Goal: Submit feedback/report problem: Provide input to the site owners about the experience or issues

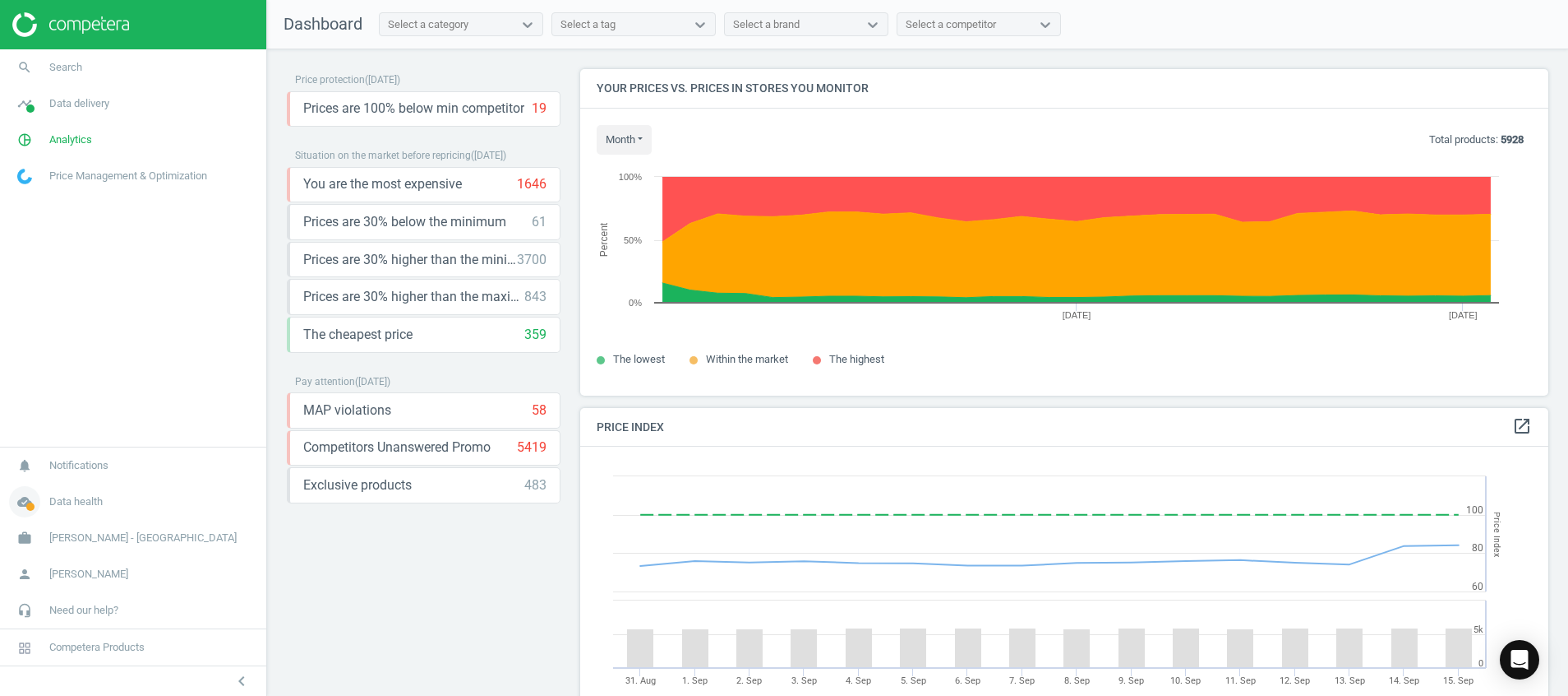
scroll to position [417, 988]
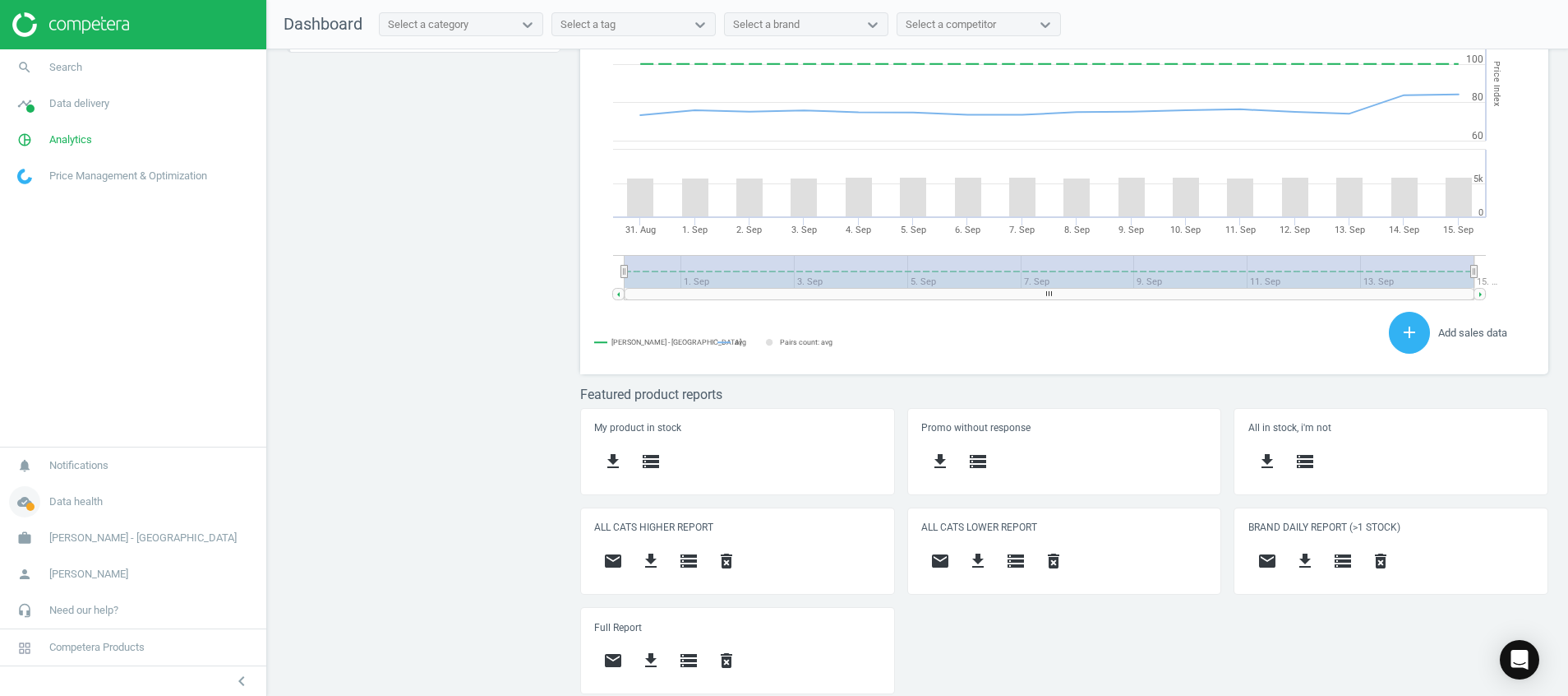
click at [26, 508] on span at bounding box center [30, 507] width 8 height 8
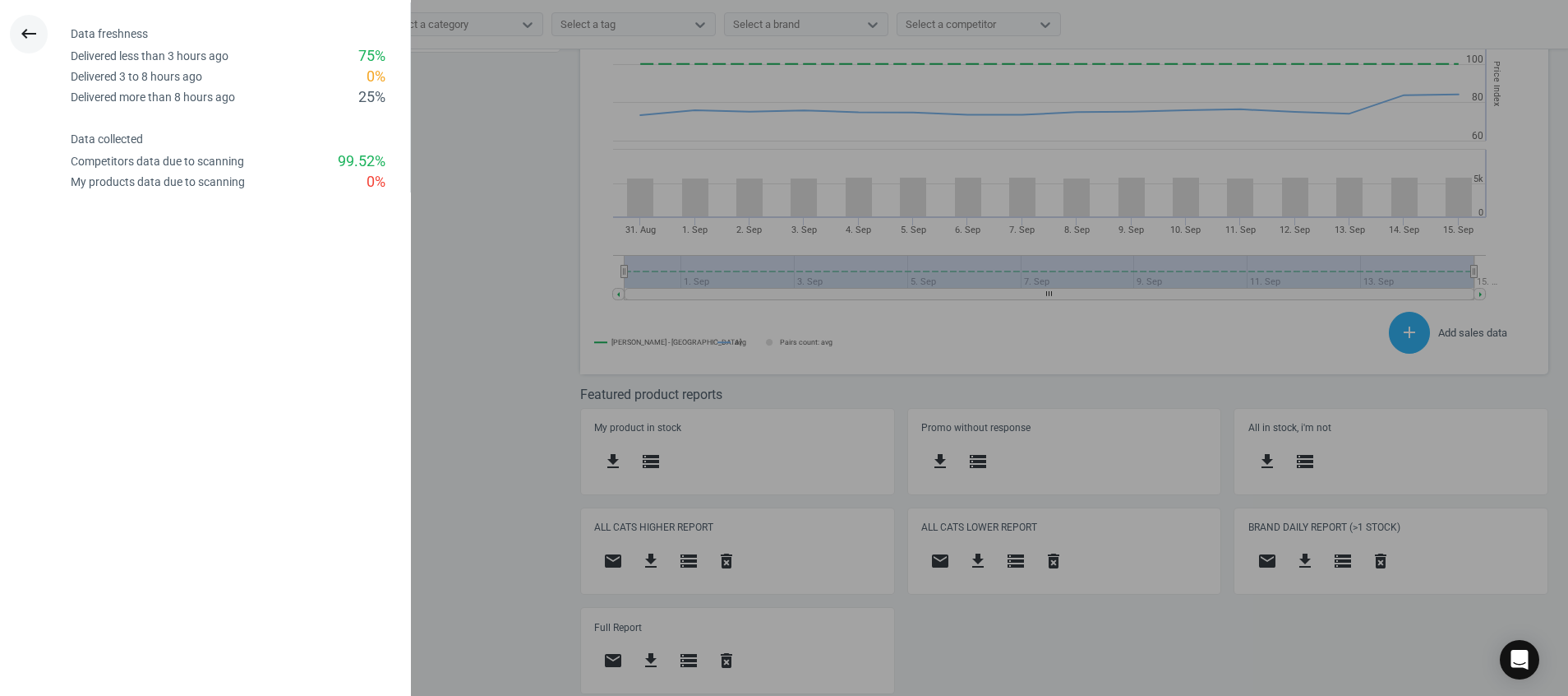
click at [30, 36] on icon "keyboard_backspace" at bounding box center [28, 33] width 20 height 20
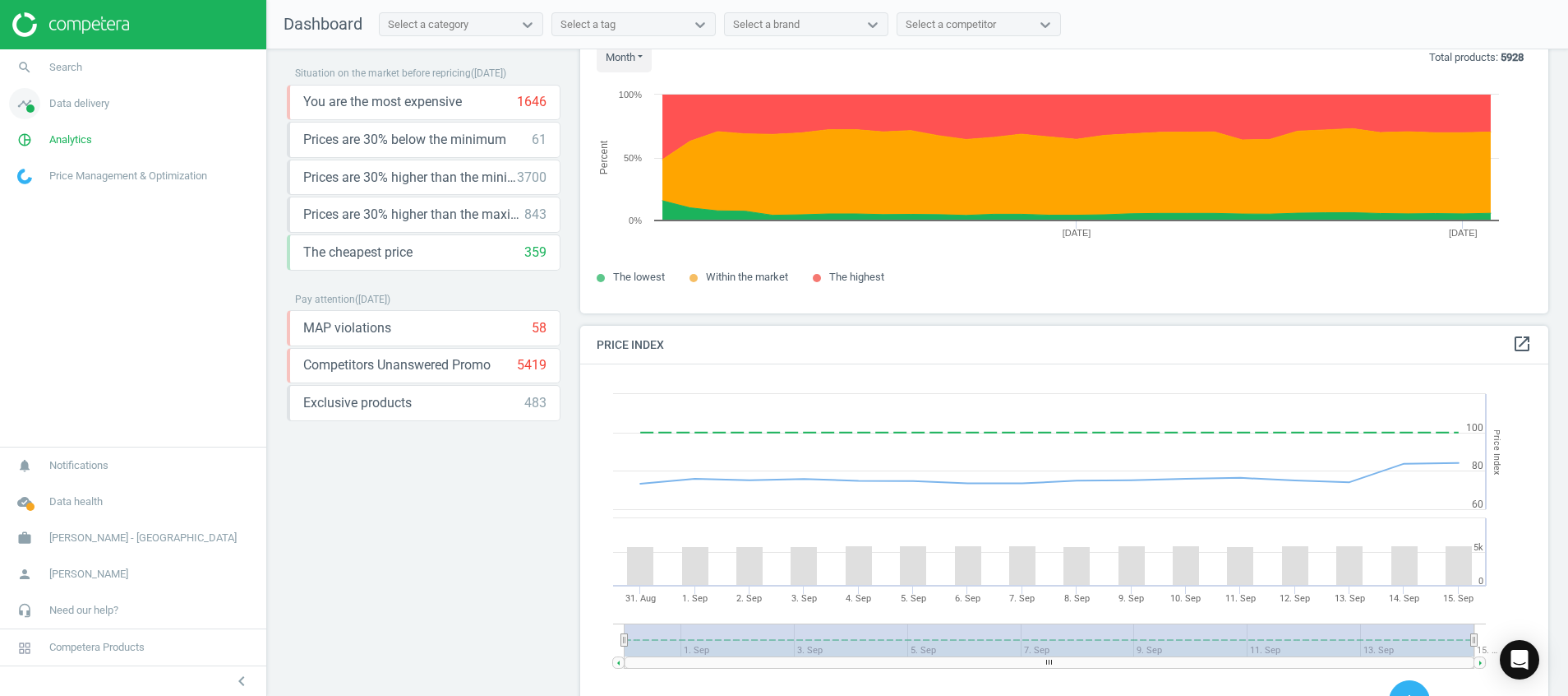
scroll to position [81, 0]
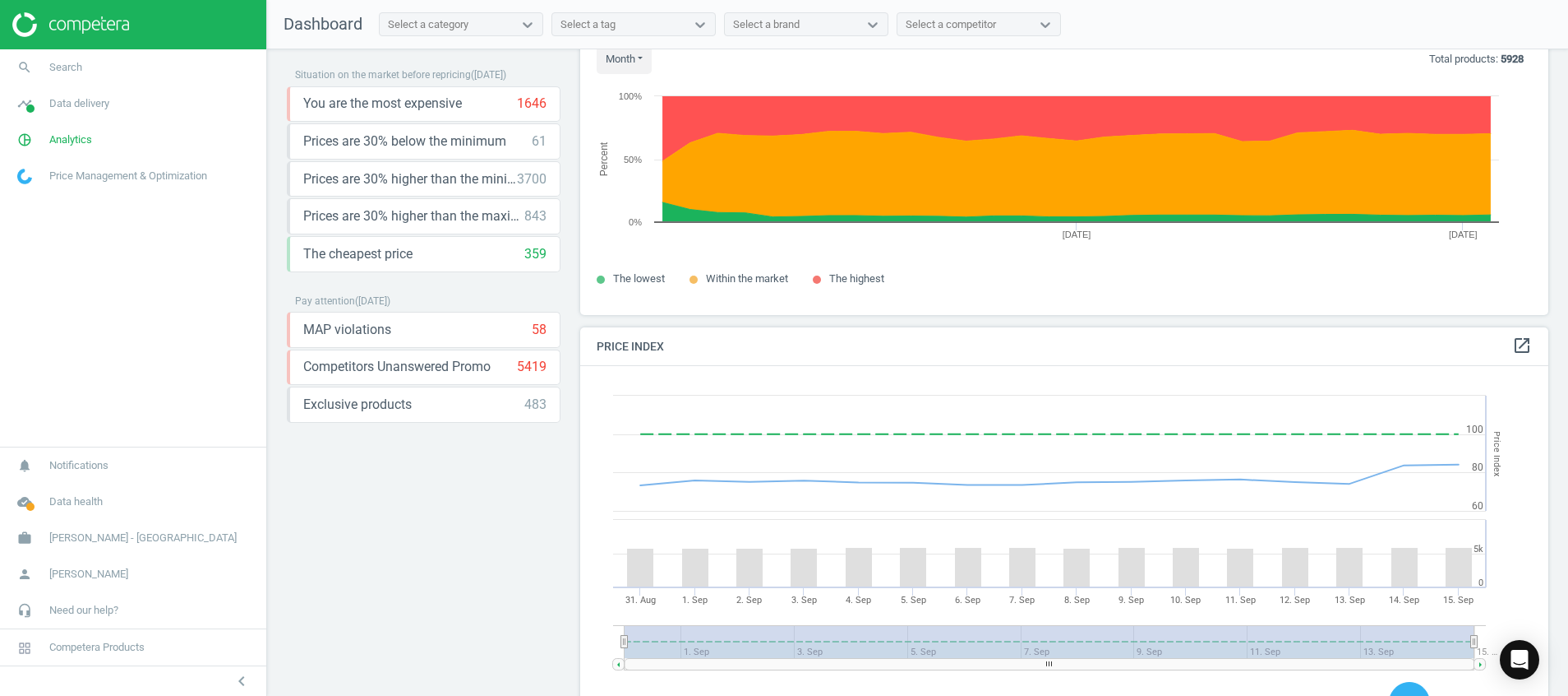
drag, startPoint x: 32, startPoint y: 107, endPoint x: 41, endPoint y: 137, distance: 31.3
click at [32, 107] on span at bounding box center [30, 108] width 8 height 8
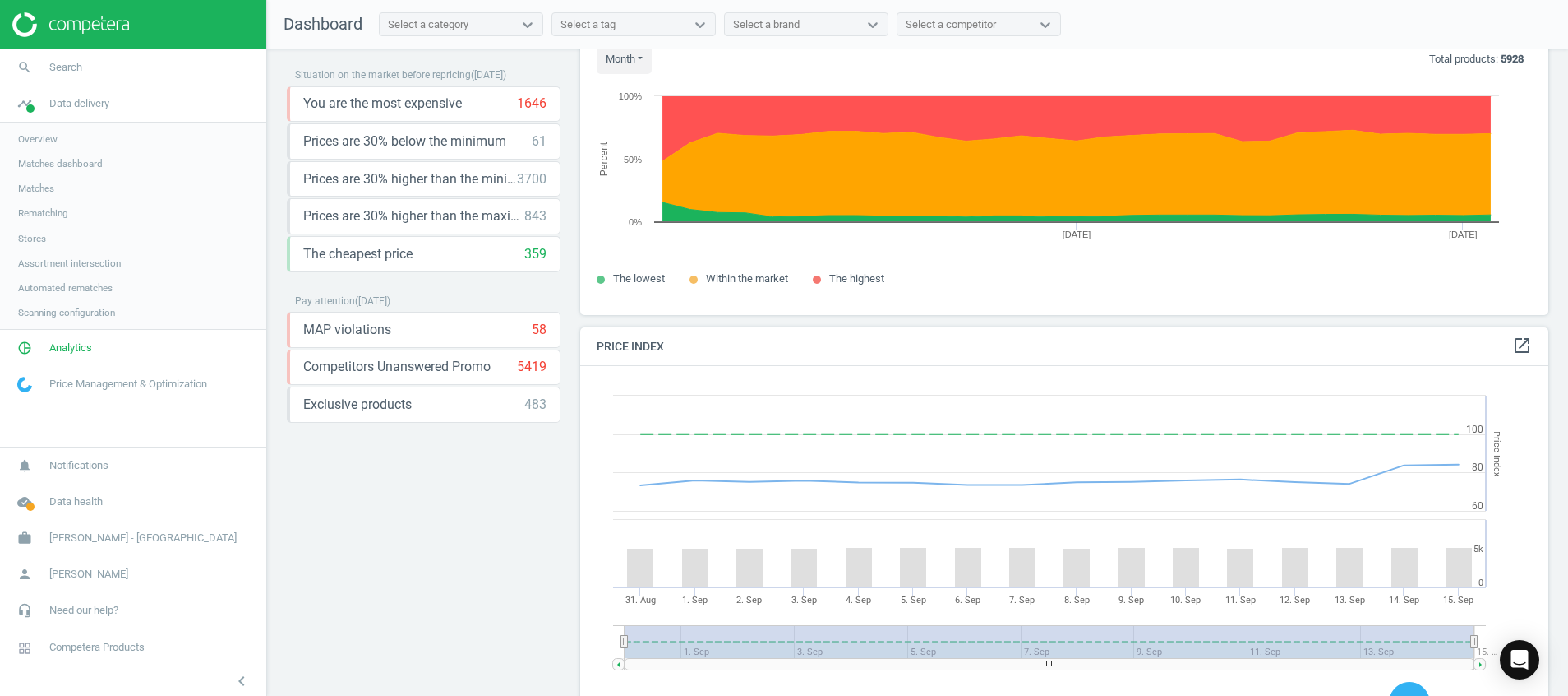
click at [39, 232] on span "Stores" at bounding box center [32, 238] width 28 height 13
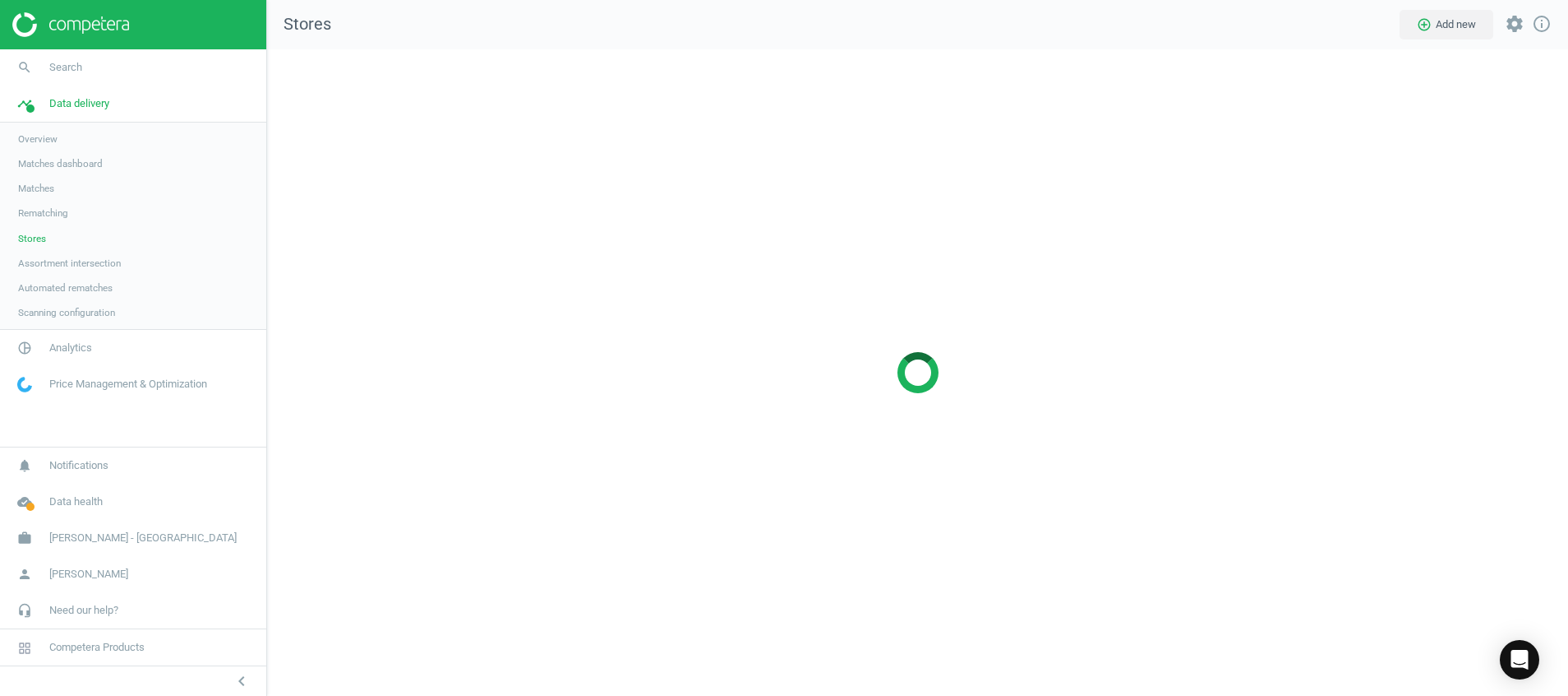
scroll to position [685, 1340]
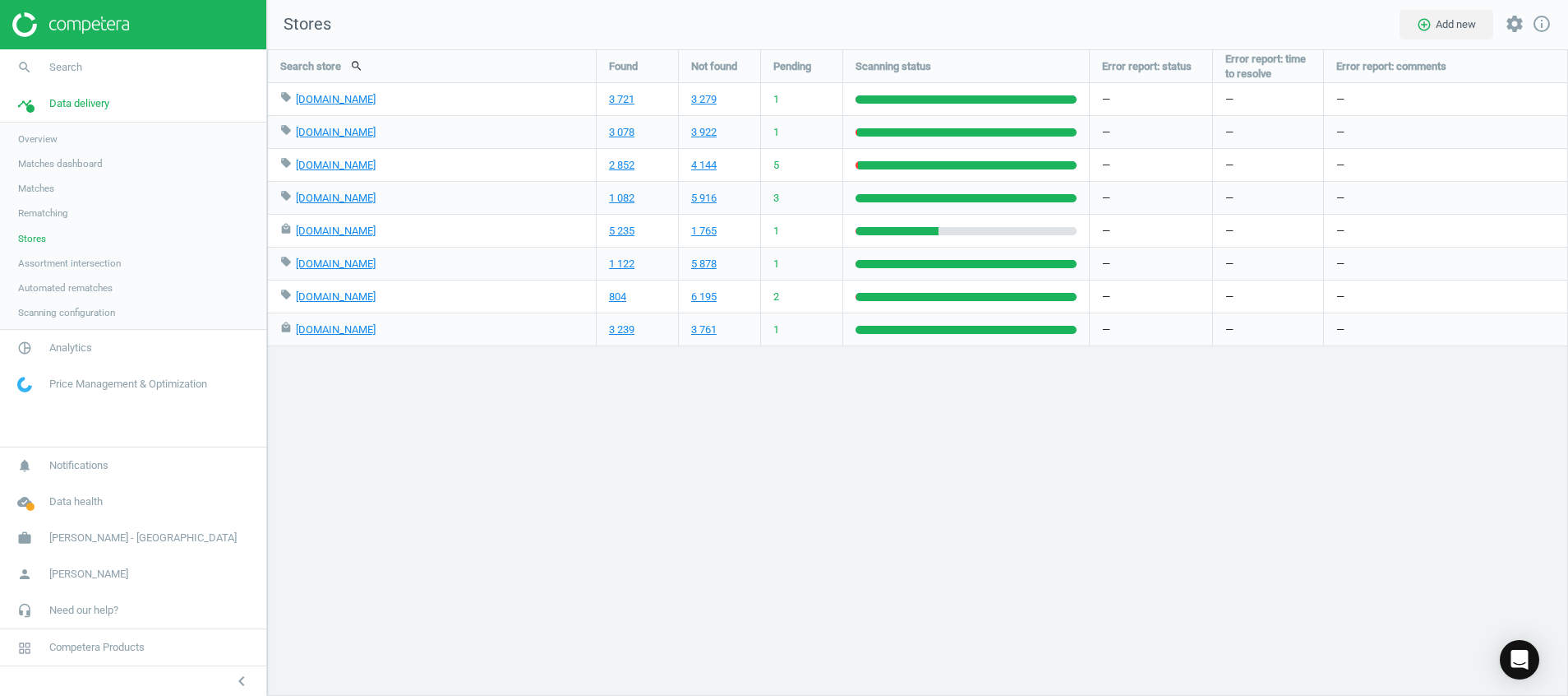
click at [66, 28] on img at bounding box center [71, 24] width 117 height 24
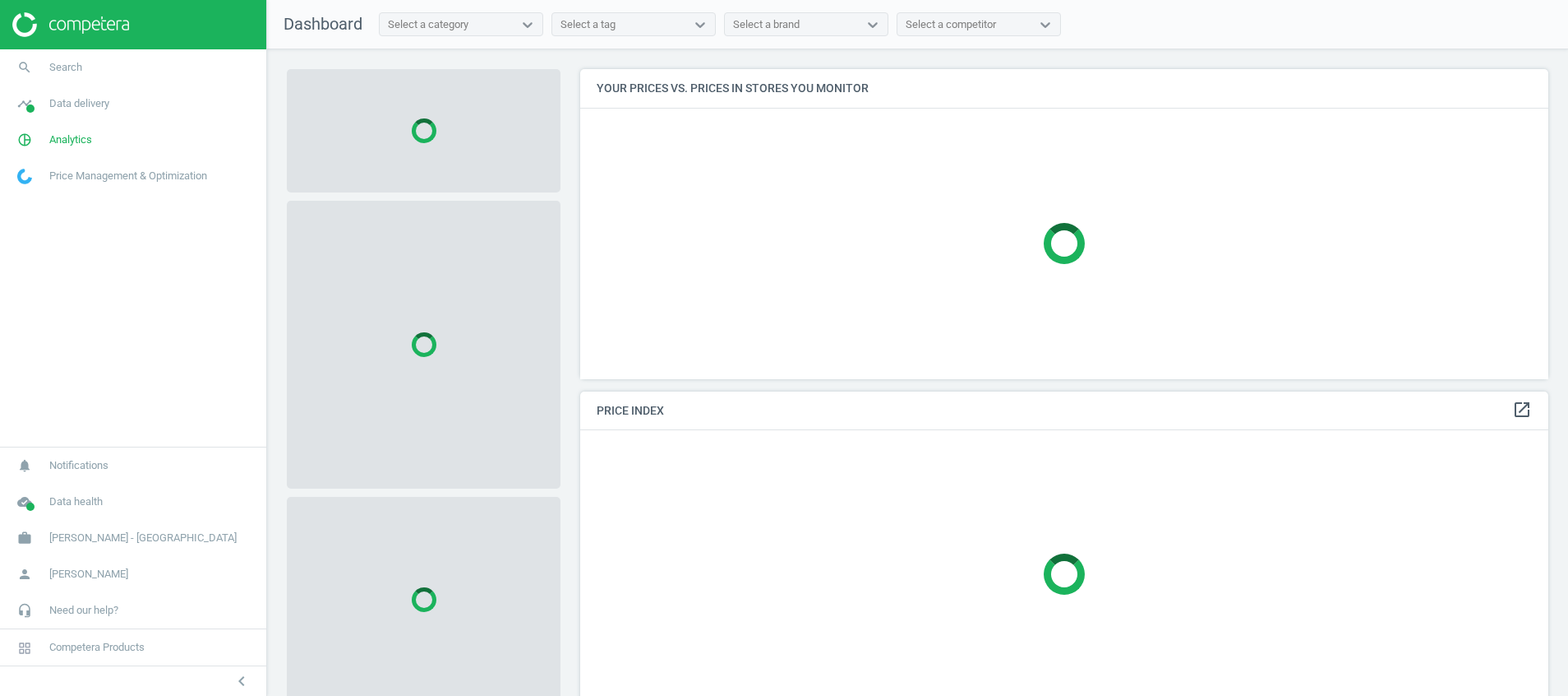
scroll to position [348, 988]
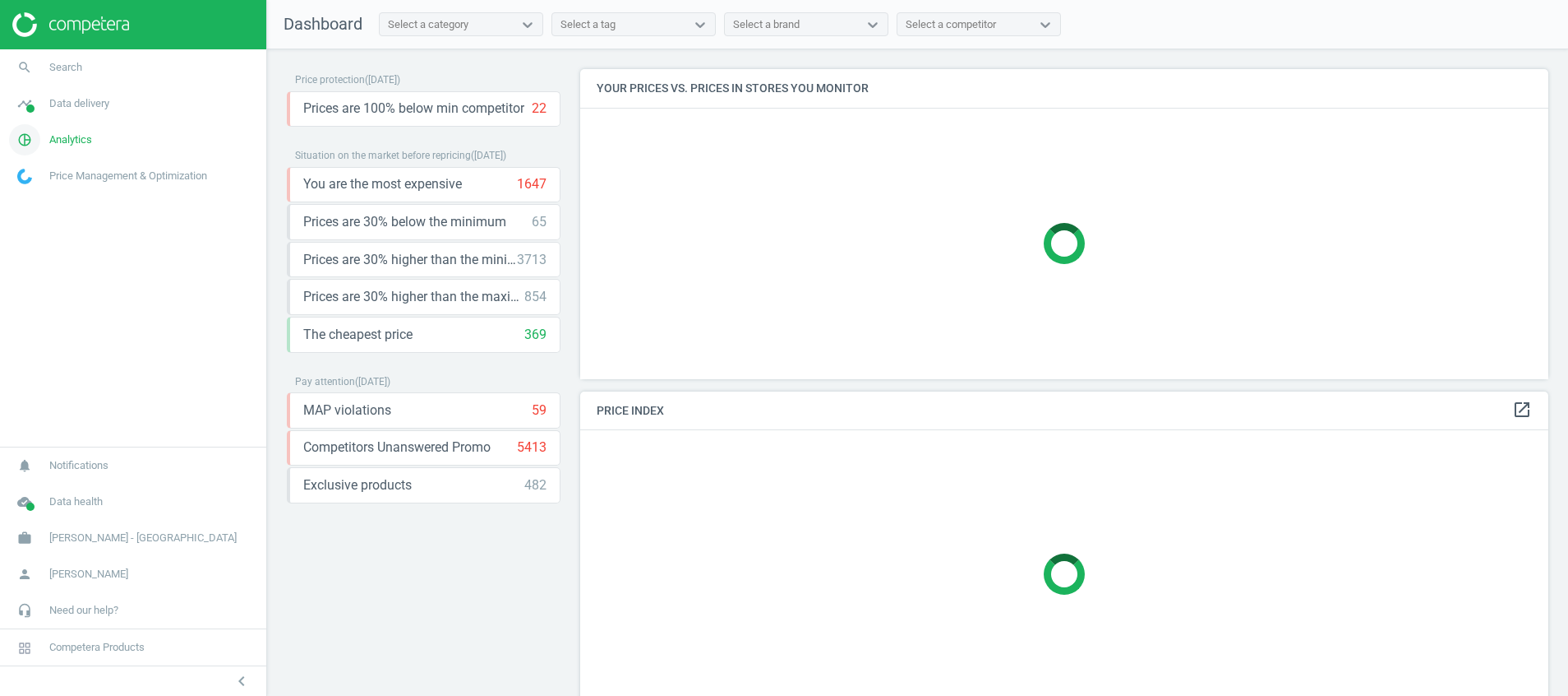
click at [23, 152] on icon "pie_chart_outlined" at bounding box center [24, 140] width 31 height 31
click at [27, 199] on span "Products" at bounding box center [38, 199] width 39 height 13
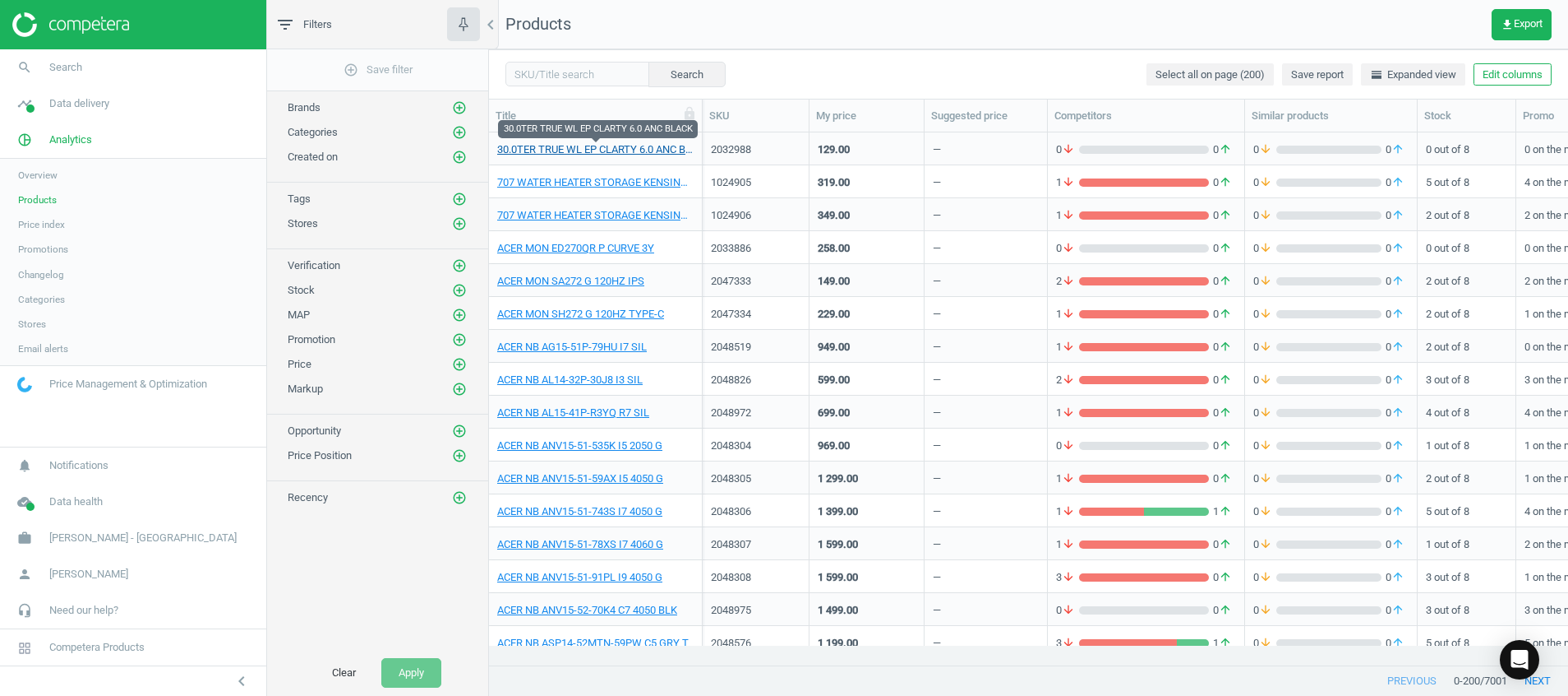
click at [594, 151] on link "30.0TER TRUE WL EP CLARTY 6.0 ANC BLACK" at bounding box center [595, 149] width 196 height 15
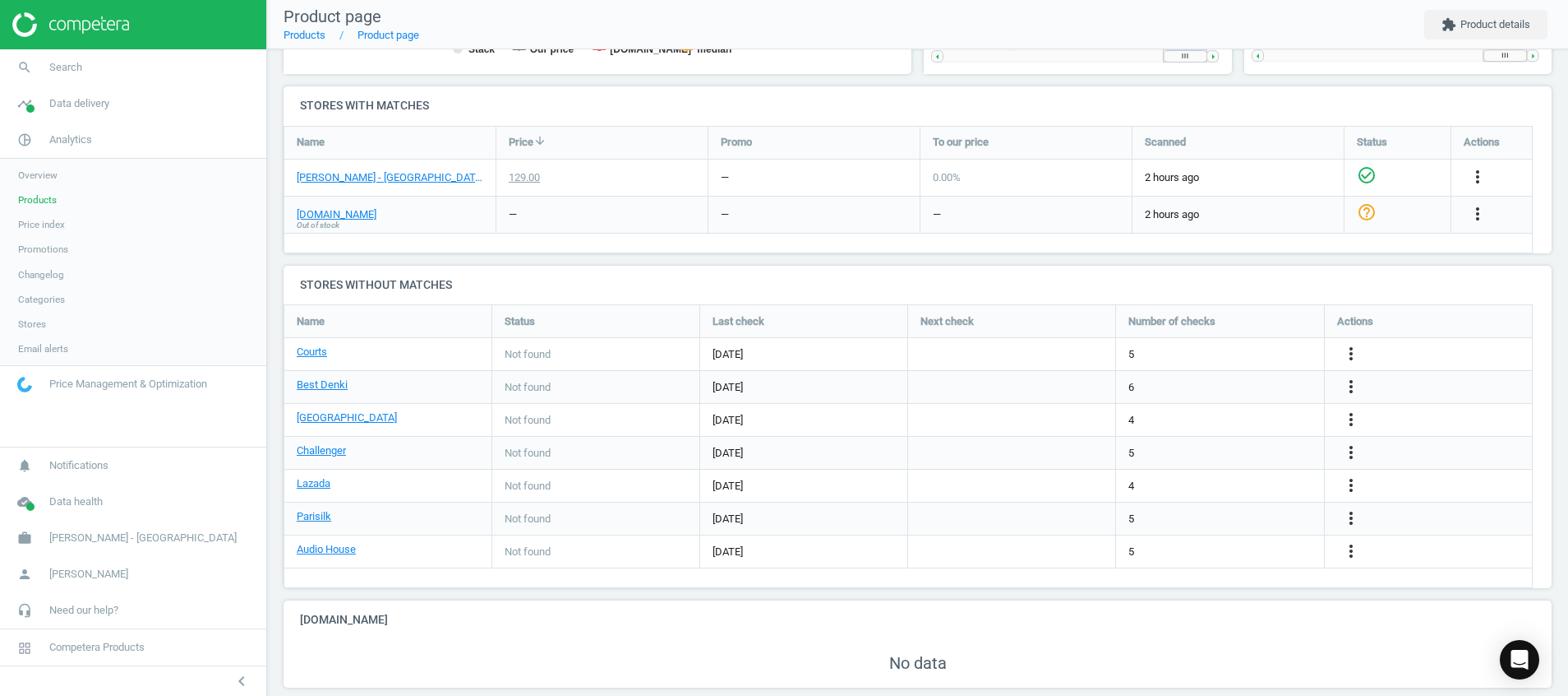
scroll to position [554, 0]
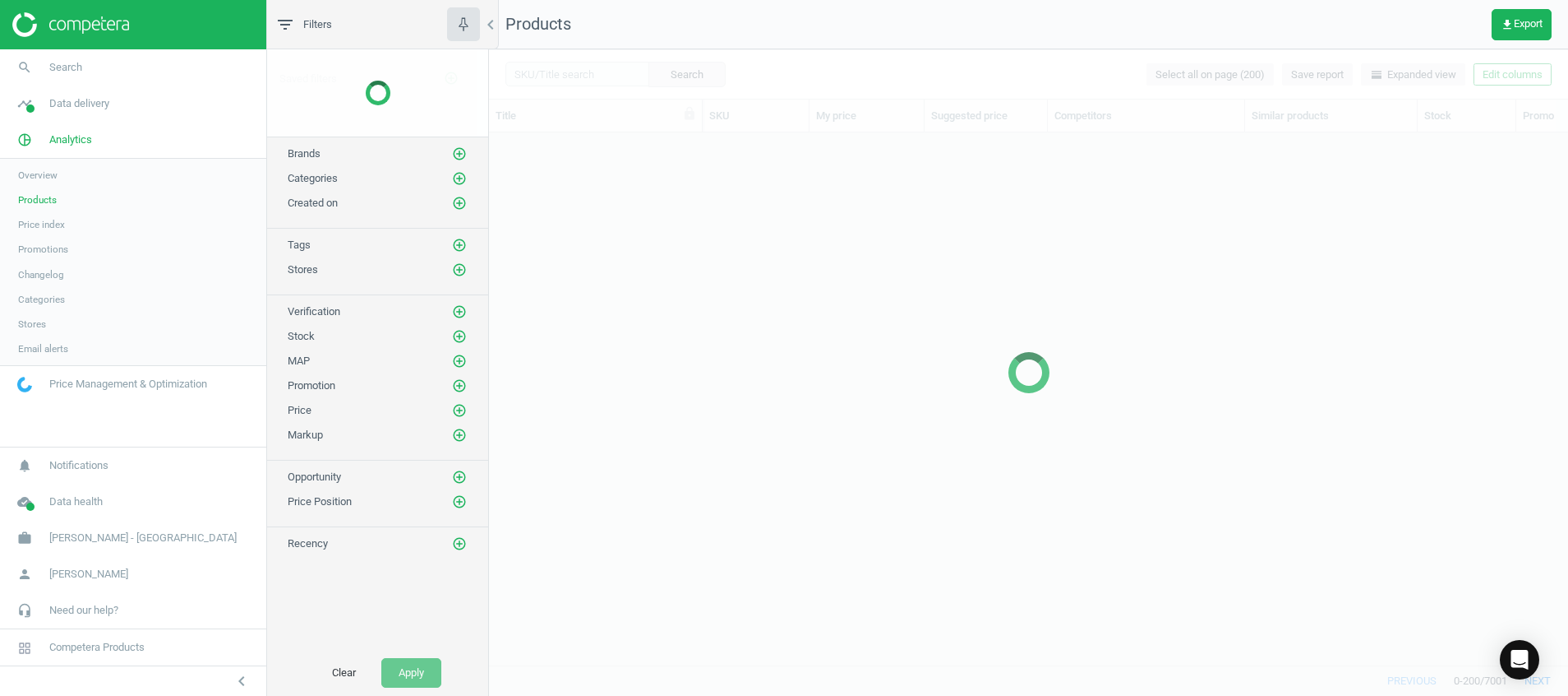
scroll to position [494, 1061]
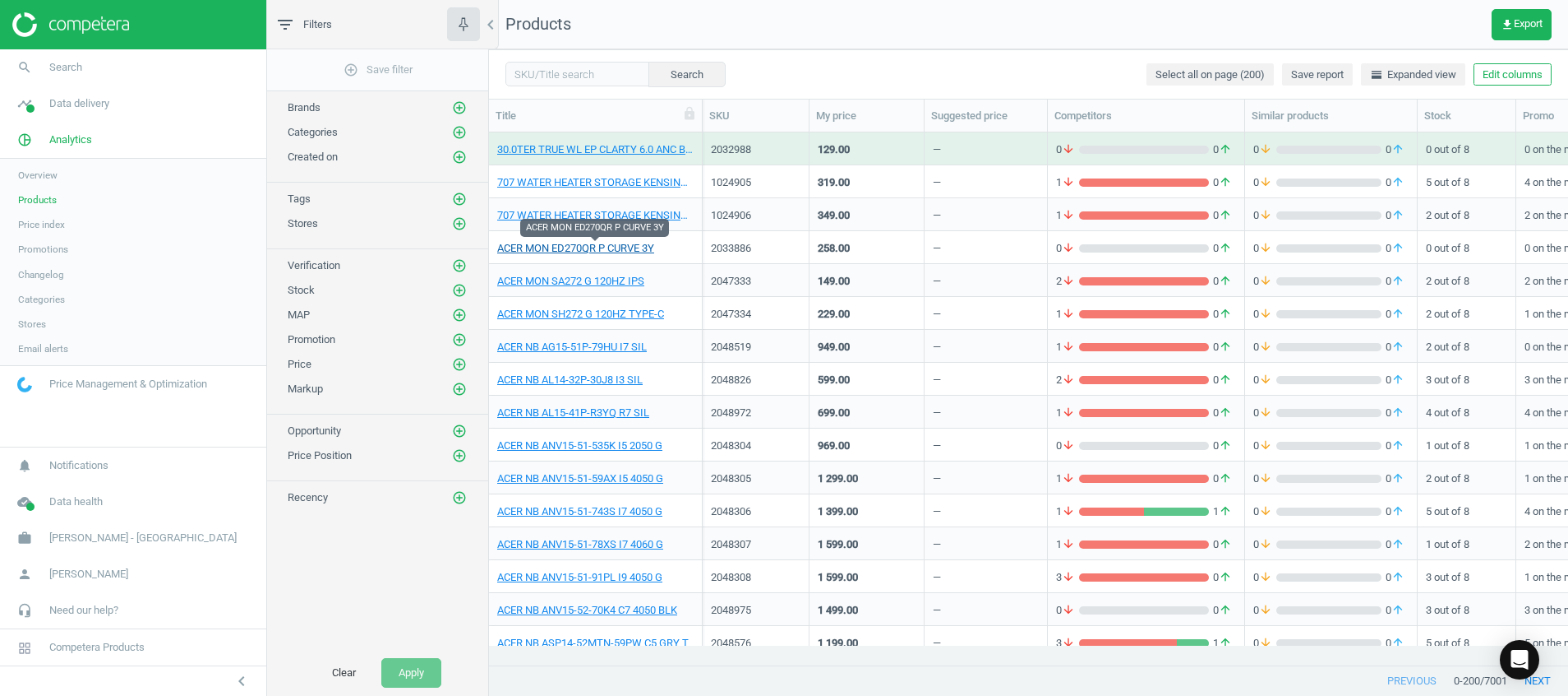
click at [639, 247] on link "ACER MON ED270QR P CURVE 3Y" at bounding box center [576, 248] width 157 height 15
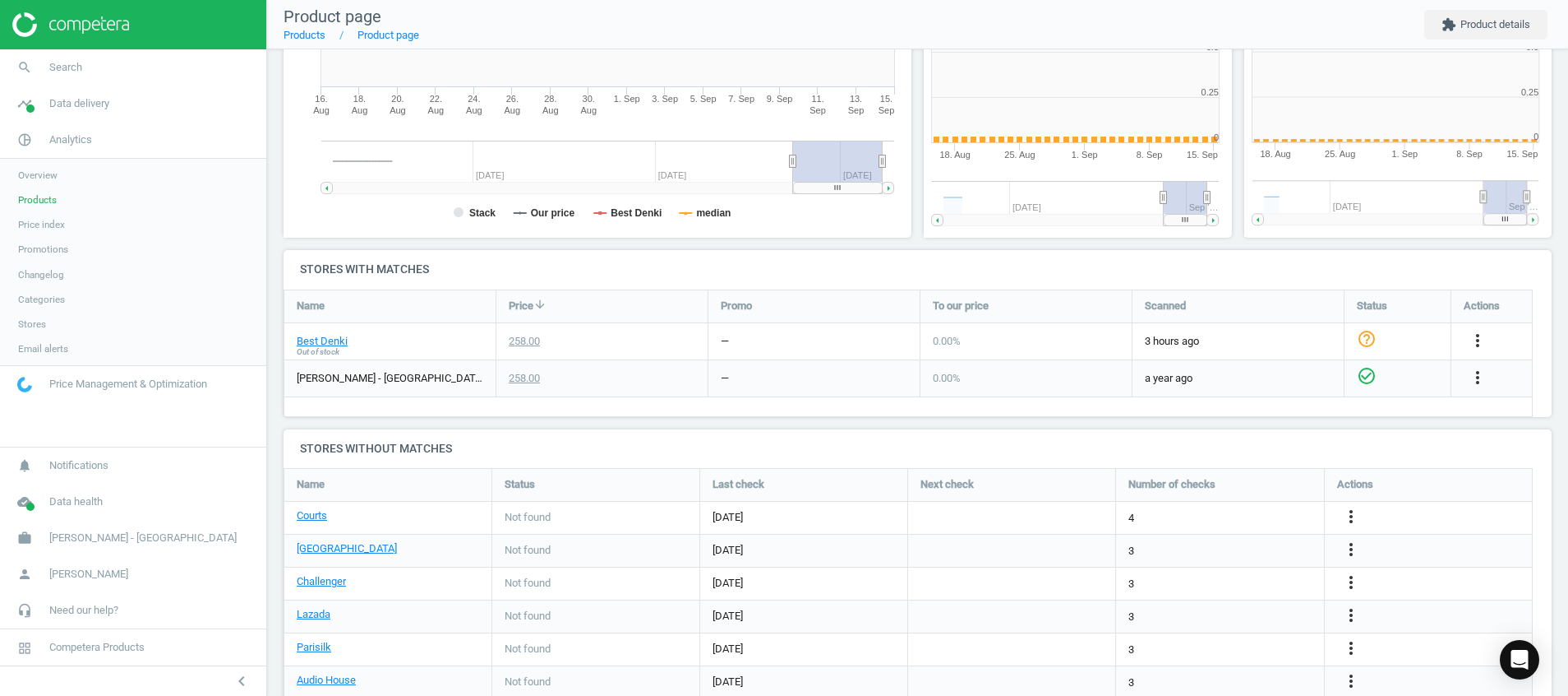
scroll to position [8, 8]
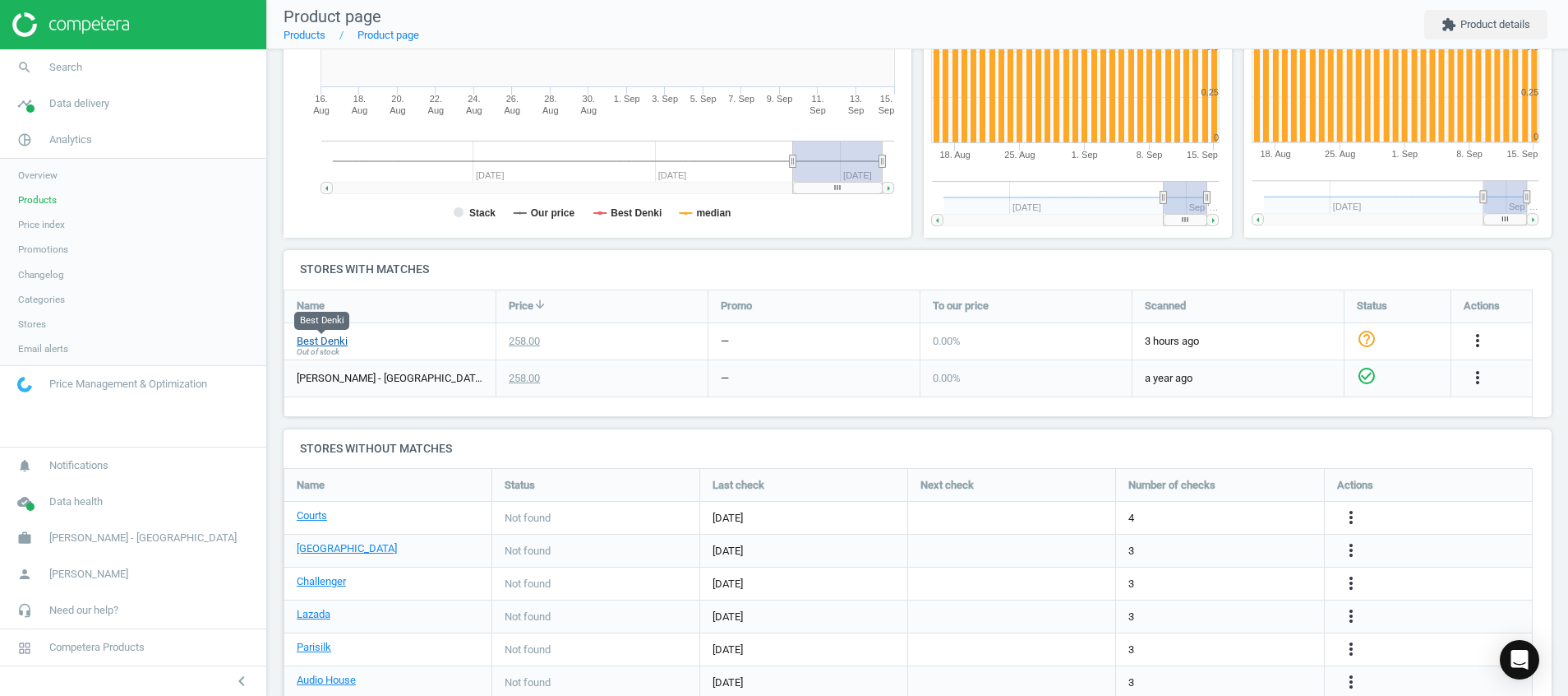
click at [331, 341] on link "Best Denki" at bounding box center [322, 341] width 51 height 15
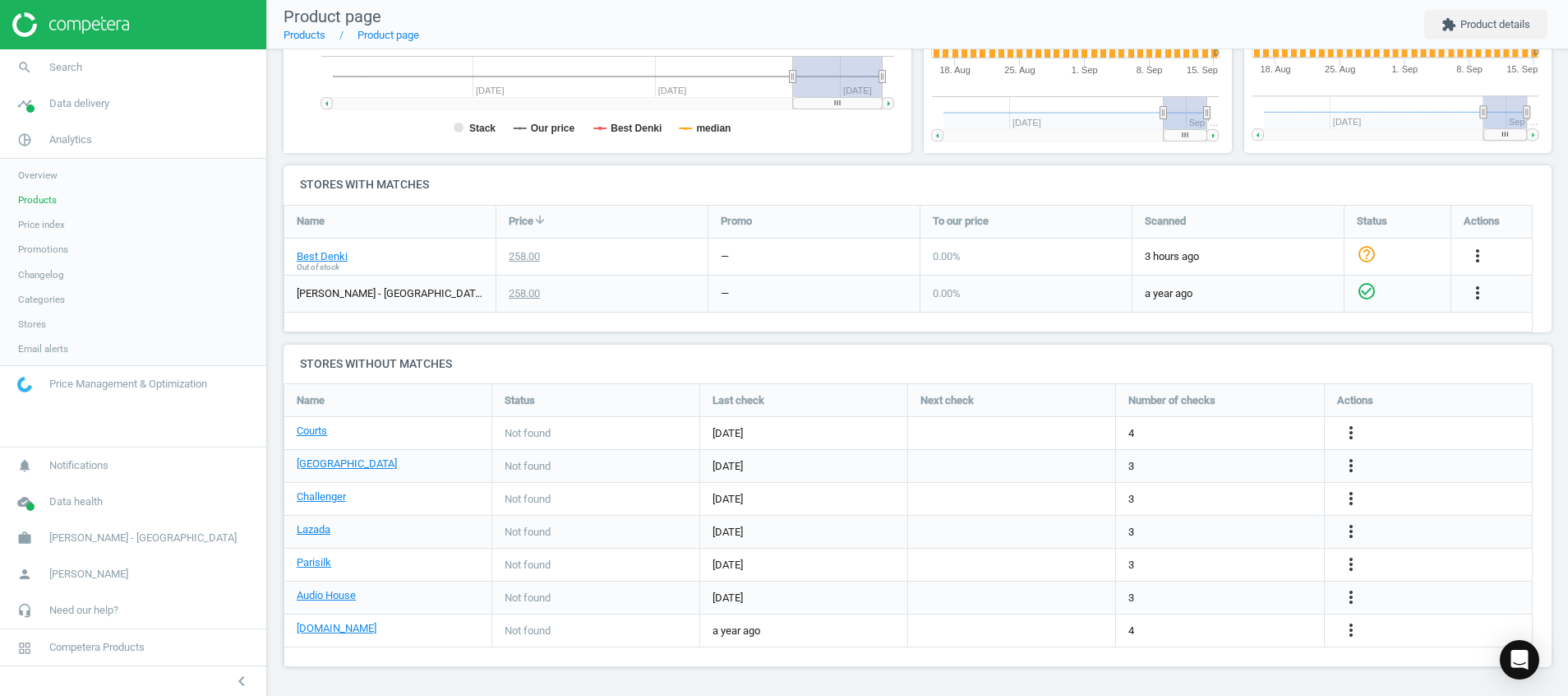
click at [96, 23] on img at bounding box center [71, 24] width 117 height 24
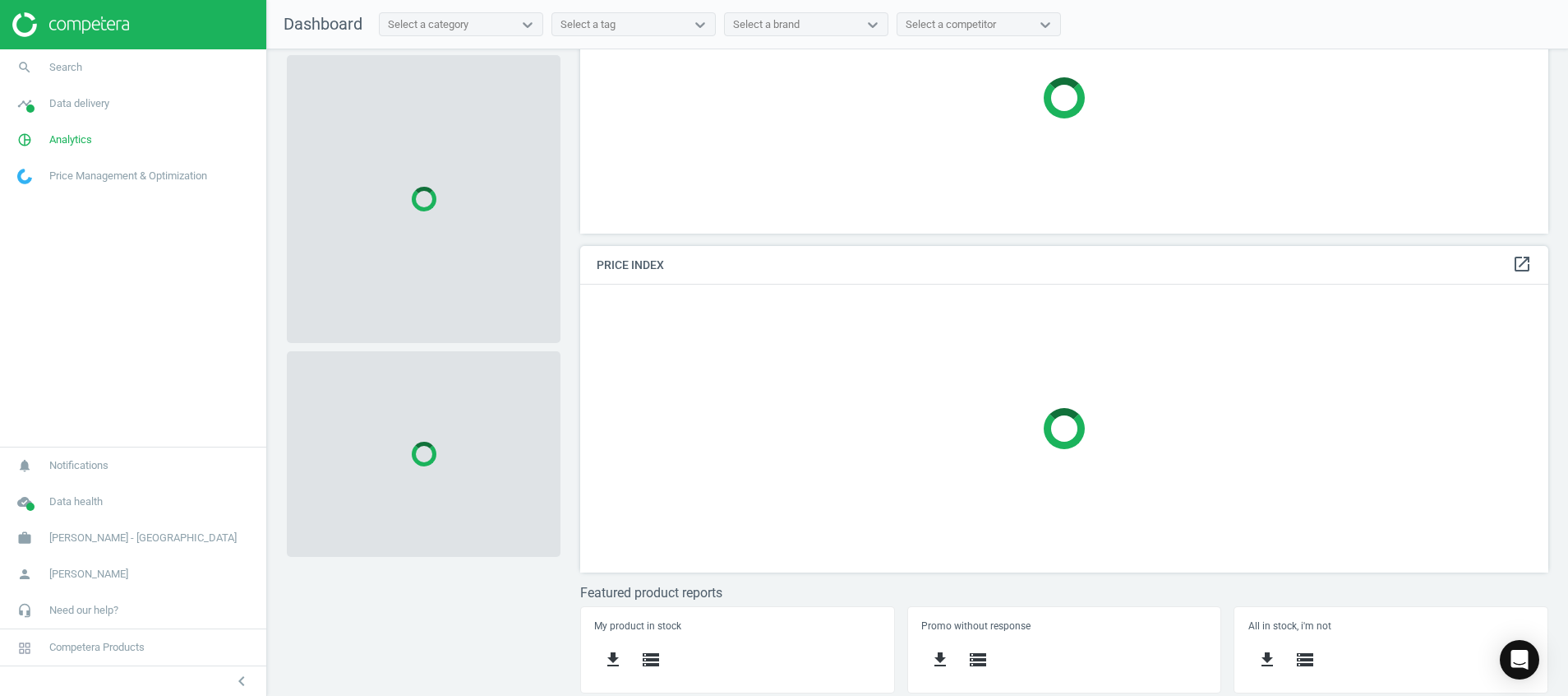
scroll to position [146, 0]
click at [35, 502] on icon "cloud_done" at bounding box center [24, 502] width 31 height 31
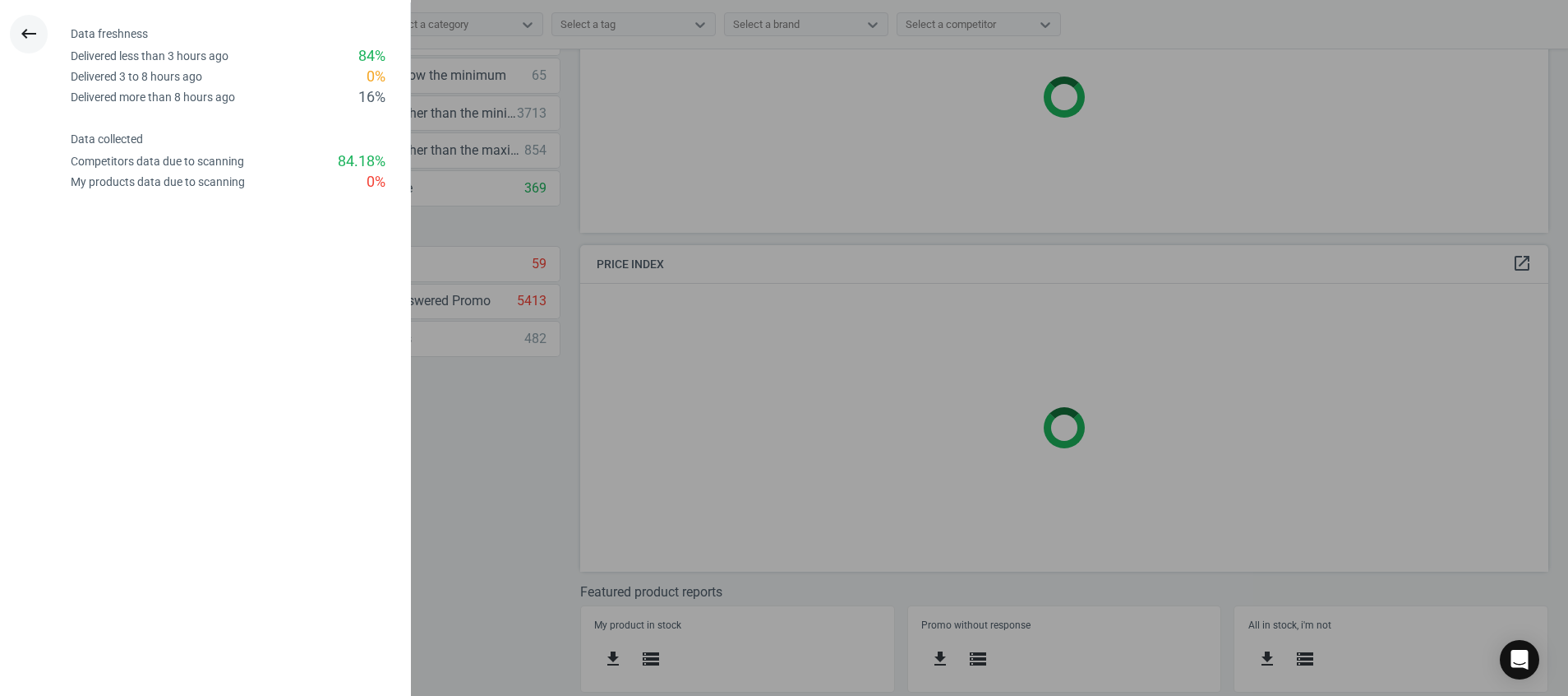
click at [23, 34] on icon "keyboard_backspace" at bounding box center [28, 33] width 20 height 20
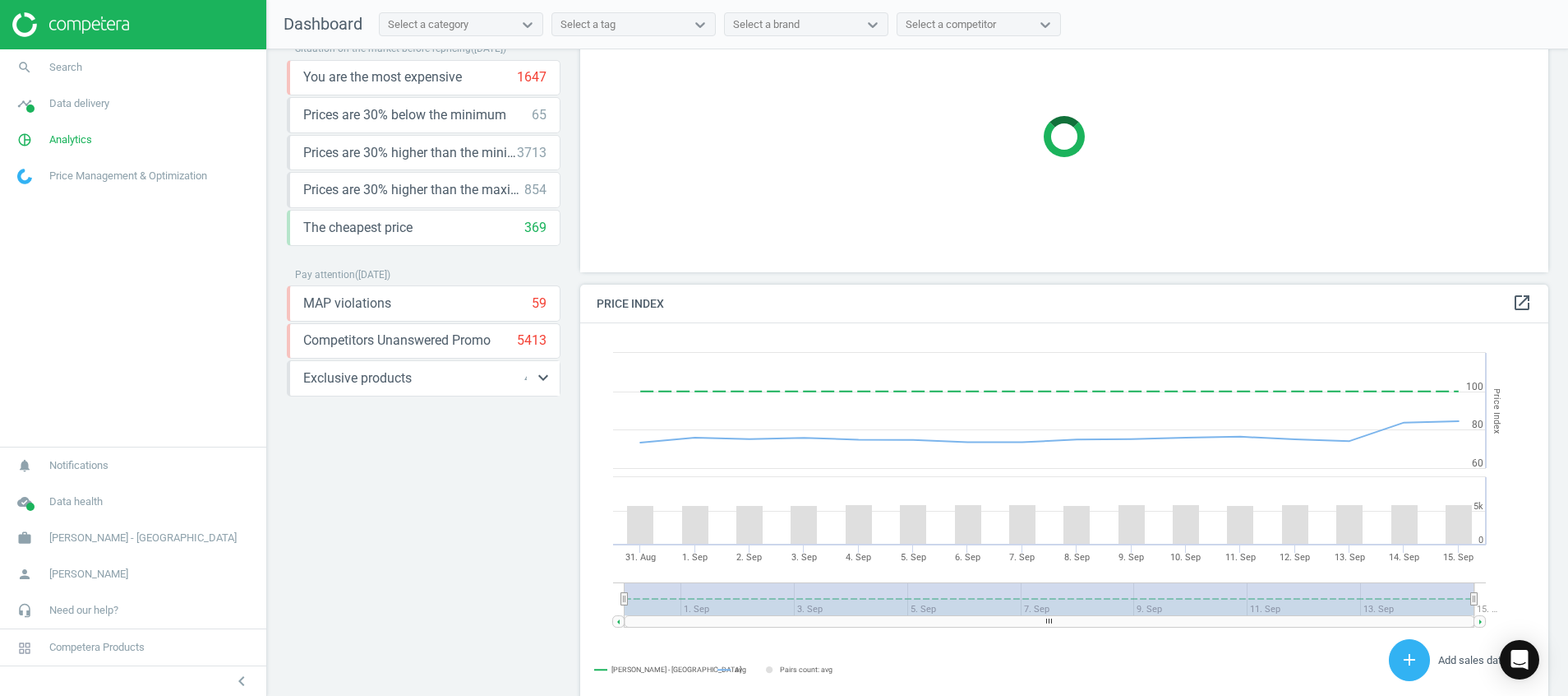
scroll to position [0, 0]
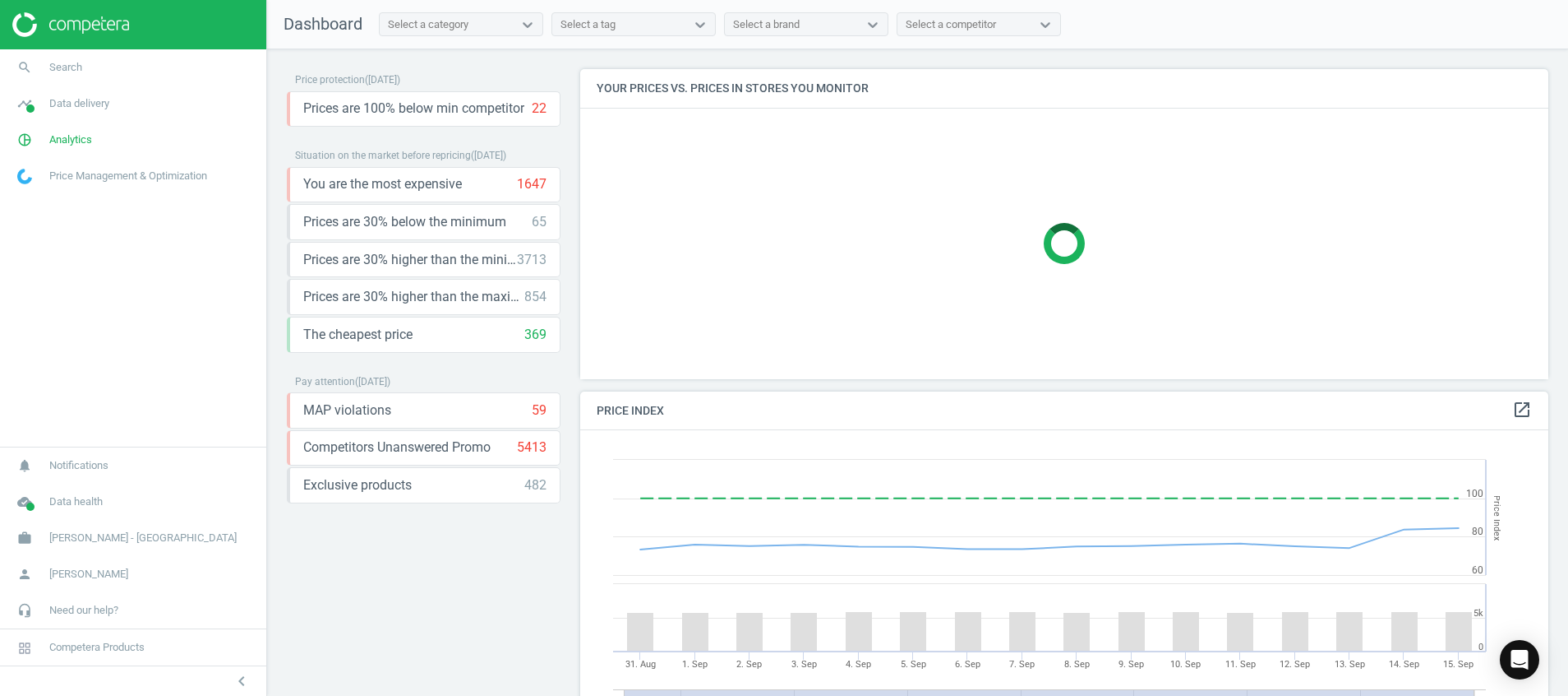
click at [104, 28] on img at bounding box center [71, 24] width 117 height 24
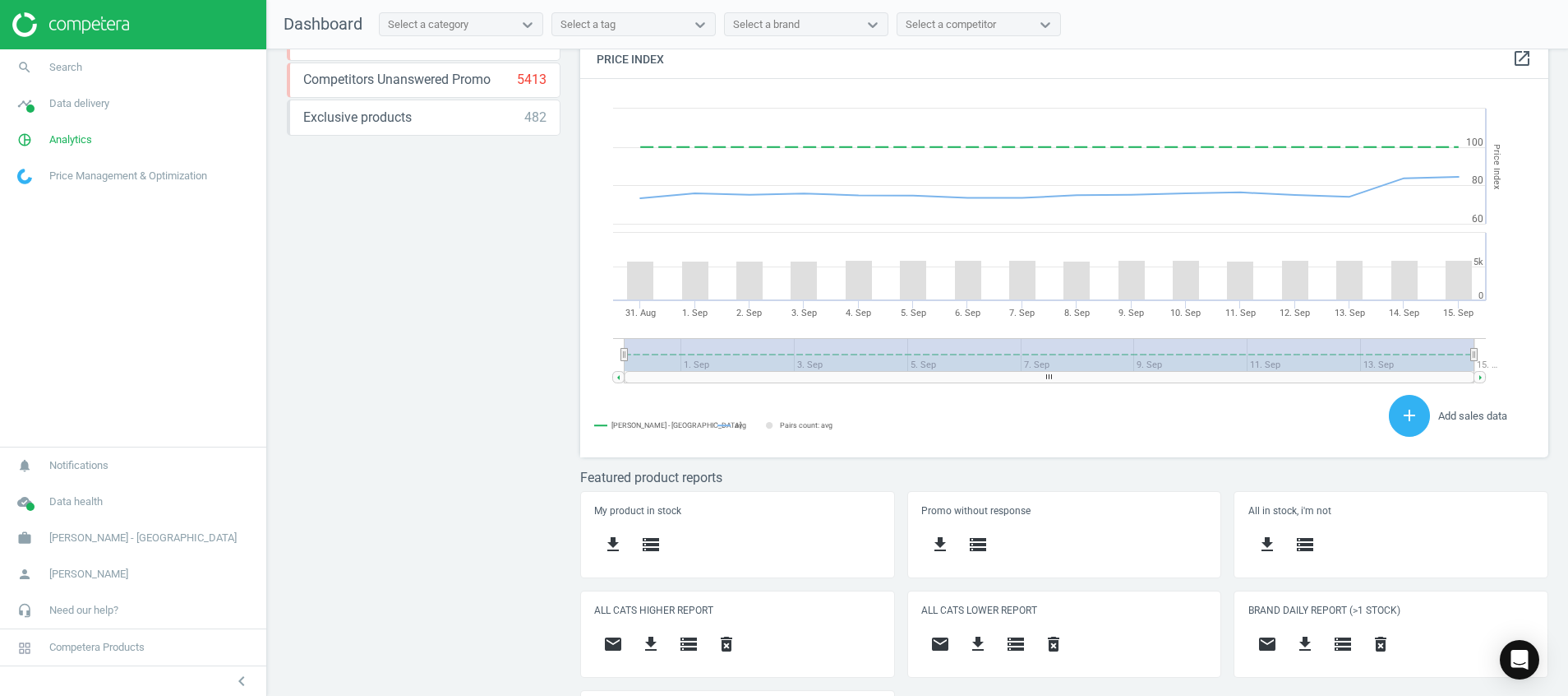
scroll to position [451, 0]
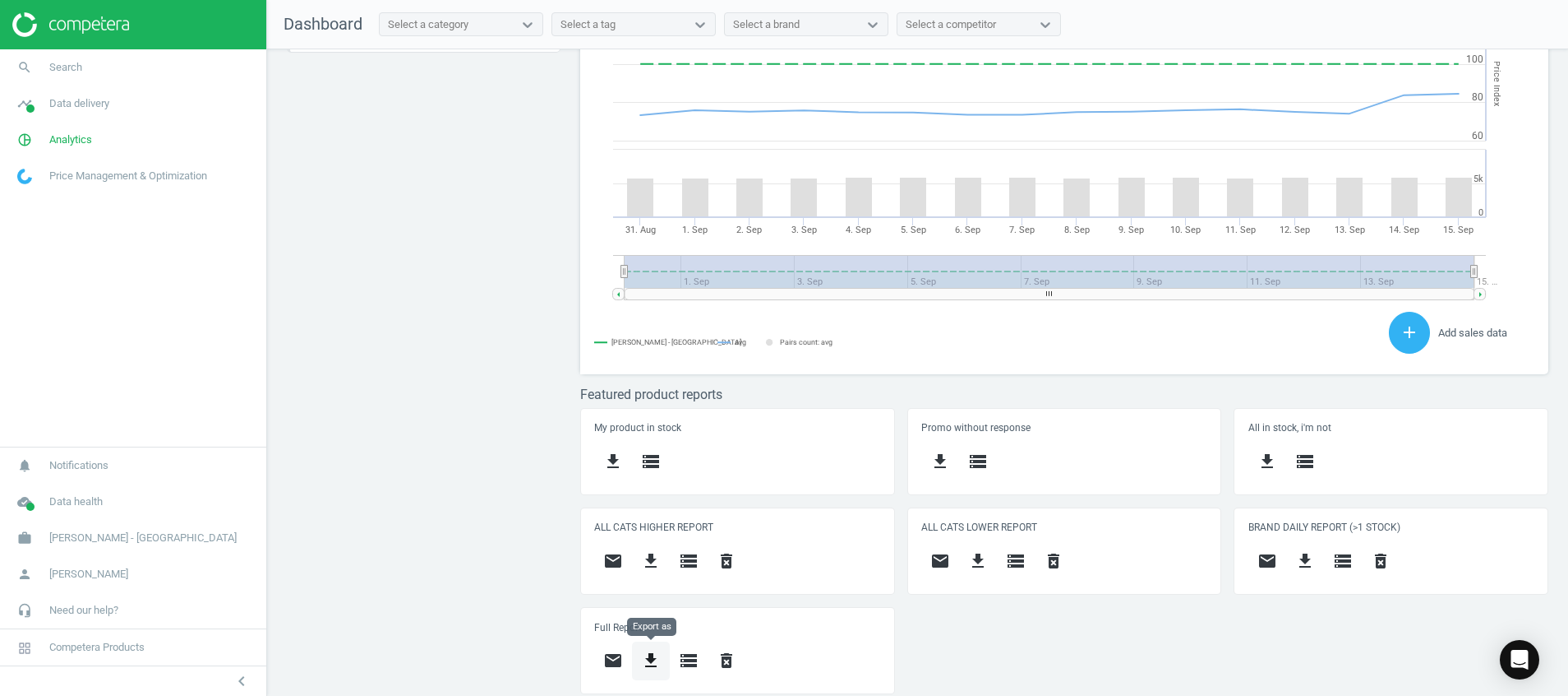
click at [648, 655] on icon "get_app" at bounding box center [651, 660] width 20 height 20
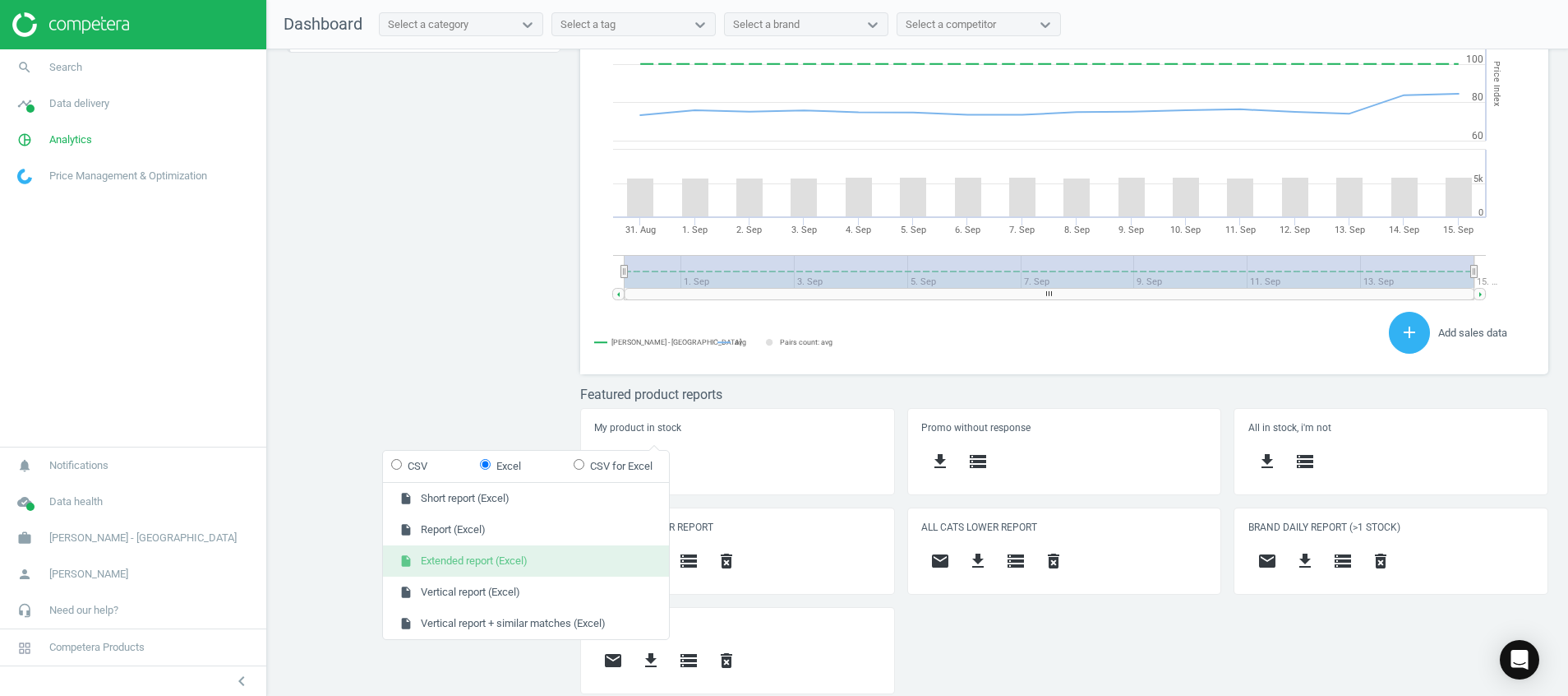
click at [595, 559] on button "insert_drive_file Extended report (Excel)" at bounding box center [526, 560] width 286 height 31
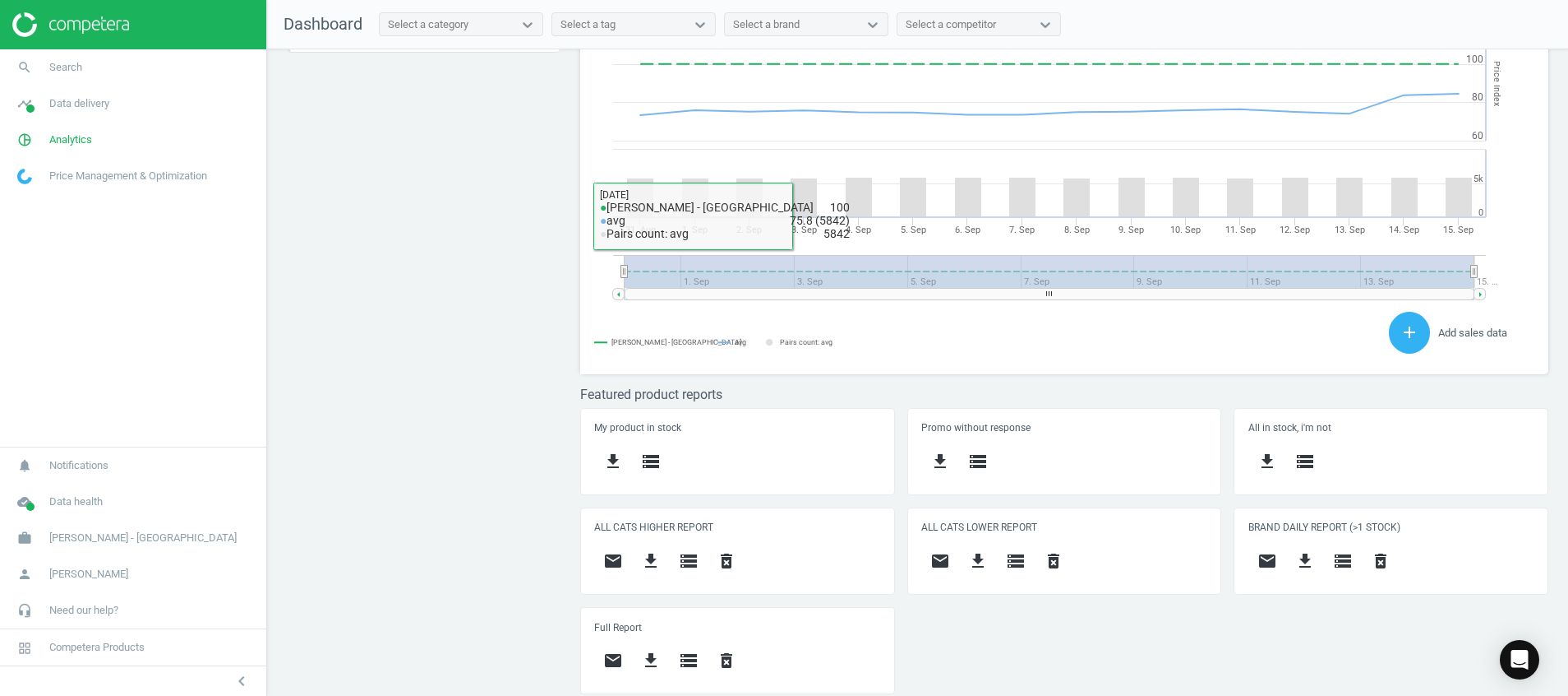
click at [417, 385] on div "Price protection ( 15.09.25 ) Prices are 100% below min competitor 22 keyboard_…" at bounding box center [917, 377] width 1301 height 655
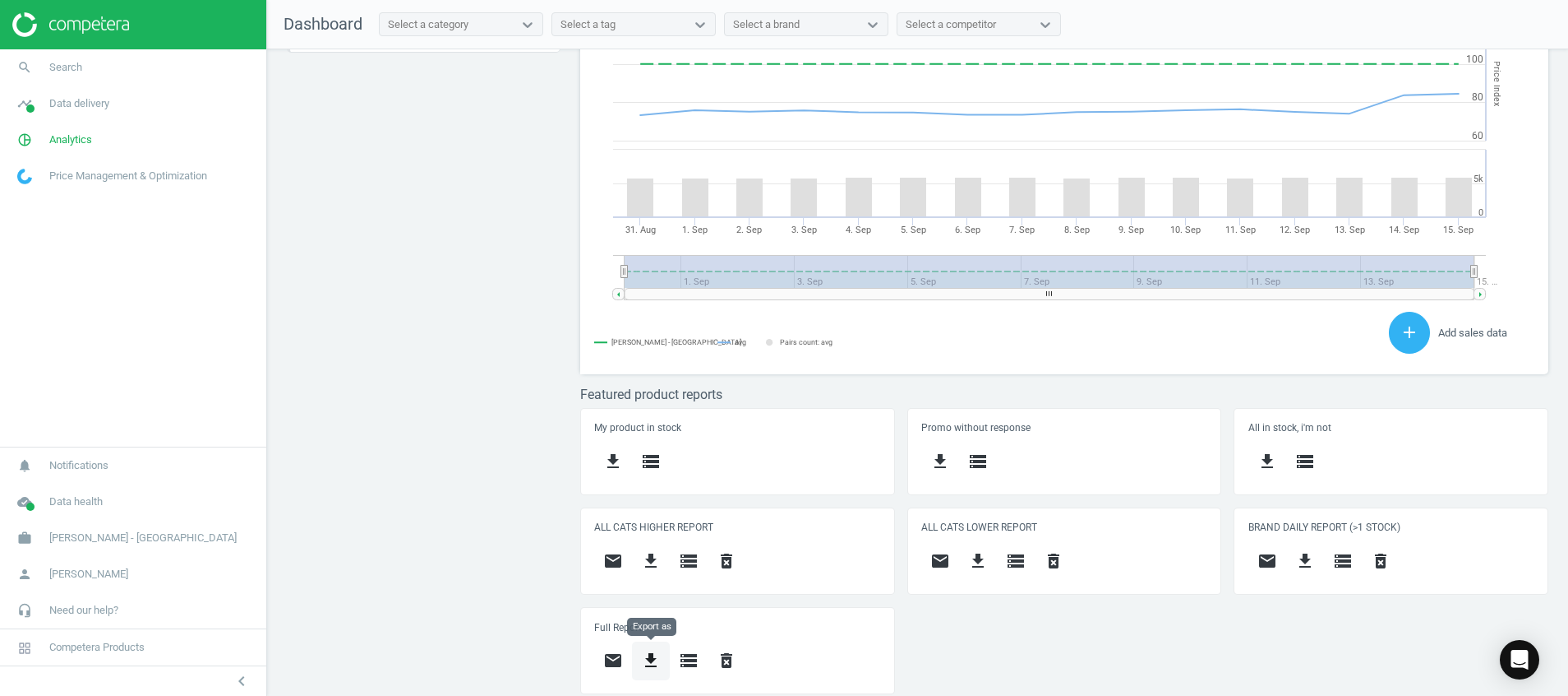
click at [643, 650] on icon "get_app" at bounding box center [651, 660] width 20 height 20
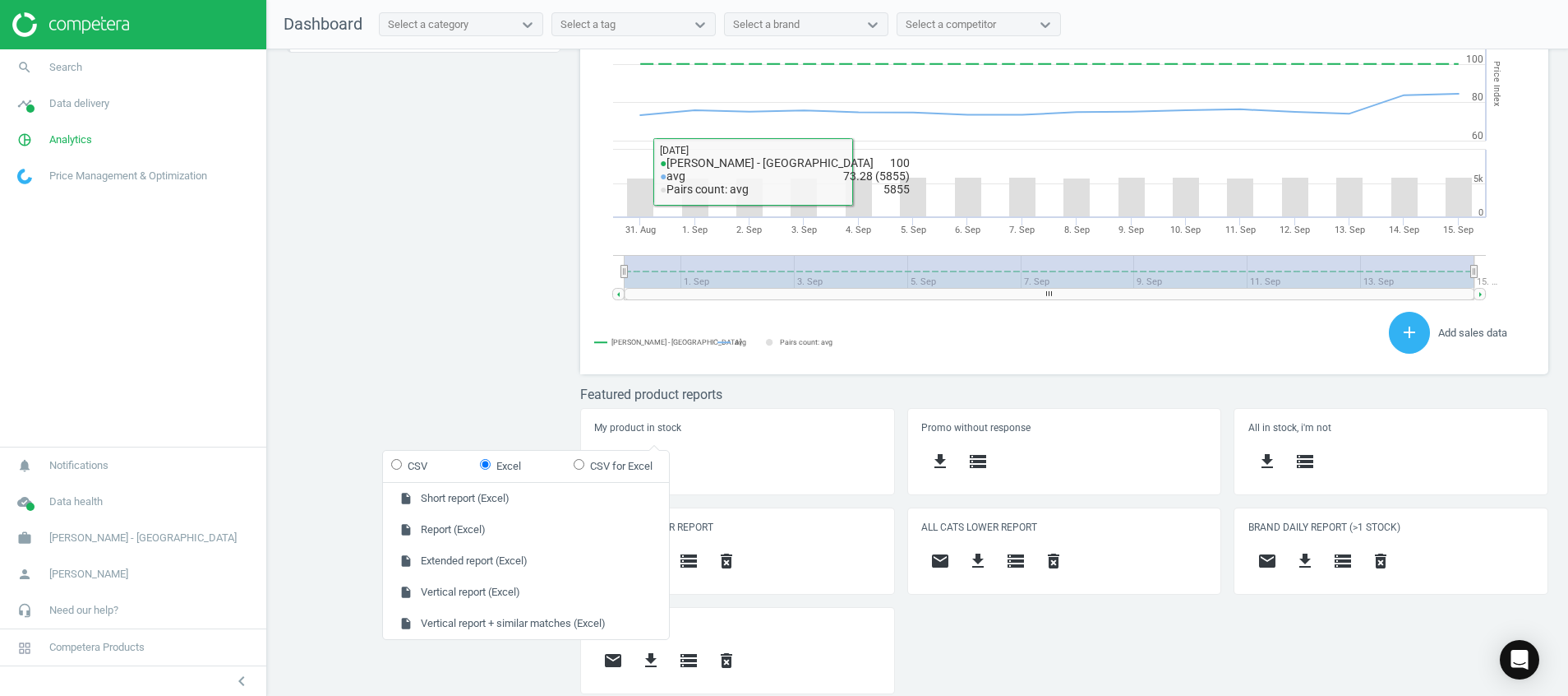
click at [460, 250] on div "Price protection ( 15.09.25 ) Prices are 100% below min competitor 22 keyboard_…" at bounding box center [917, 377] width 1301 height 655
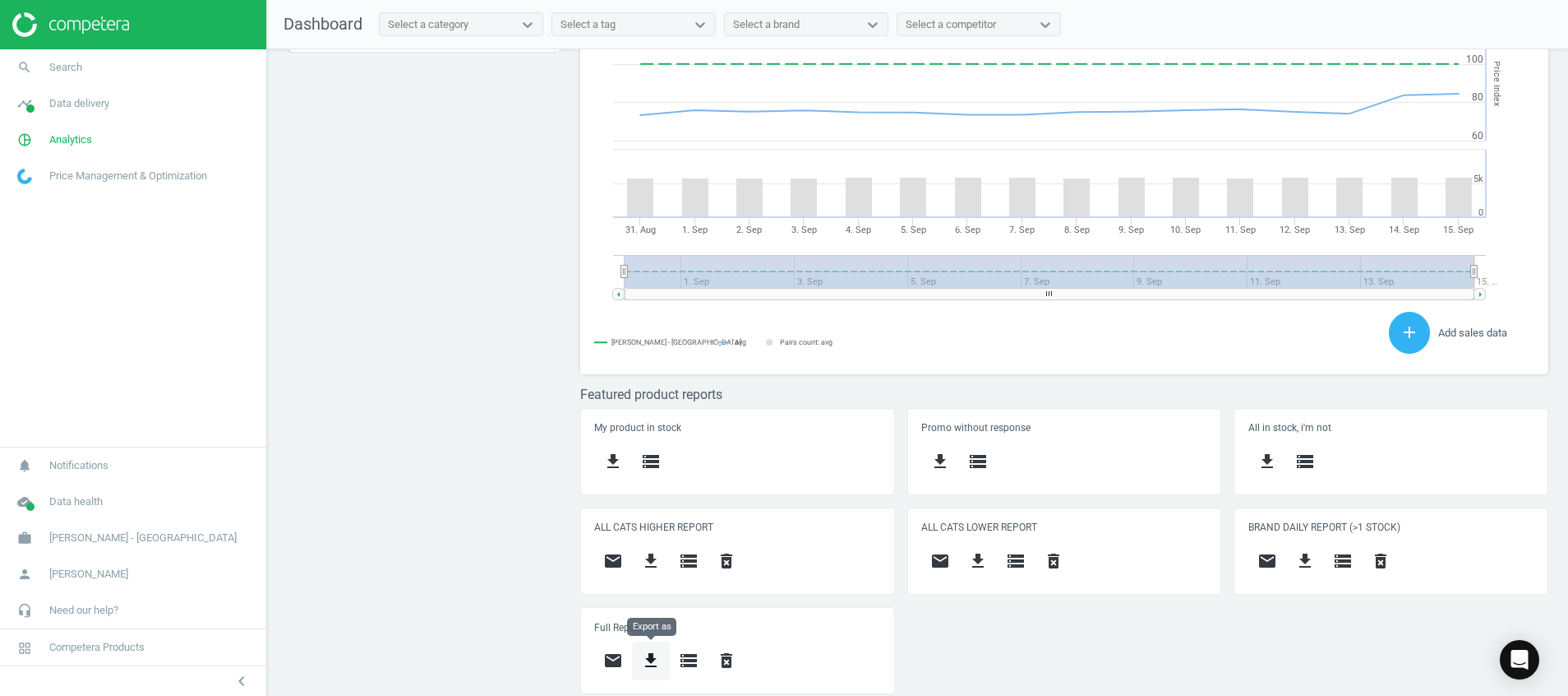
click at [643, 654] on icon "get_app" at bounding box center [651, 660] width 20 height 20
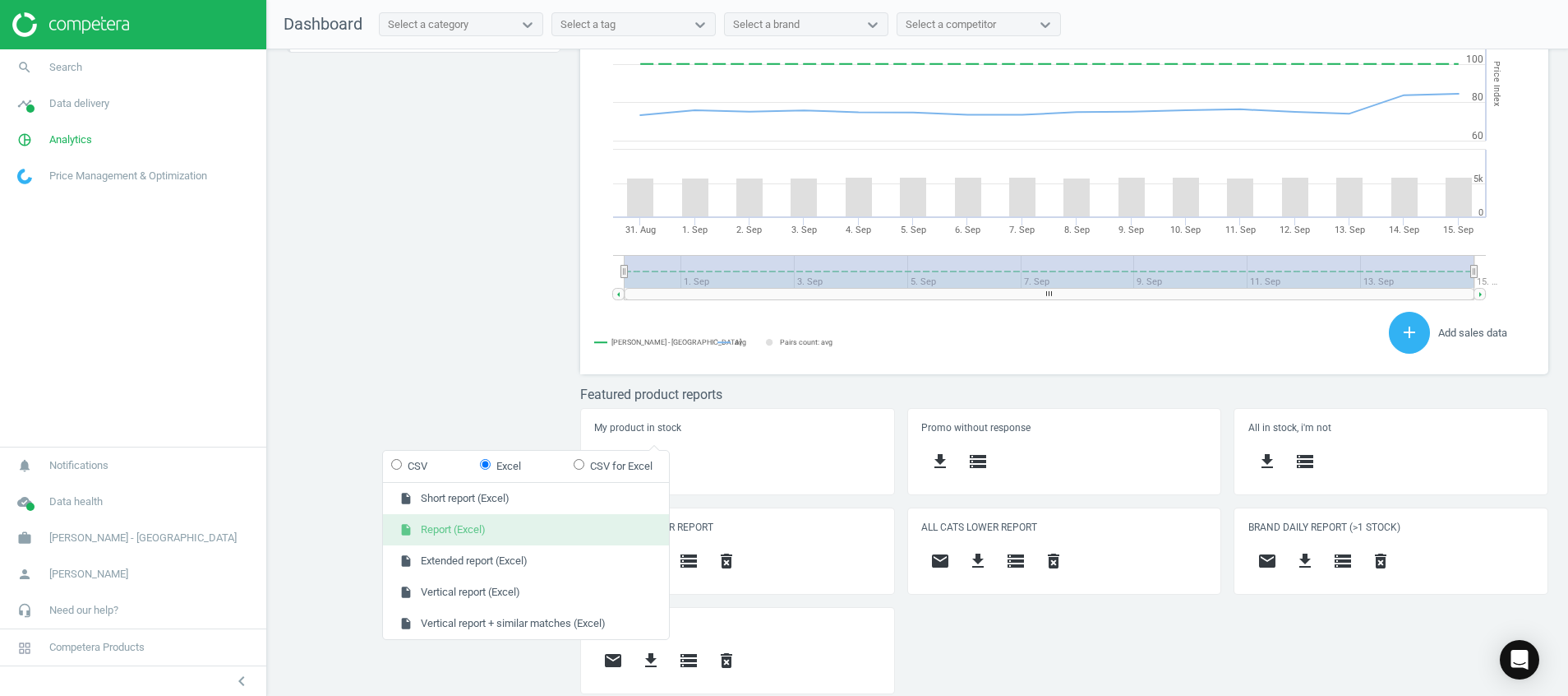
click at [576, 535] on button "insert_drive_file Report (Excel)" at bounding box center [526, 529] width 286 height 31
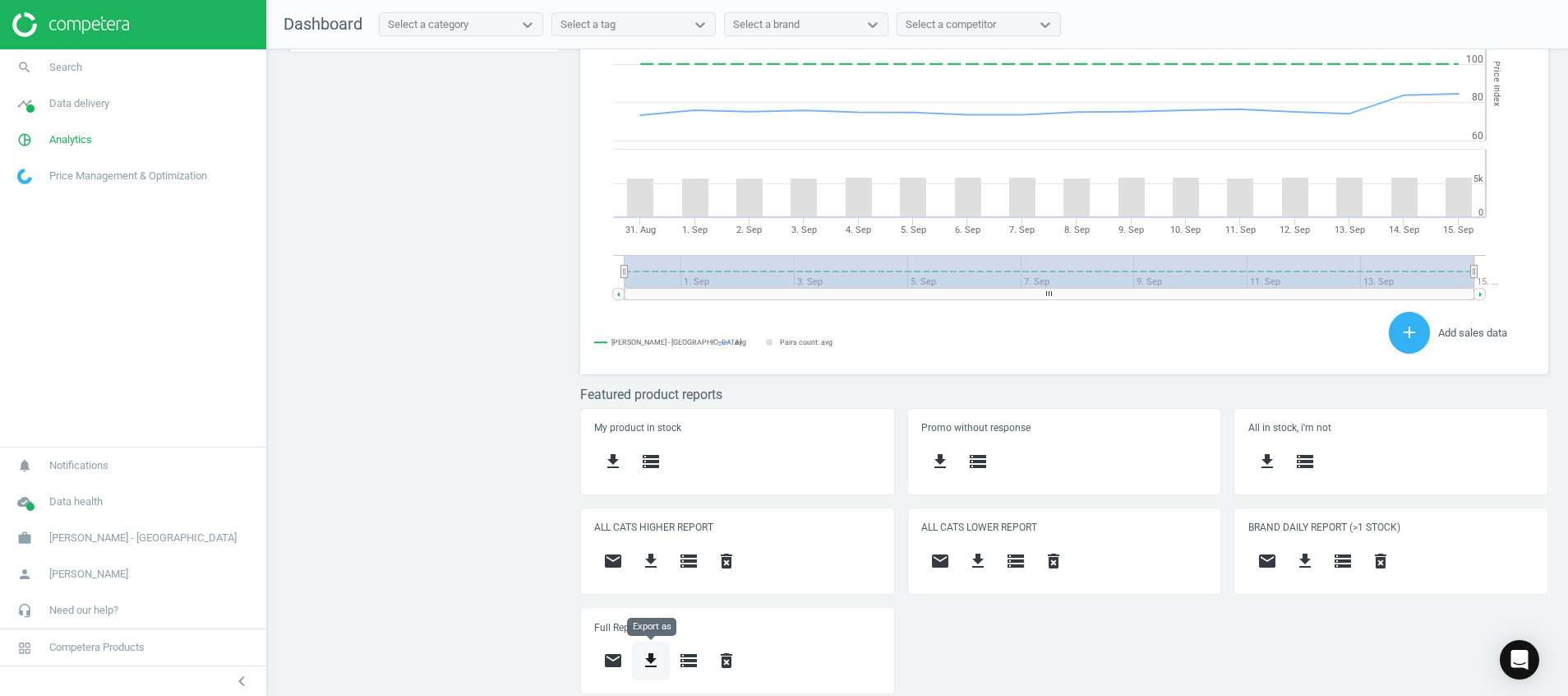
drag, startPoint x: 637, startPoint y: 674, endPoint x: 637, endPoint y: 640, distance: 34.0
click at [637, 674] on button "get_app" at bounding box center [651, 661] width 38 height 39
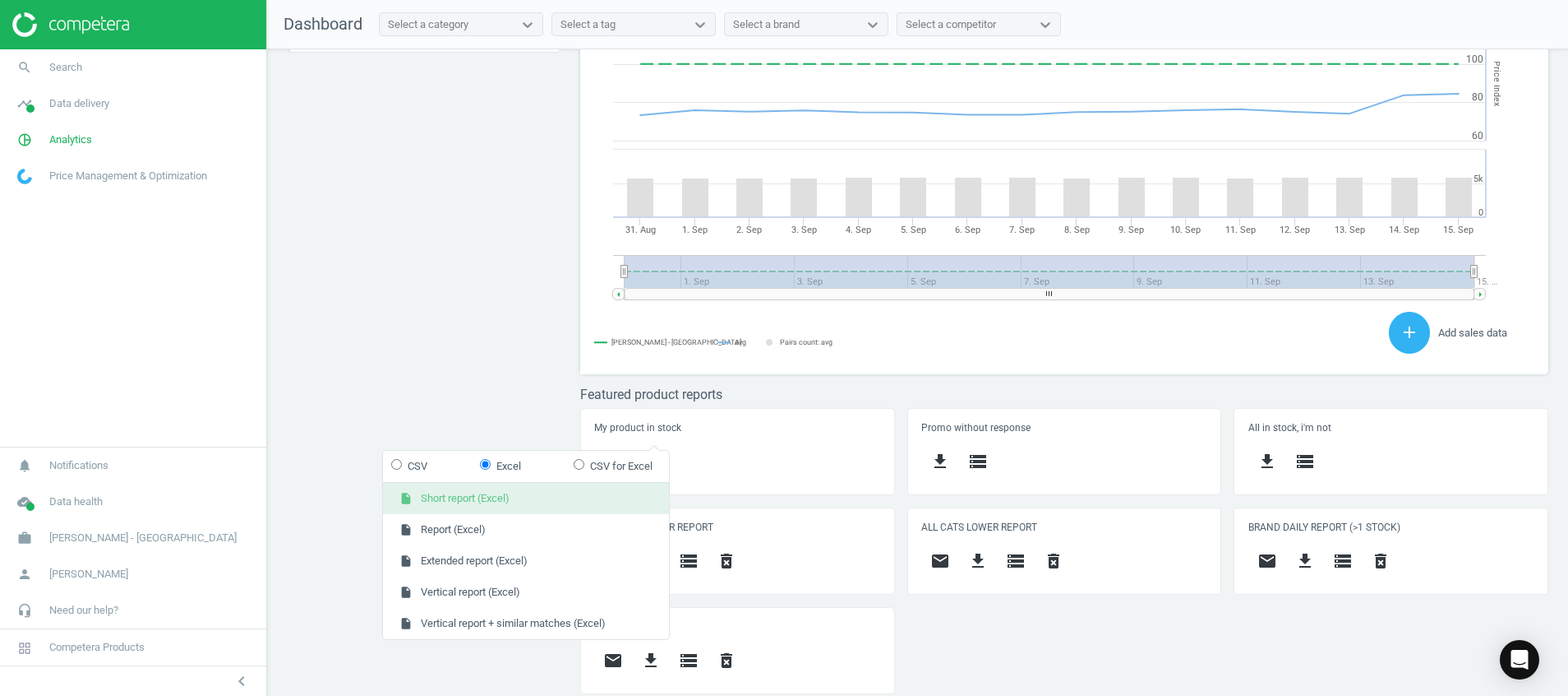
click at [587, 500] on button "insert_drive_file Short report (Excel)" at bounding box center [526, 498] width 286 height 31
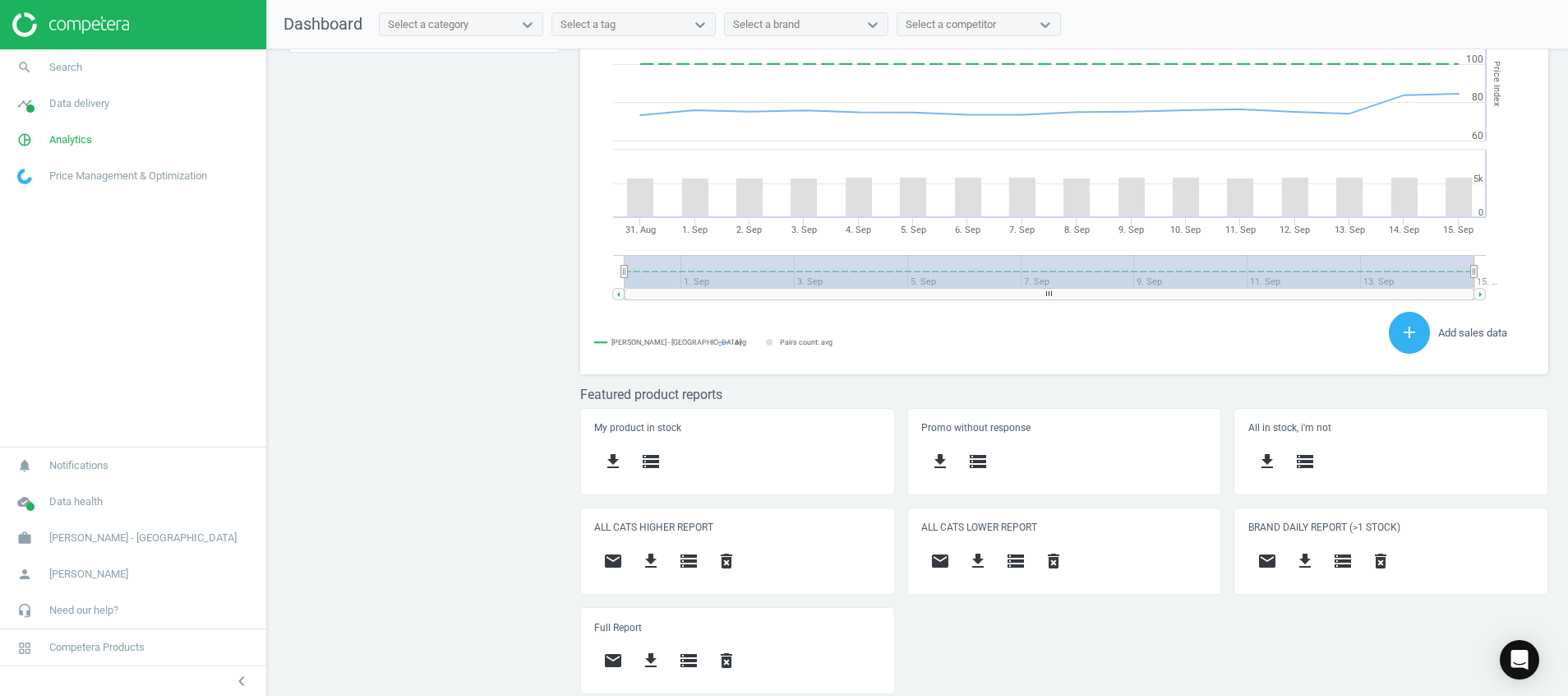
click at [481, 593] on div "Price protection ( 15.09.25 ) Prices are 100% below min competitor 22 keyboard_…" at bounding box center [917, 377] width 1301 height 655
click at [44, 19] on img at bounding box center [71, 24] width 117 height 24
click at [36, 501] on icon "cloud_done" at bounding box center [24, 502] width 31 height 31
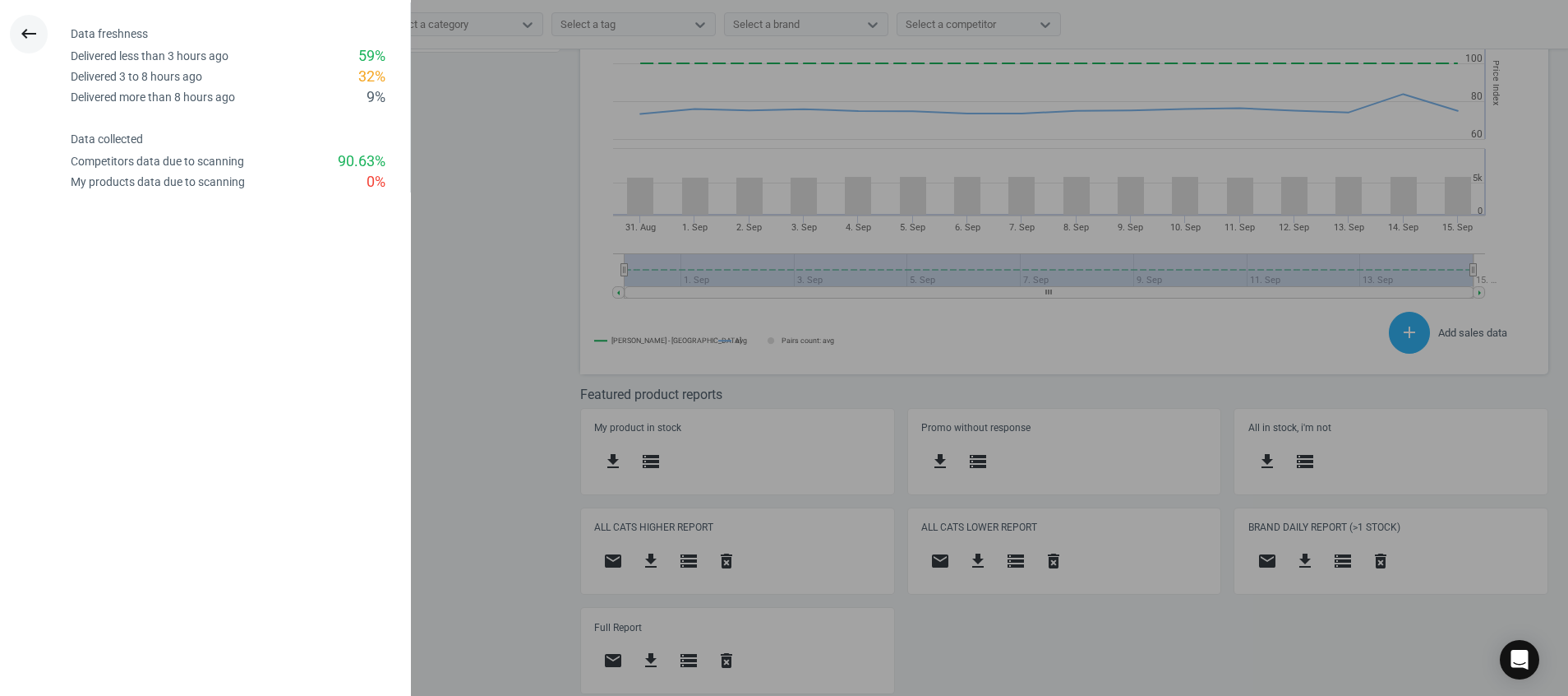
click at [33, 31] on icon "keyboard_backspace" at bounding box center [28, 33] width 20 height 20
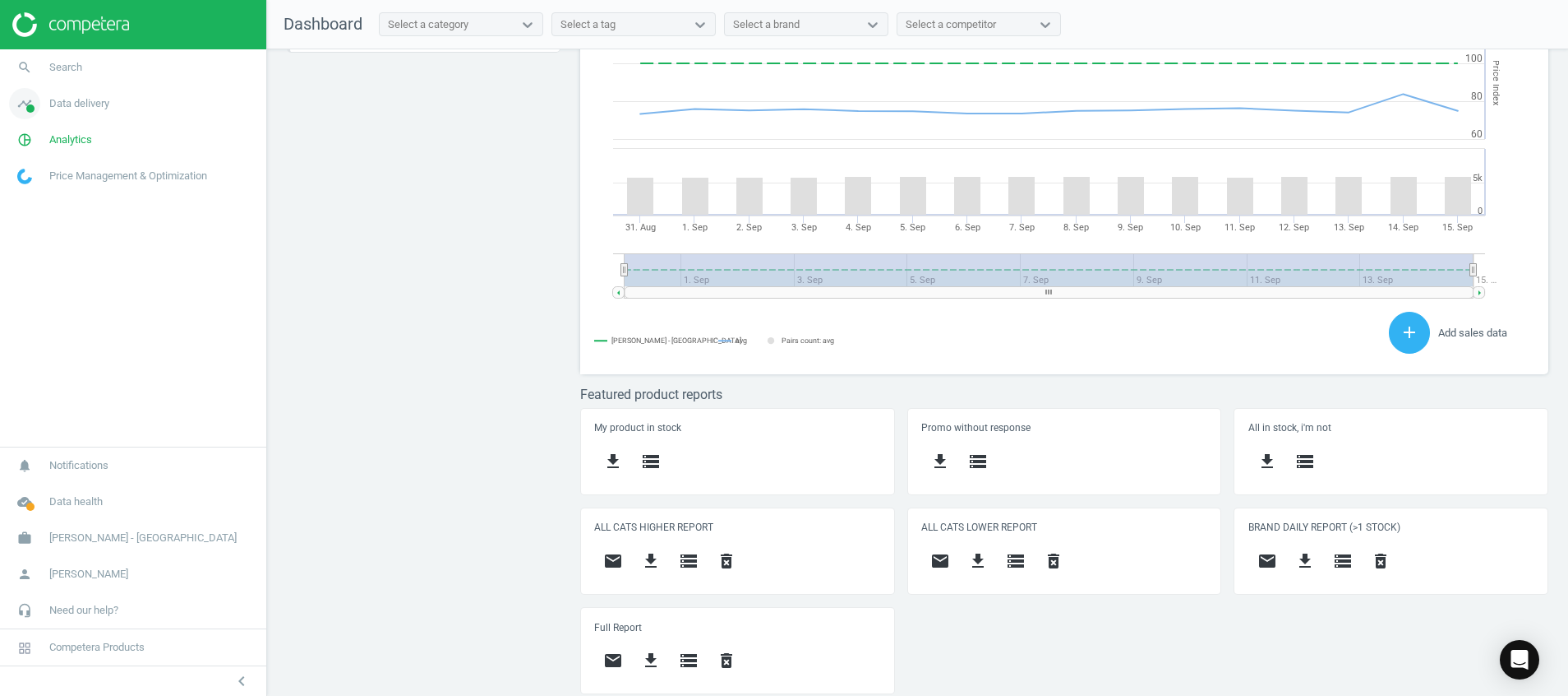
click at [34, 100] on icon "timeline" at bounding box center [24, 103] width 31 height 31
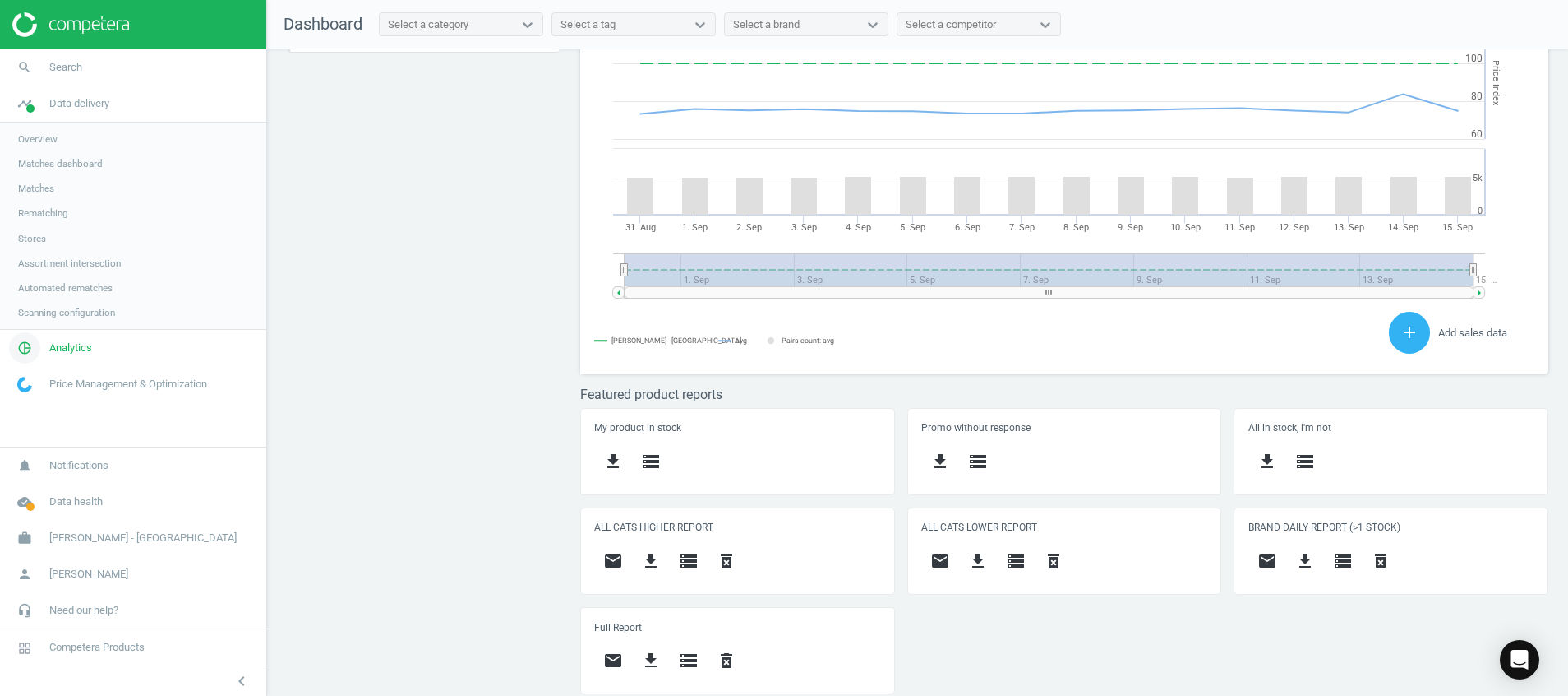
click at [35, 352] on icon "pie_chart_outlined" at bounding box center [24, 348] width 31 height 31
click at [30, 315] on link "Stores" at bounding box center [133, 323] width 266 height 24
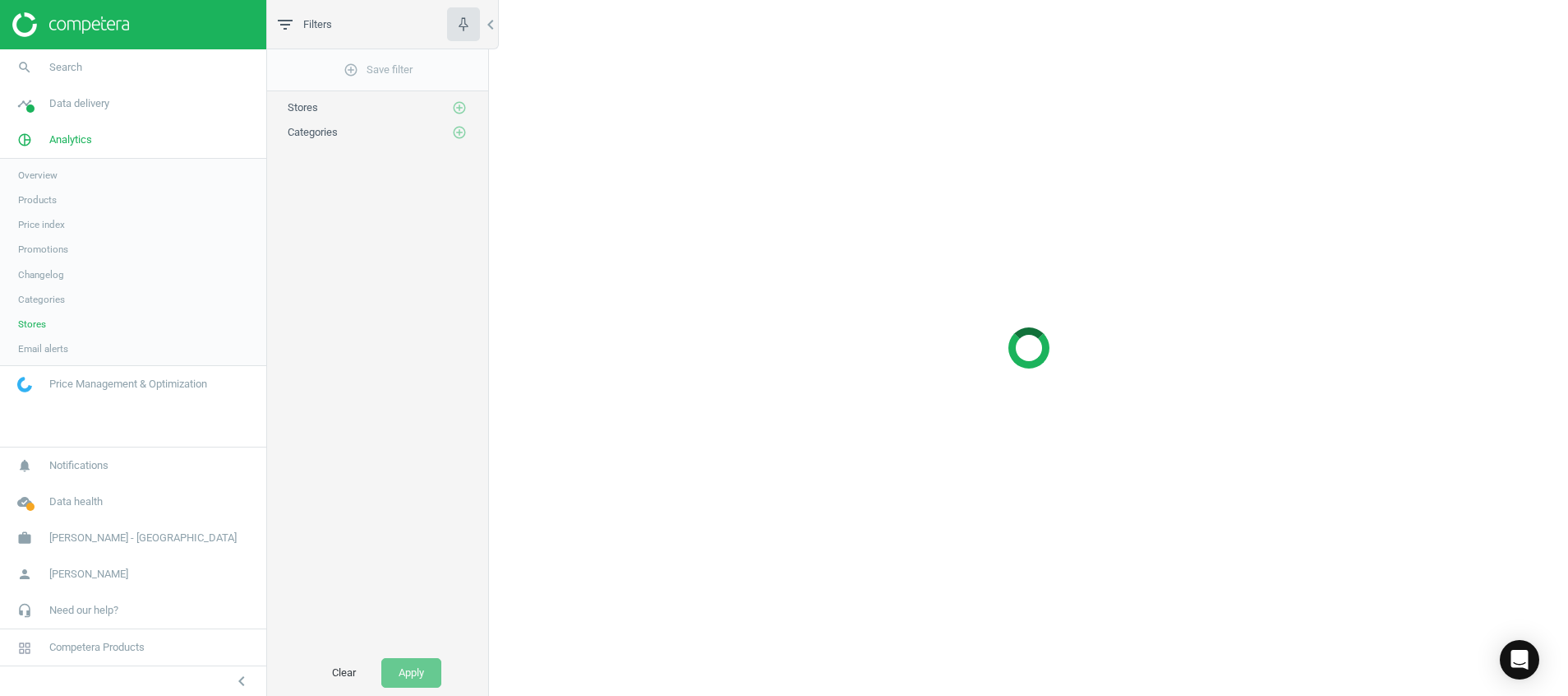
click at [41, 195] on span "Products" at bounding box center [38, 199] width 39 height 13
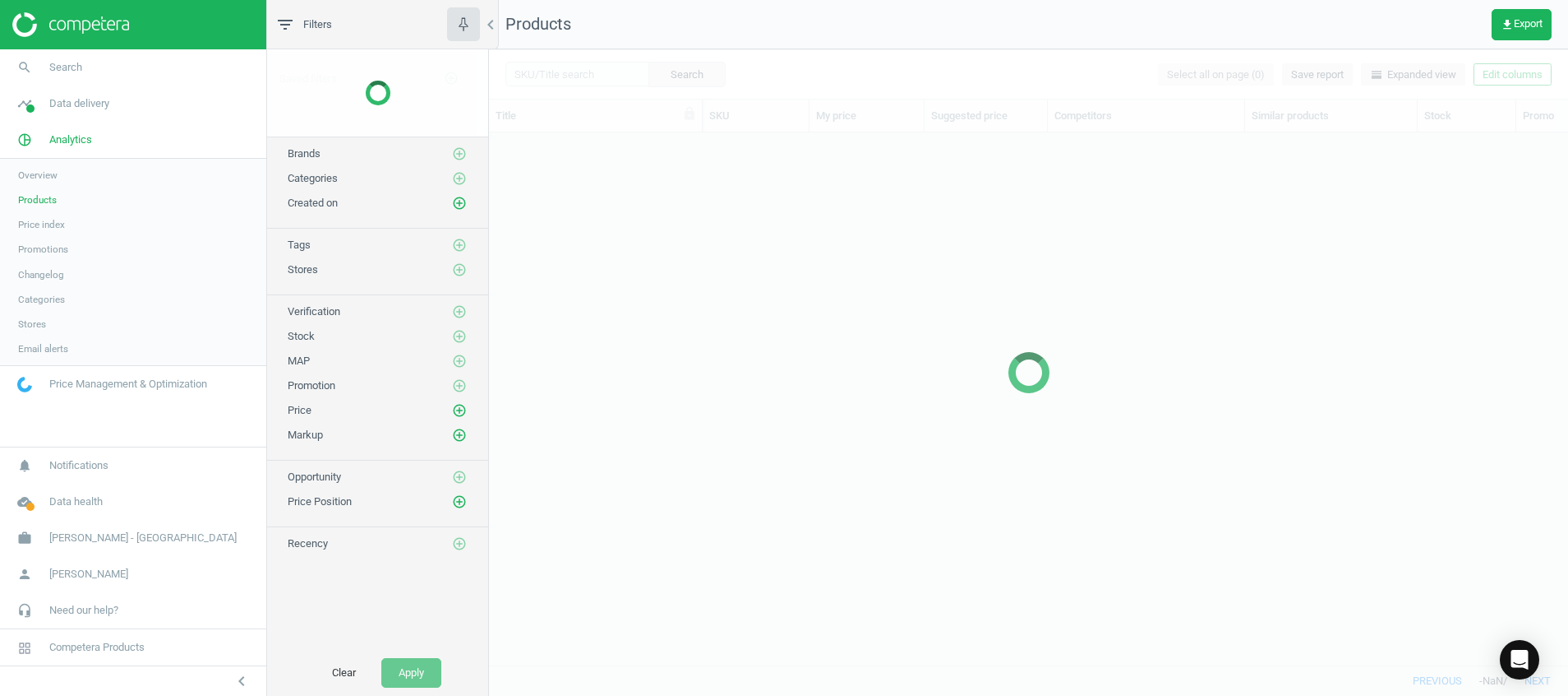
scroll to position [494, 1061]
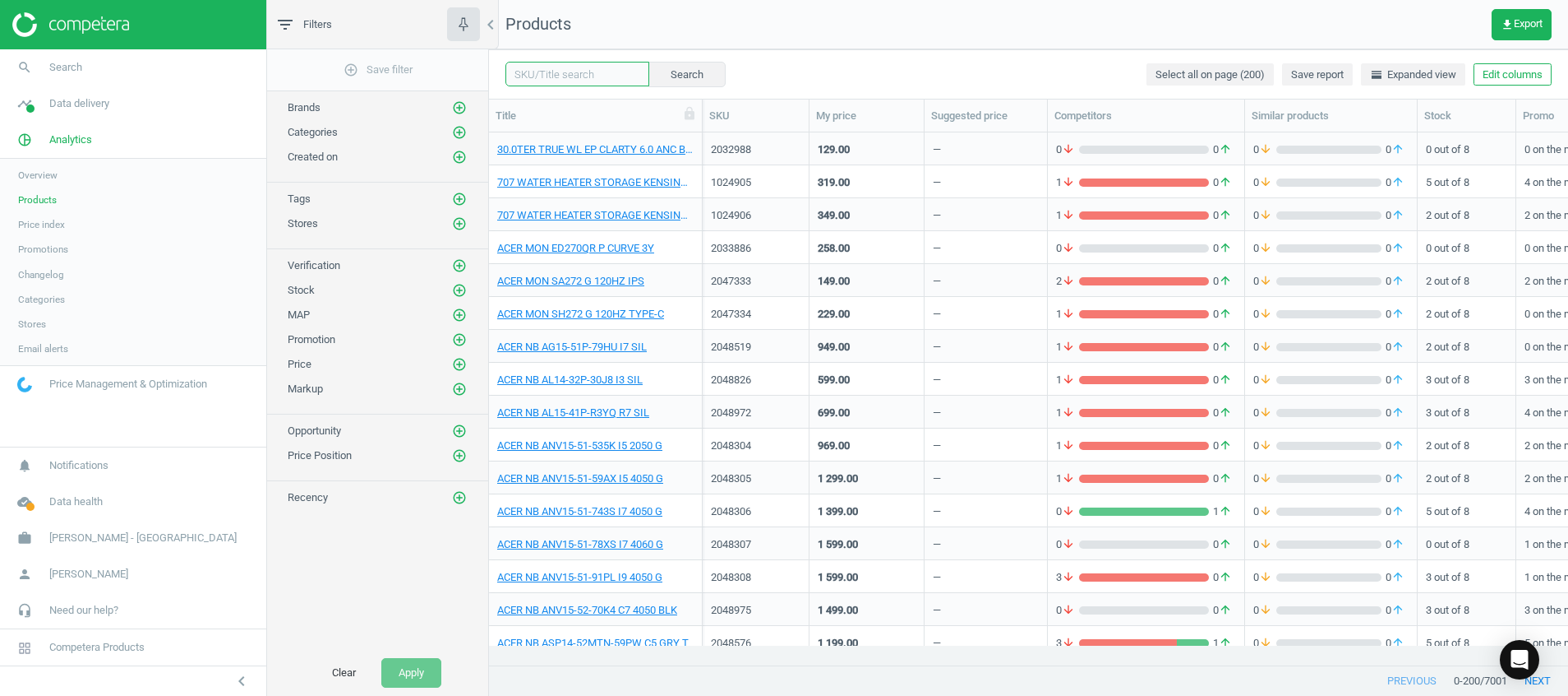
click at [546, 75] on input "text" at bounding box center [577, 73] width 143 height 24
paste input "LG QNED evo MiniLED TV 86QNED86ASA"
type input "LG QNED evo MiniLED TV 86QNED86ASA"
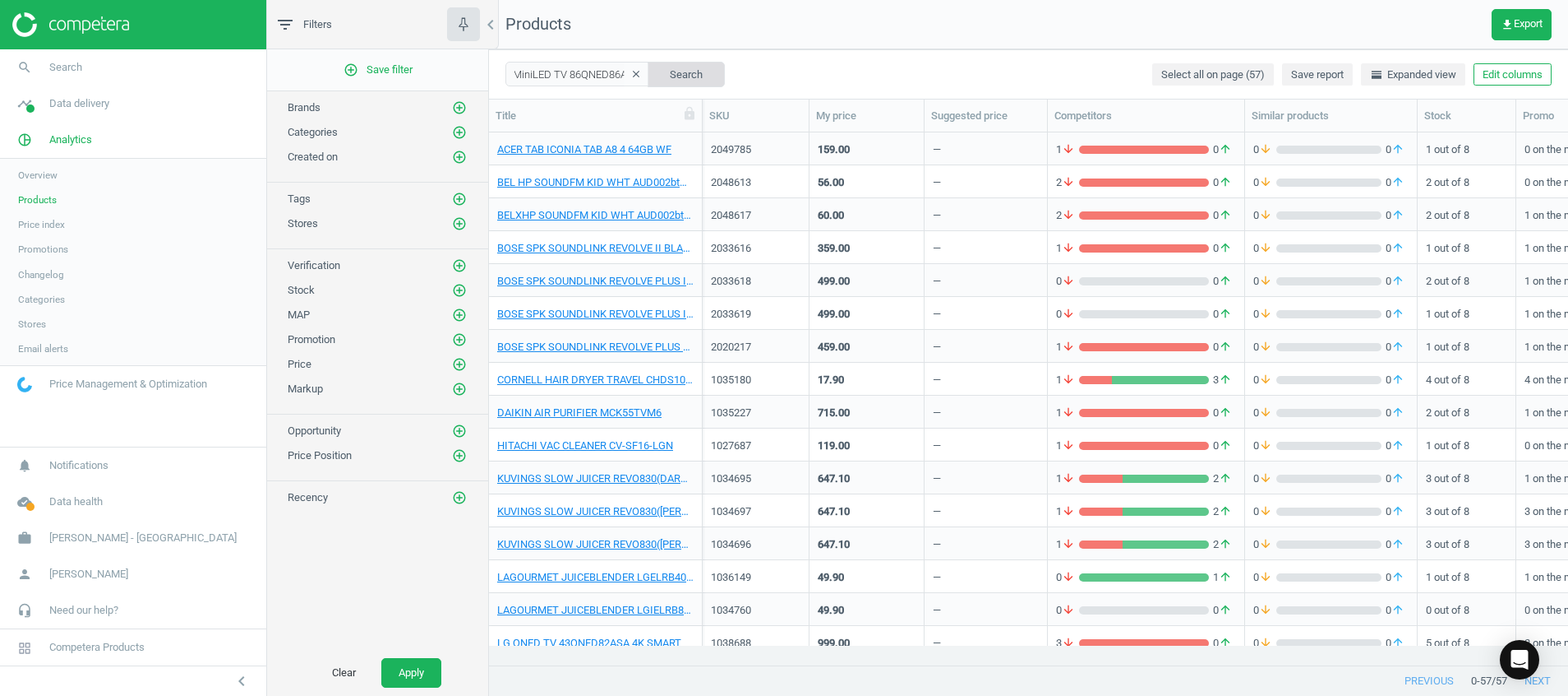
click at [675, 73] on button "Search" at bounding box center [686, 73] width 77 height 24
drag, startPoint x: 557, startPoint y: 123, endPoint x: 576, endPoint y: 107, distance: 24.8
click at [558, 123] on div "Title" at bounding box center [595, 115] width 200 height 15
click at [630, 74] on icon "clear" at bounding box center [636, 74] width 12 height 12
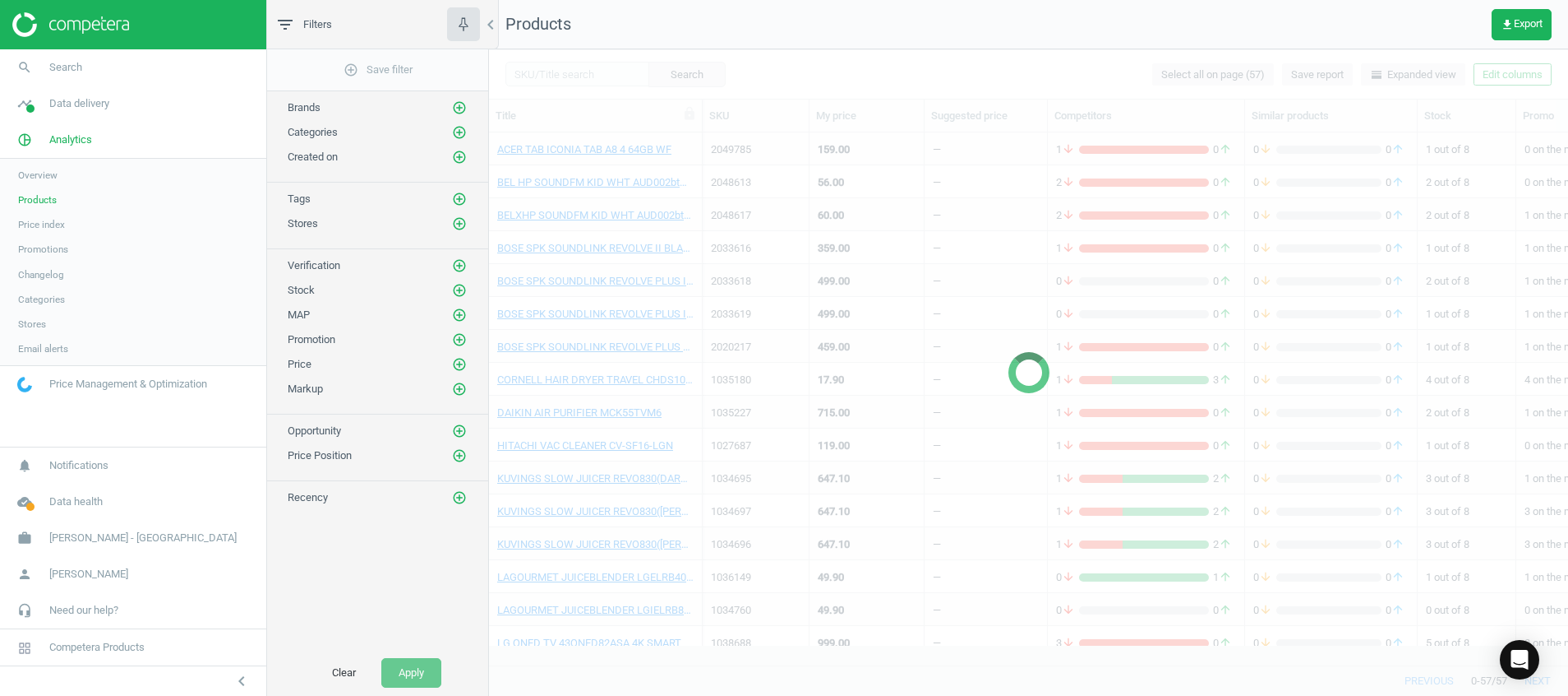
click at [570, 71] on div at bounding box center [1028, 373] width 1079 height 646
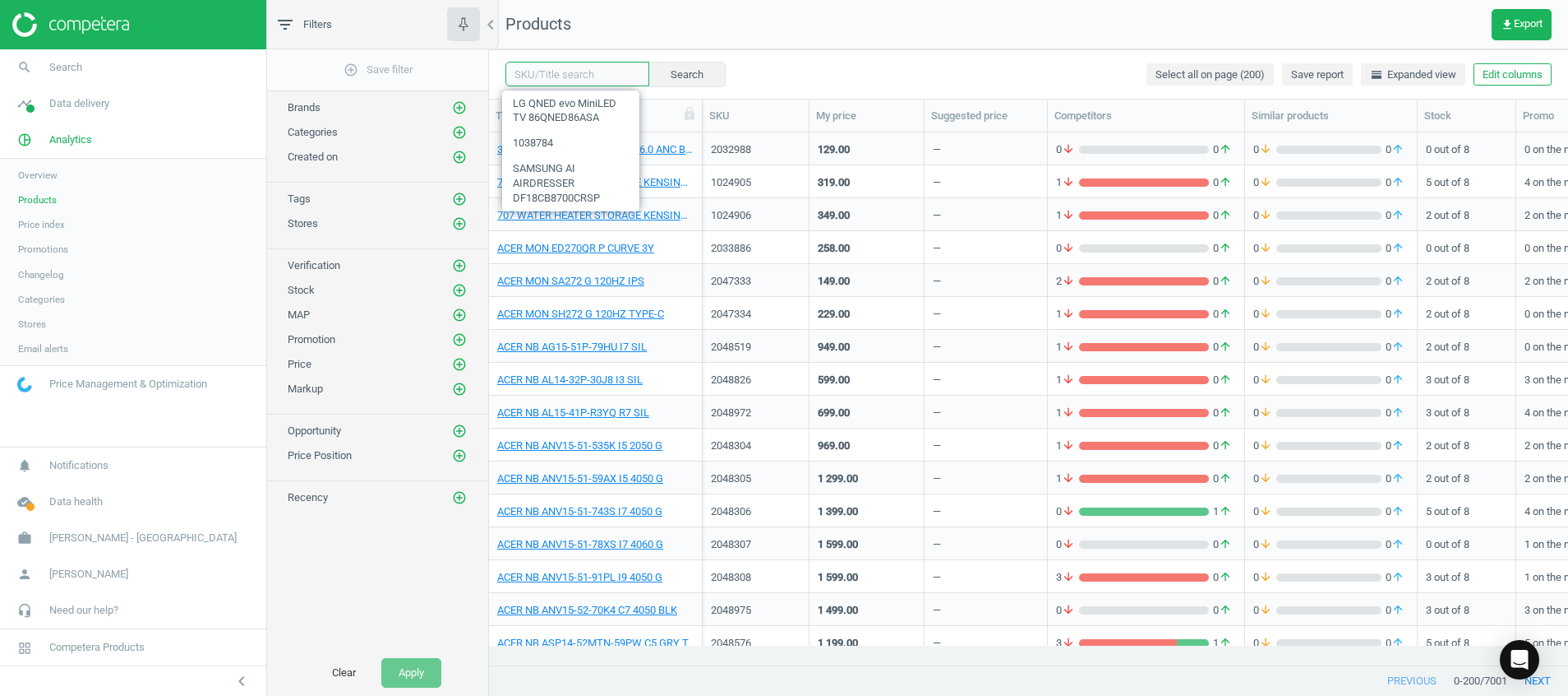
click at [555, 81] on input "text" at bounding box center [577, 73] width 143 height 24
paste input "1038836"
type input "1038836"
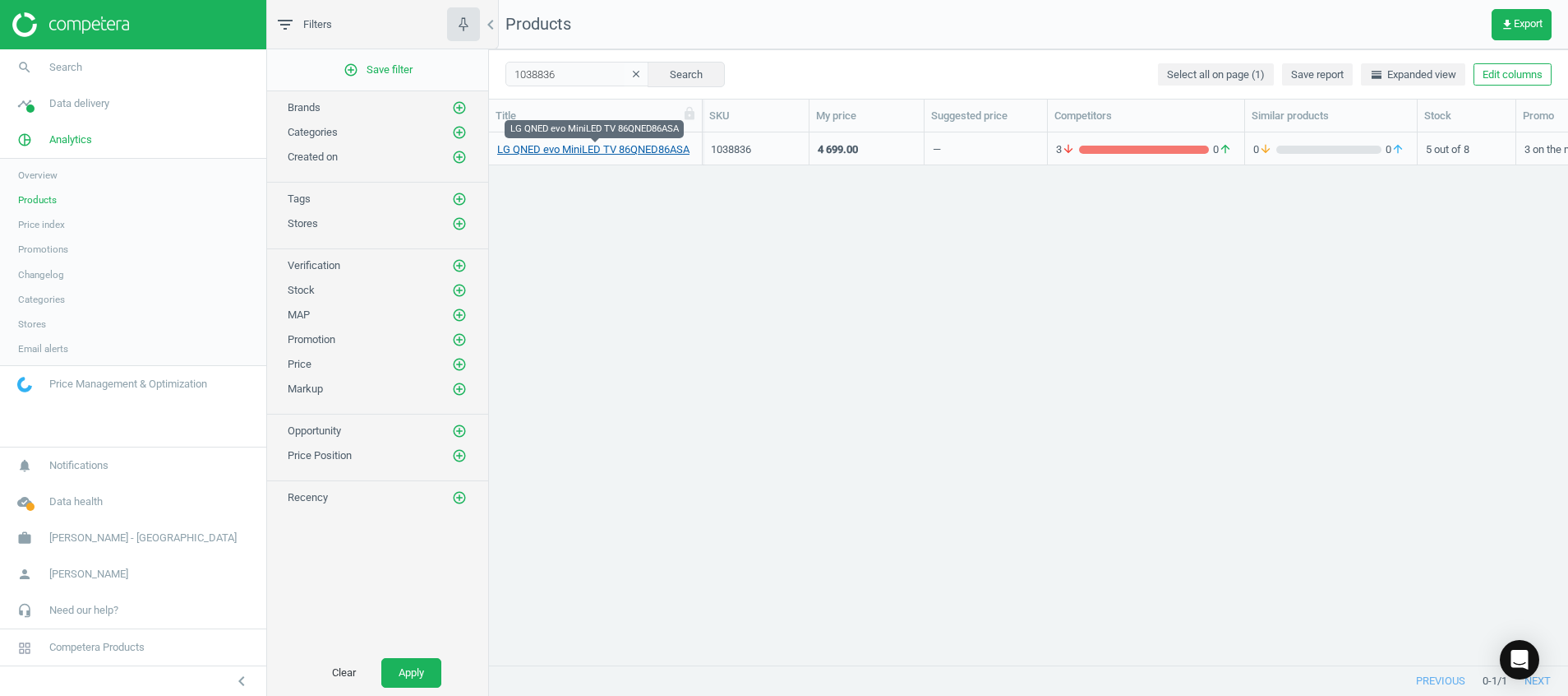
click at [577, 156] on link "LG QNED evo MiniLED TV 86QNED86ASA" at bounding box center [593, 149] width 192 height 15
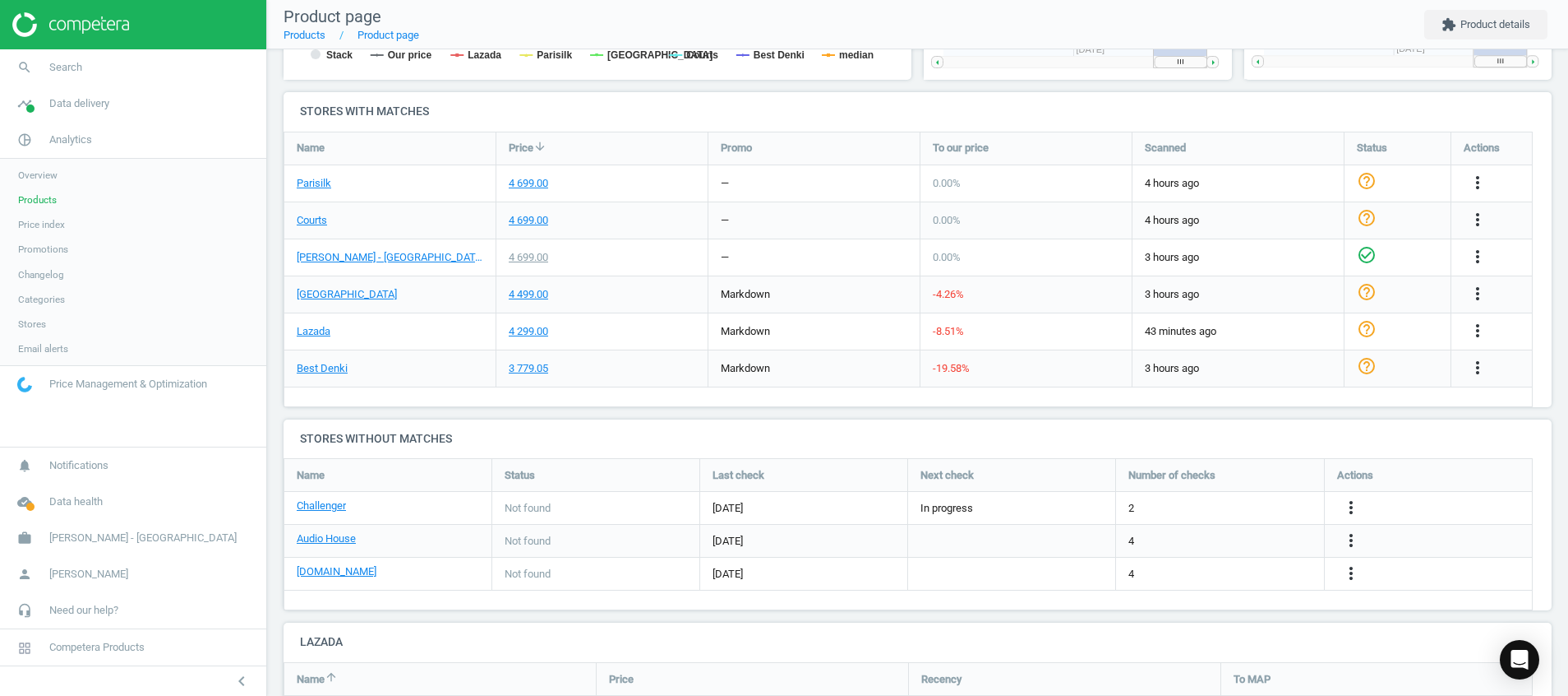
scroll to position [493, 0]
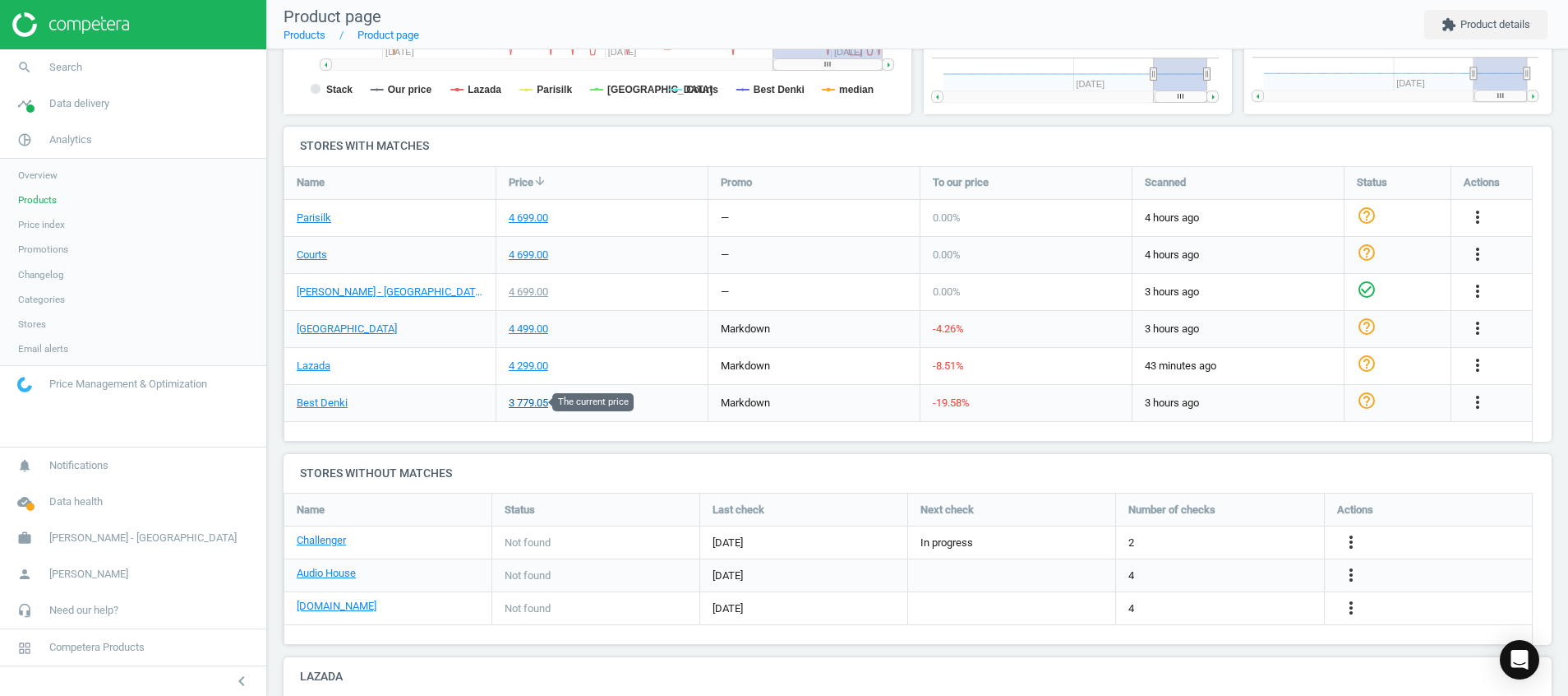
click at [519, 407] on div "3 779.05" at bounding box center [528, 402] width 39 height 15
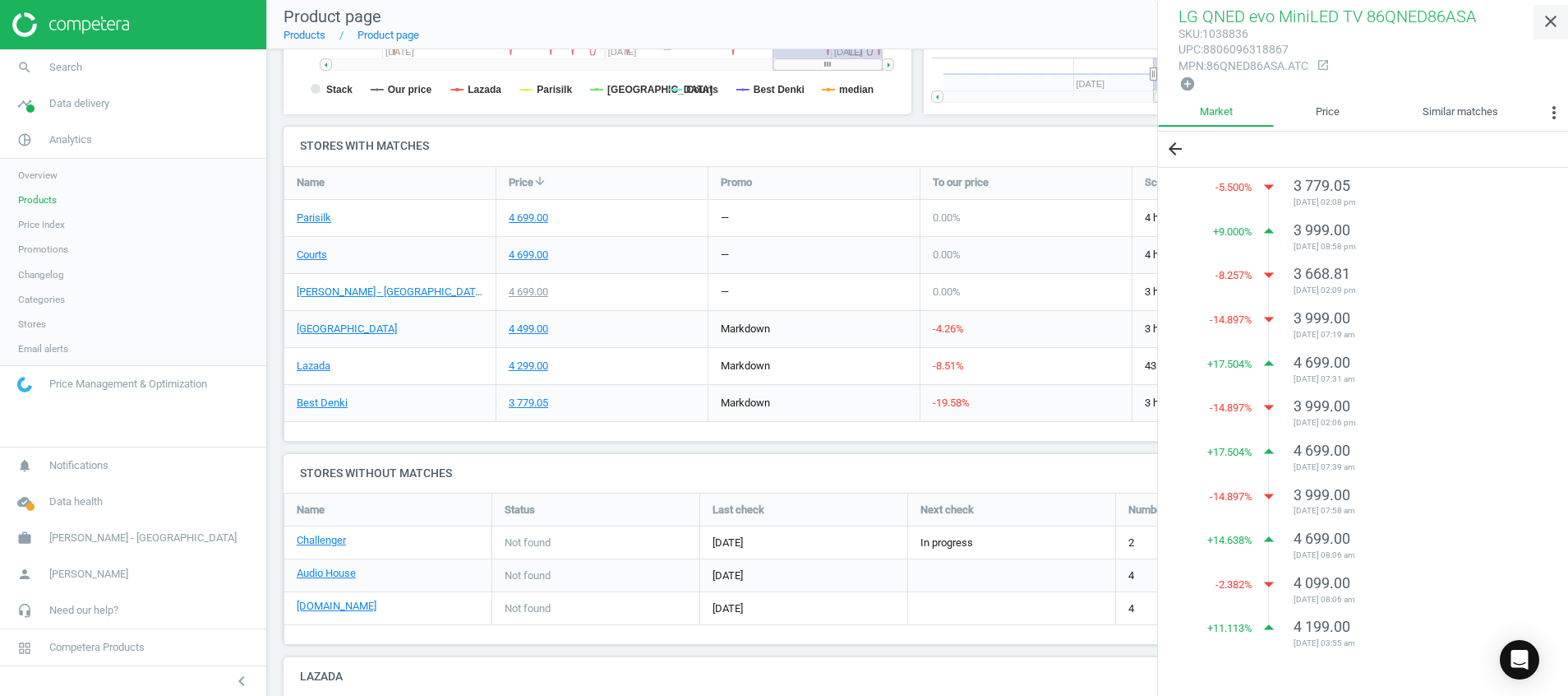
click at [1551, 18] on icon "close" at bounding box center [1550, 21] width 20 height 20
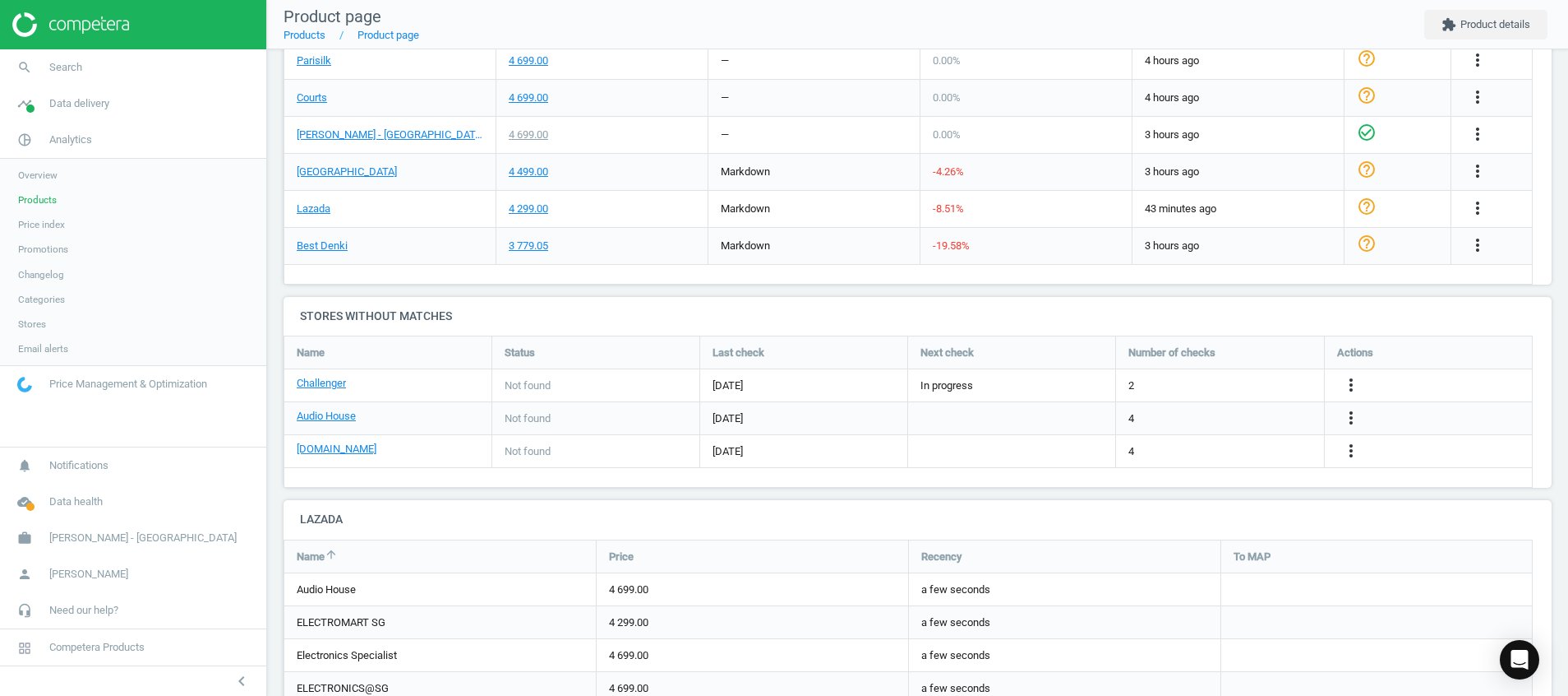
scroll to position [527, 0]
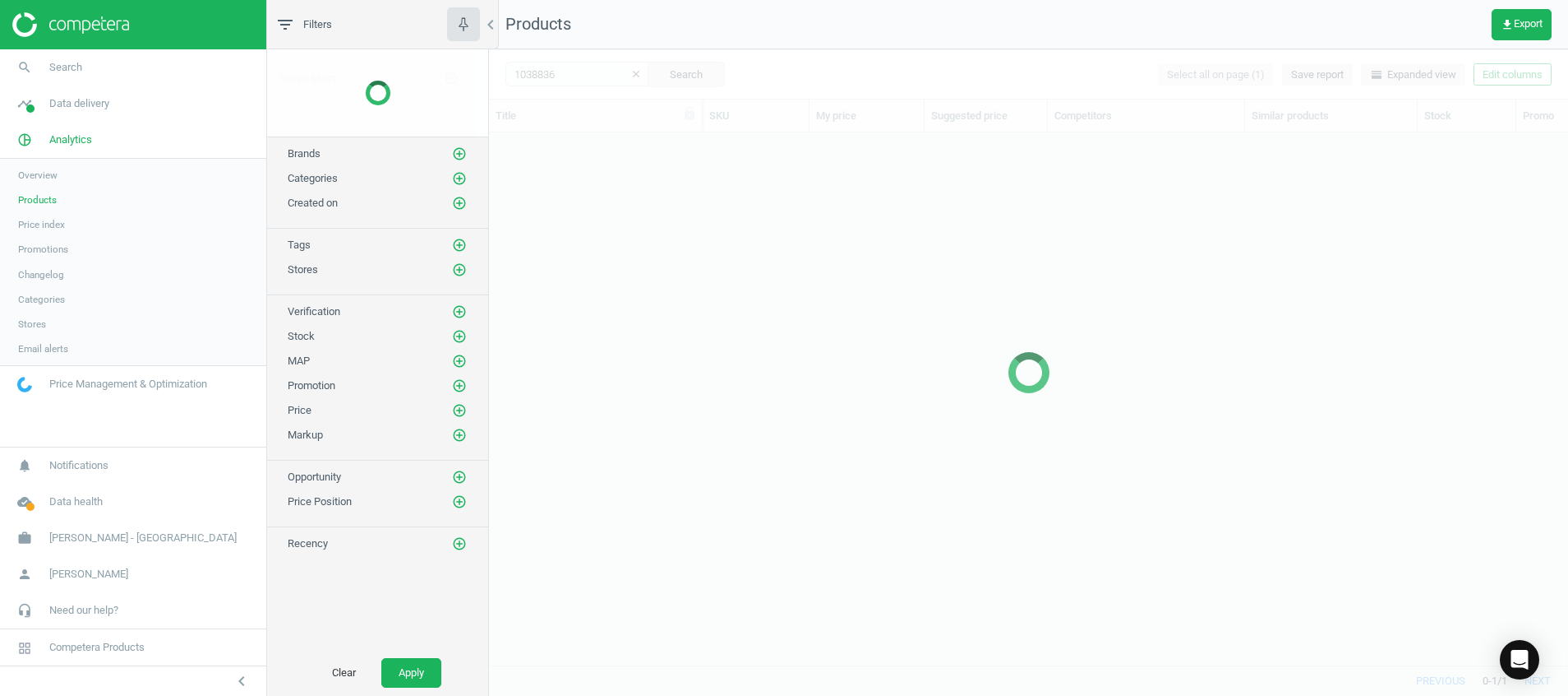
scroll to position [494, 1061]
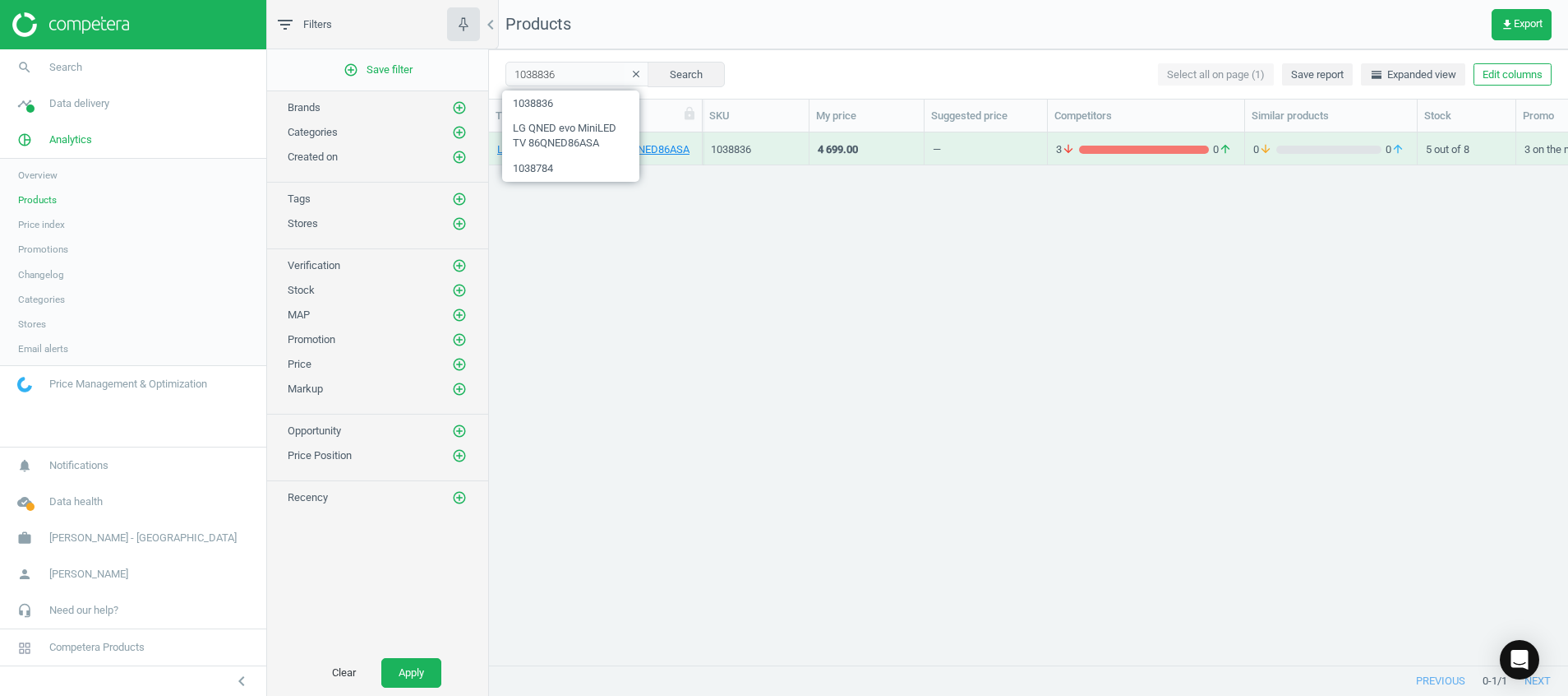
click at [630, 70] on icon "clear" at bounding box center [636, 74] width 12 height 12
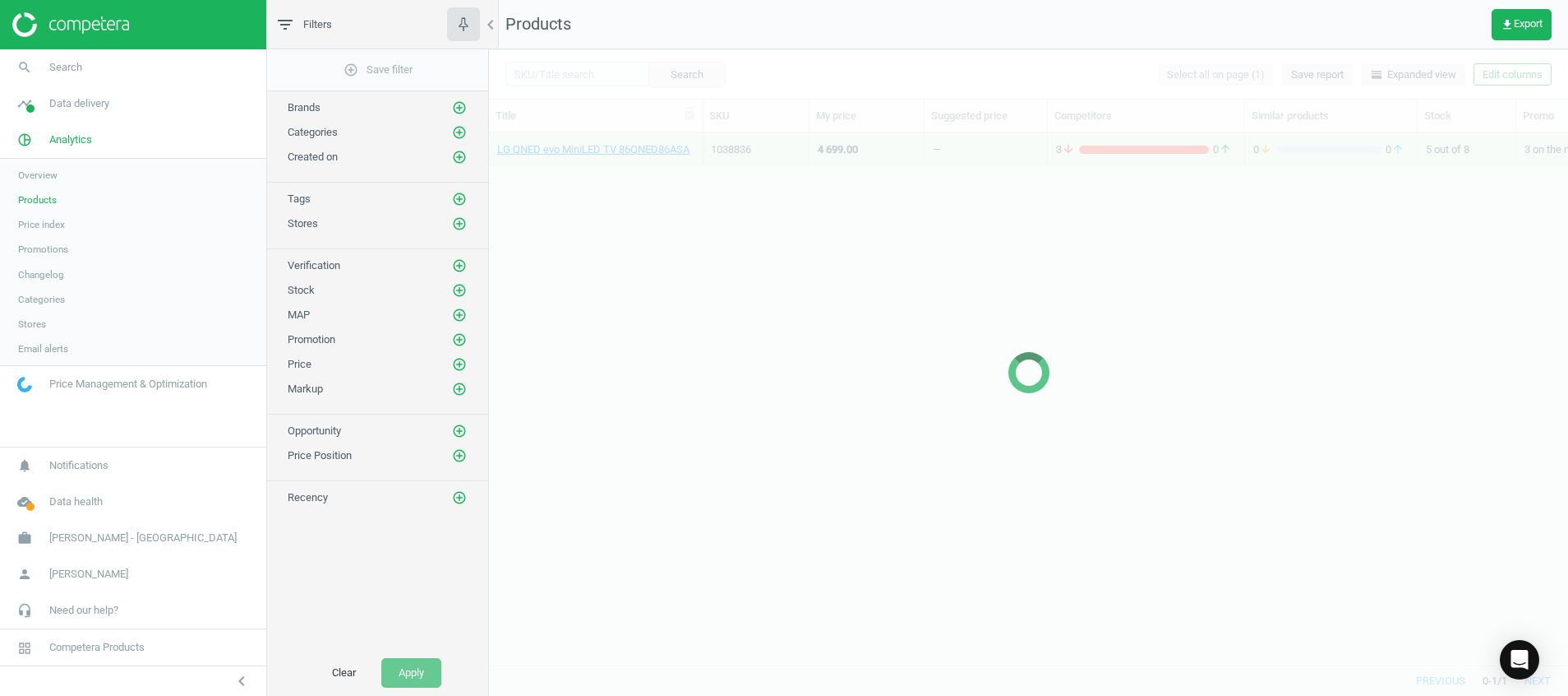
click at [579, 76] on div at bounding box center [1028, 373] width 1079 height 646
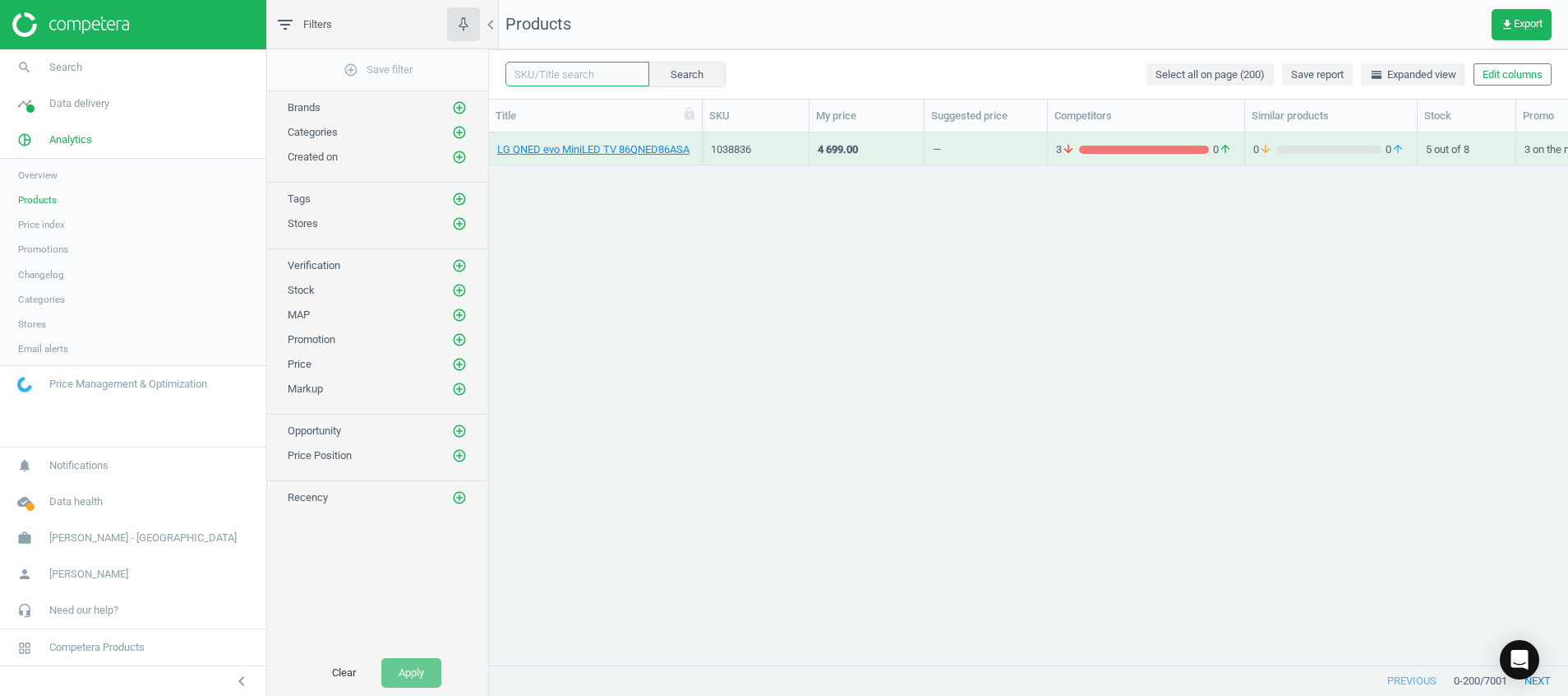
click at [571, 74] on input "text" at bounding box center [577, 73] width 143 height 24
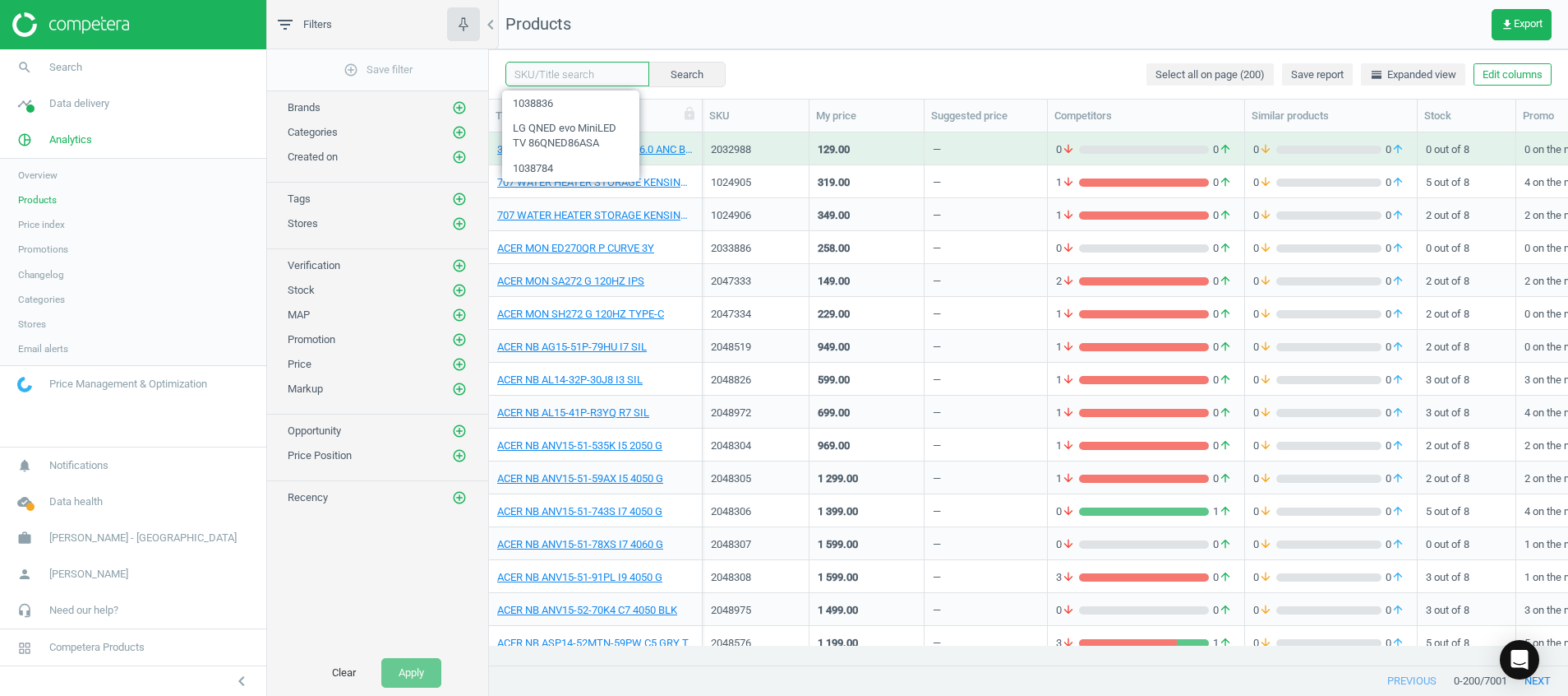
paste input "1039081"
type input "1039081"
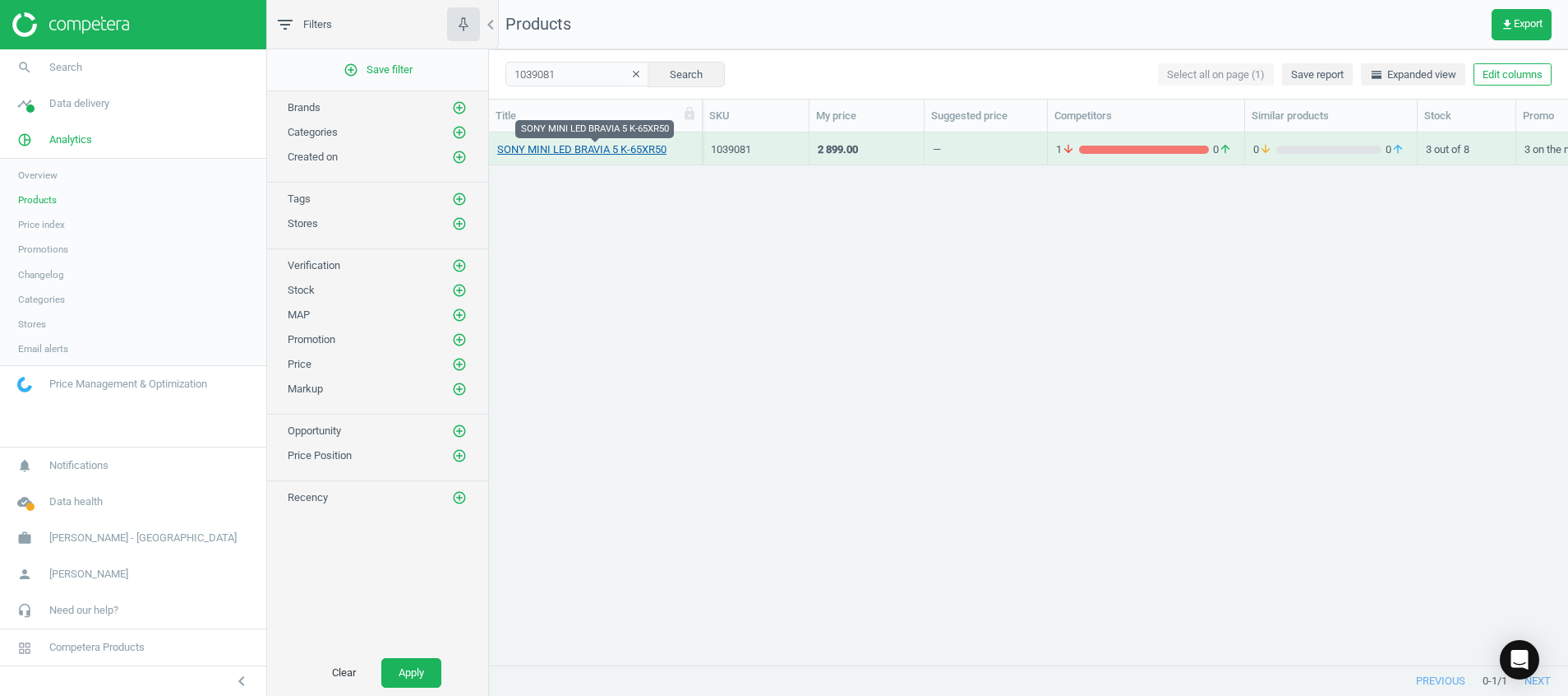
click at [600, 148] on link "SONY MINI LED BRAVIA 5 K-65XR50" at bounding box center [583, 149] width 170 height 15
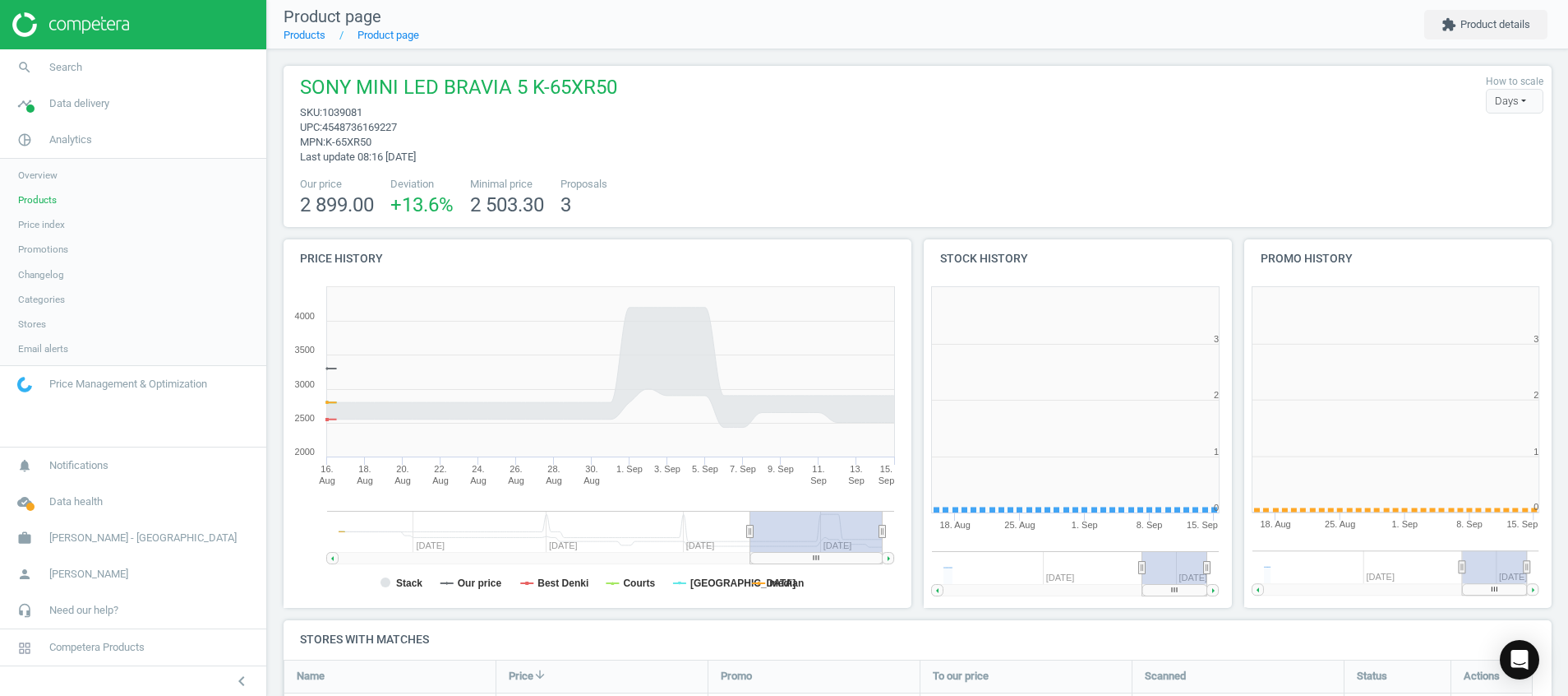
scroll to position [334, 0]
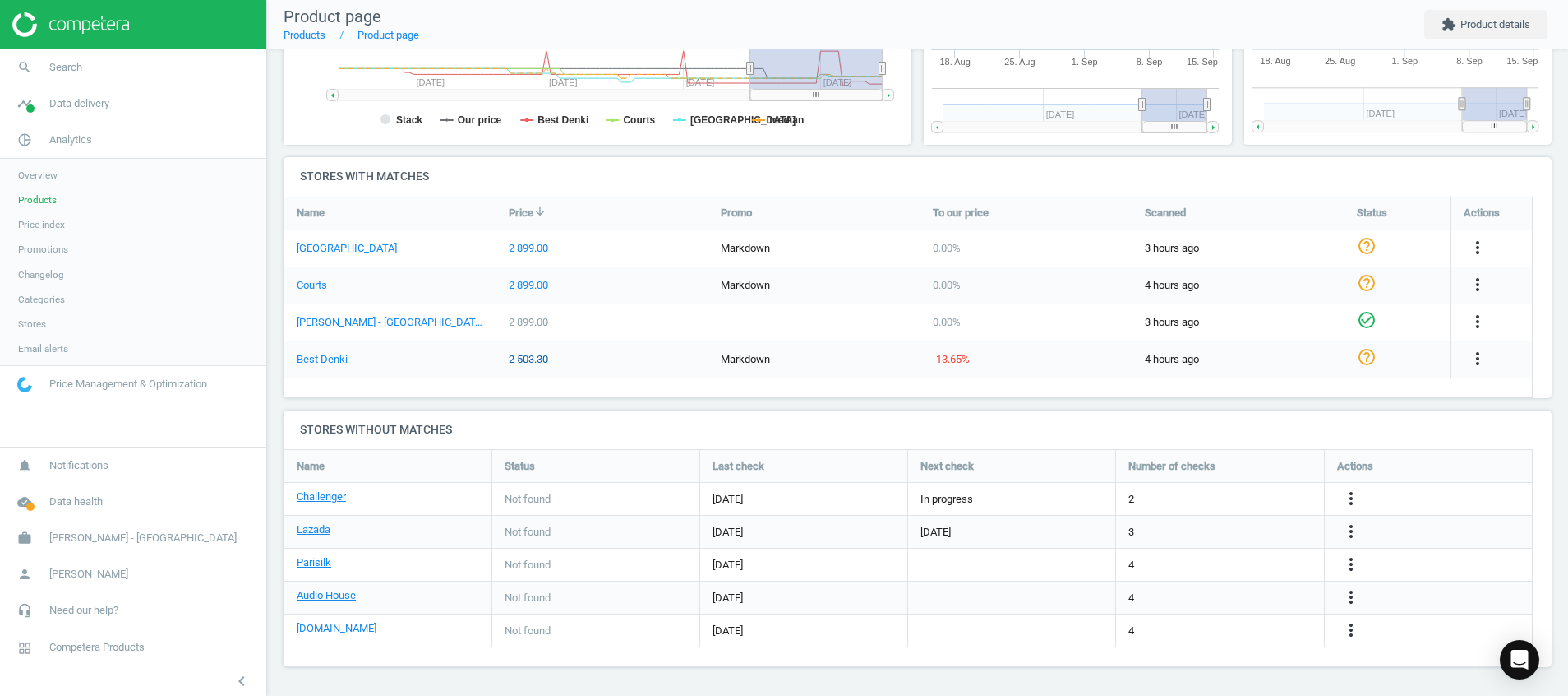
click at [532, 359] on div "2 503.30" at bounding box center [528, 359] width 39 height 15
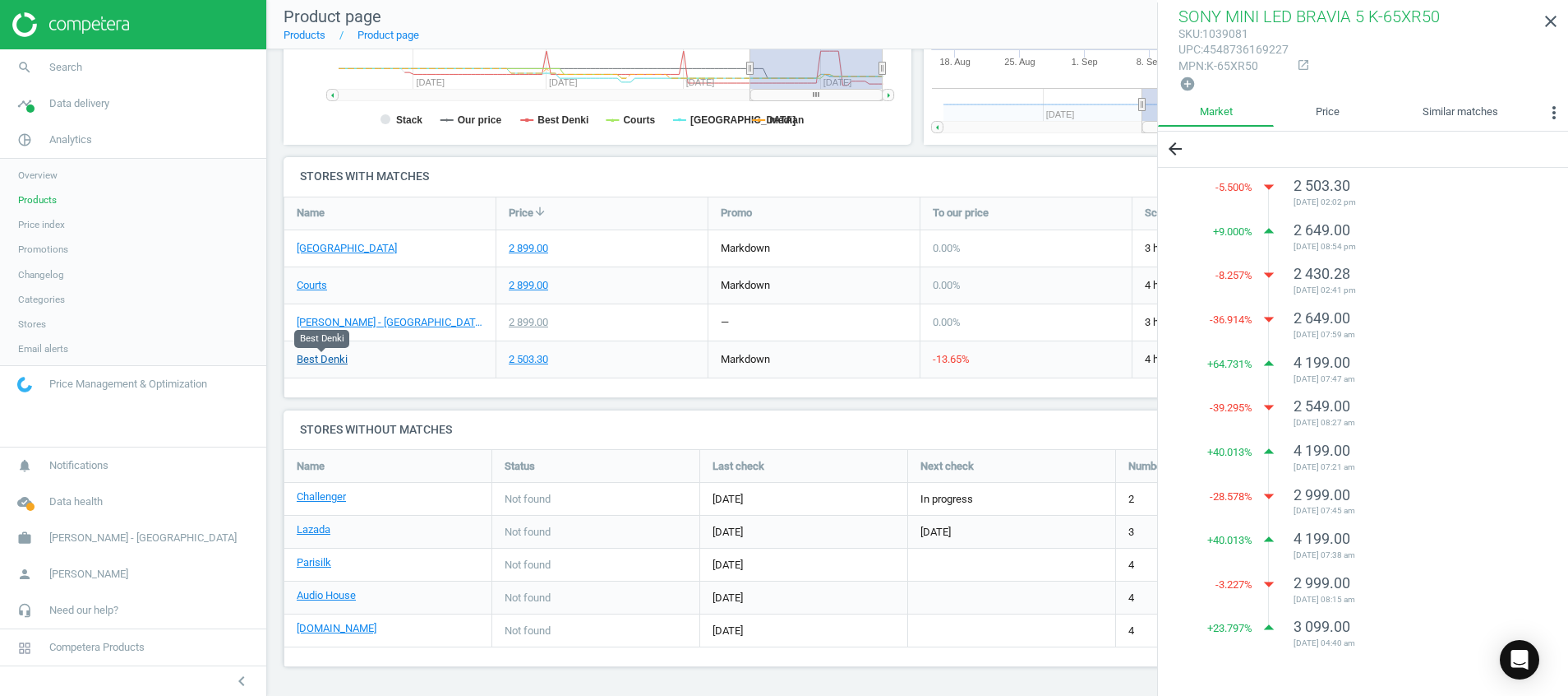
click at [318, 358] on link "Best Denki" at bounding box center [322, 359] width 51 height 15
drag, startPoint x: 1554, startPoint y: 28, endPoint x: 1515, endPoint y: 77, distance: 62.6
click at [1553, 28] on icon "close" at bounding box center [1550, 21] width 20 height 20
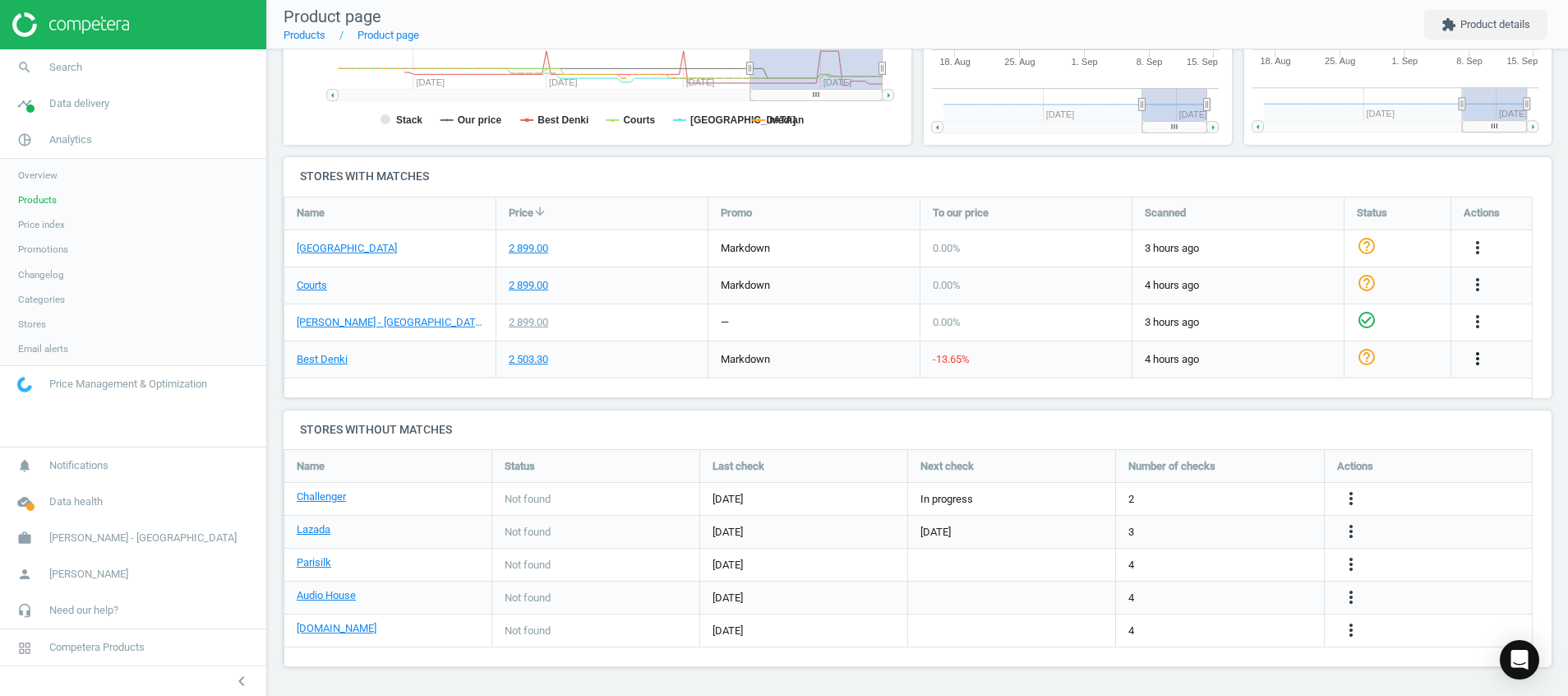
click at [1479, 360] on icon "more_vert" at bounding box center [1477, 358] width 20 height 20
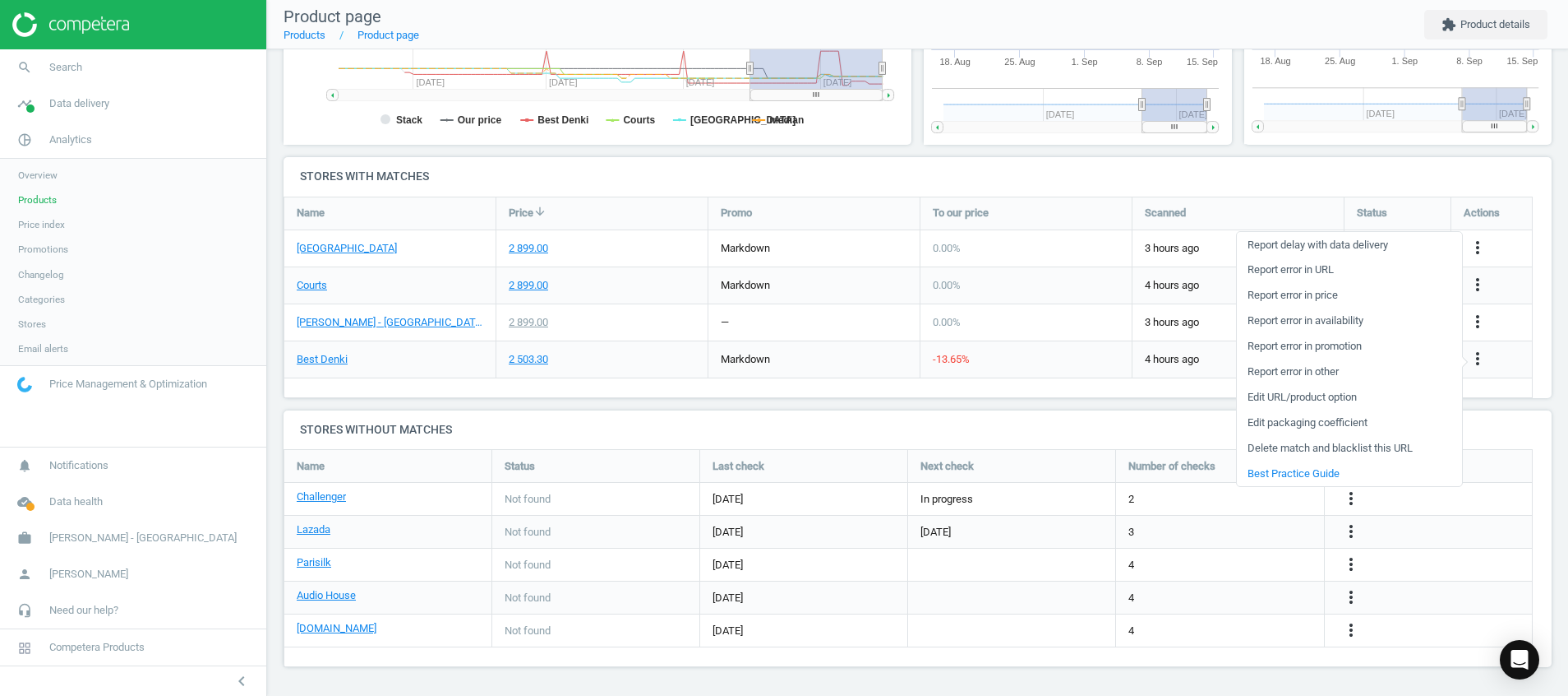
click at [818, 401] on div "SONY MINI LED BRAVIA 5 K-65XR50 sku : 1039081 upc : 4548736169227 mpn : K-65XR5…" at bounding box center [917, 141] width 1301 height 1109
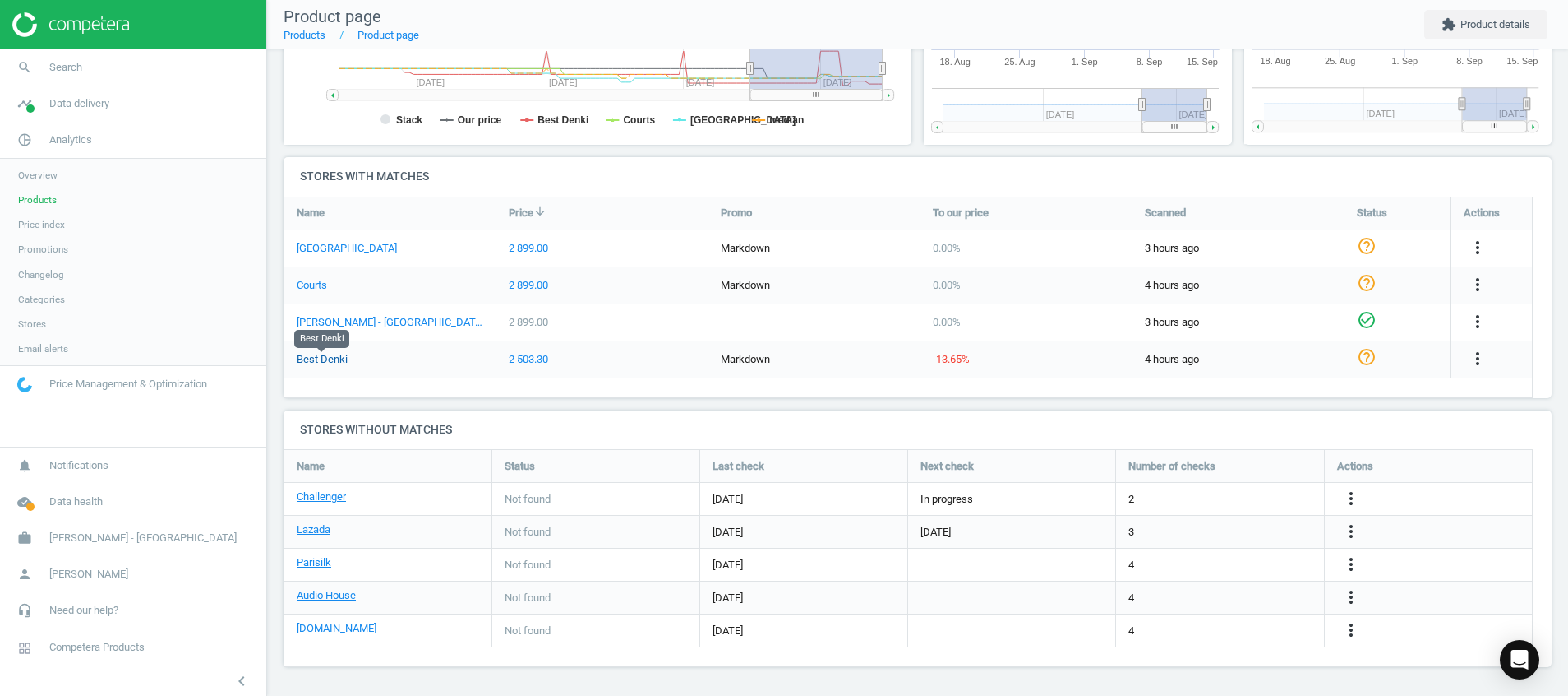
click at [334, 362] on link "Best Denki" at bounding box center [322, 359] width 51 height 15
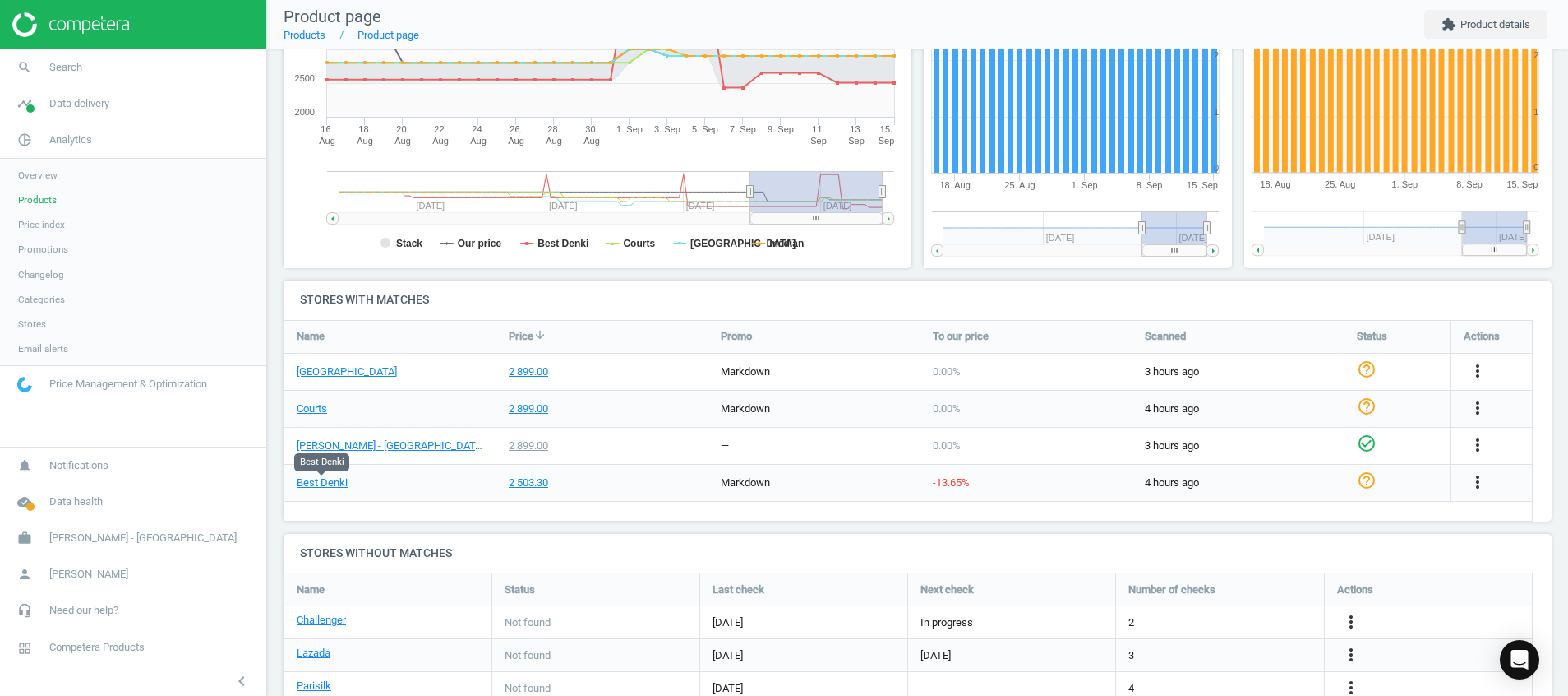
click at [289, 273] on div "Price history Created with Highstock 6.2.0 Stack Our price Best Denki Courts Ga…" at bounding box center [598, 90] width 640 height 381
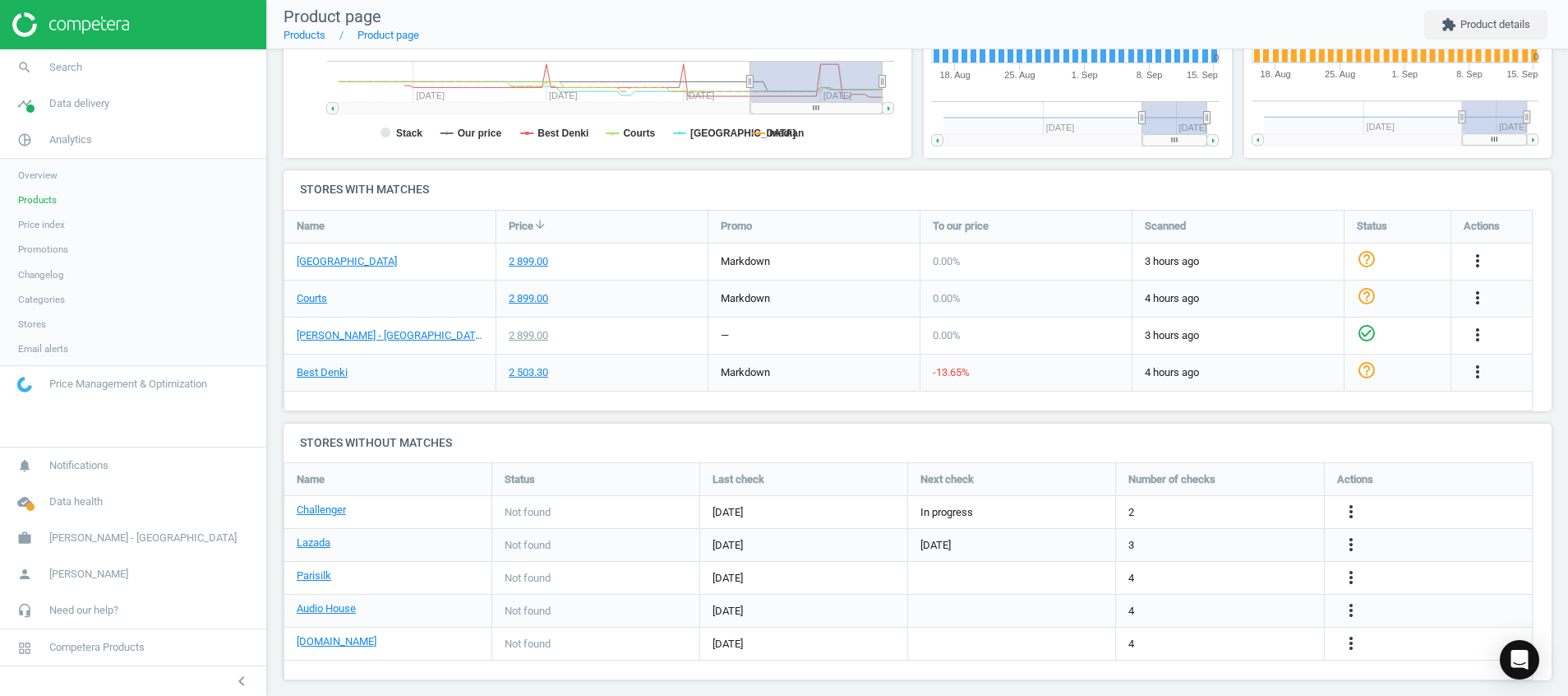
scroll to position [463, 0]
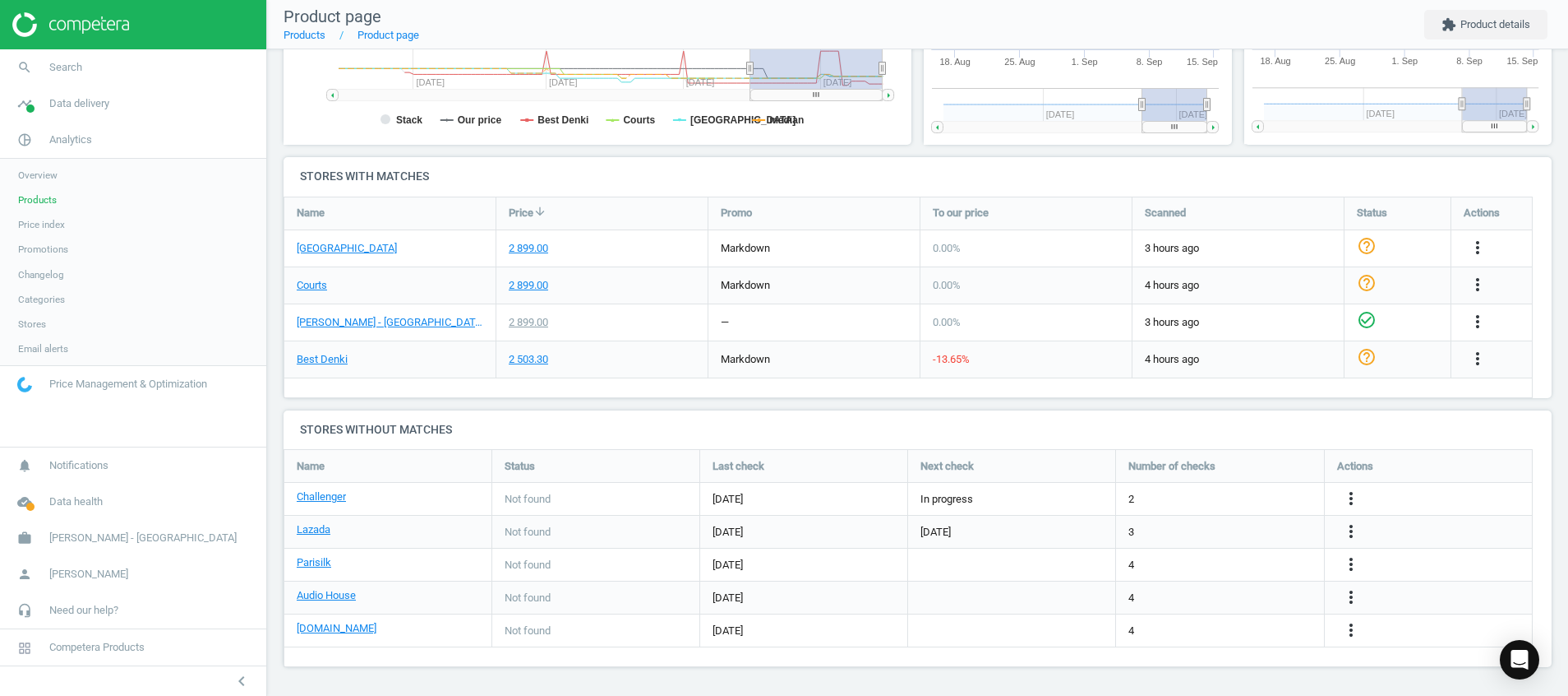
click at [135, 28] on link at bounding box center [134, 24] width 242 height 24
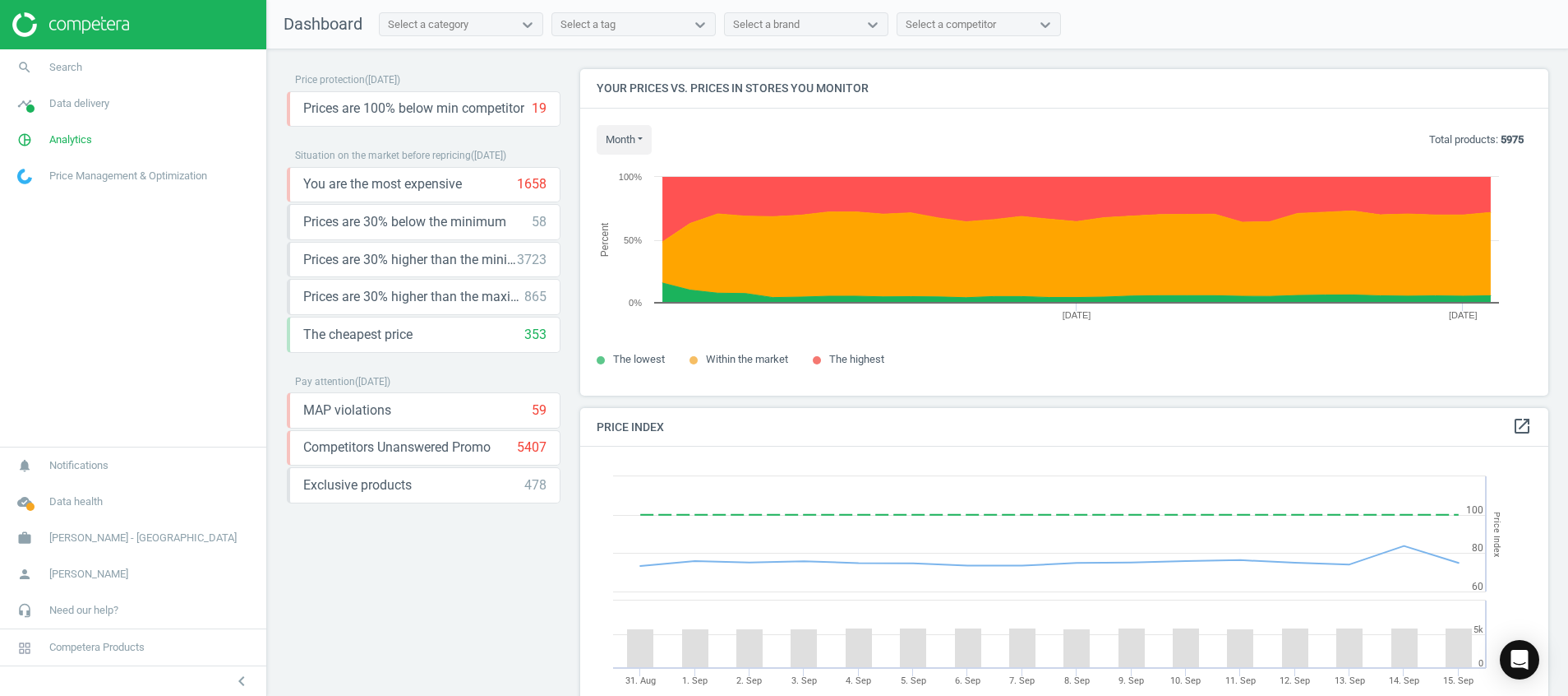
scroll to position [364, 988]
drag, startPoint x: 26, startPoint y: 111, endPoint x: 44, endPoint y: 140, distance: 34.1
click at [26, 110] on span at bounding box center [30, 108] width 8 height 8
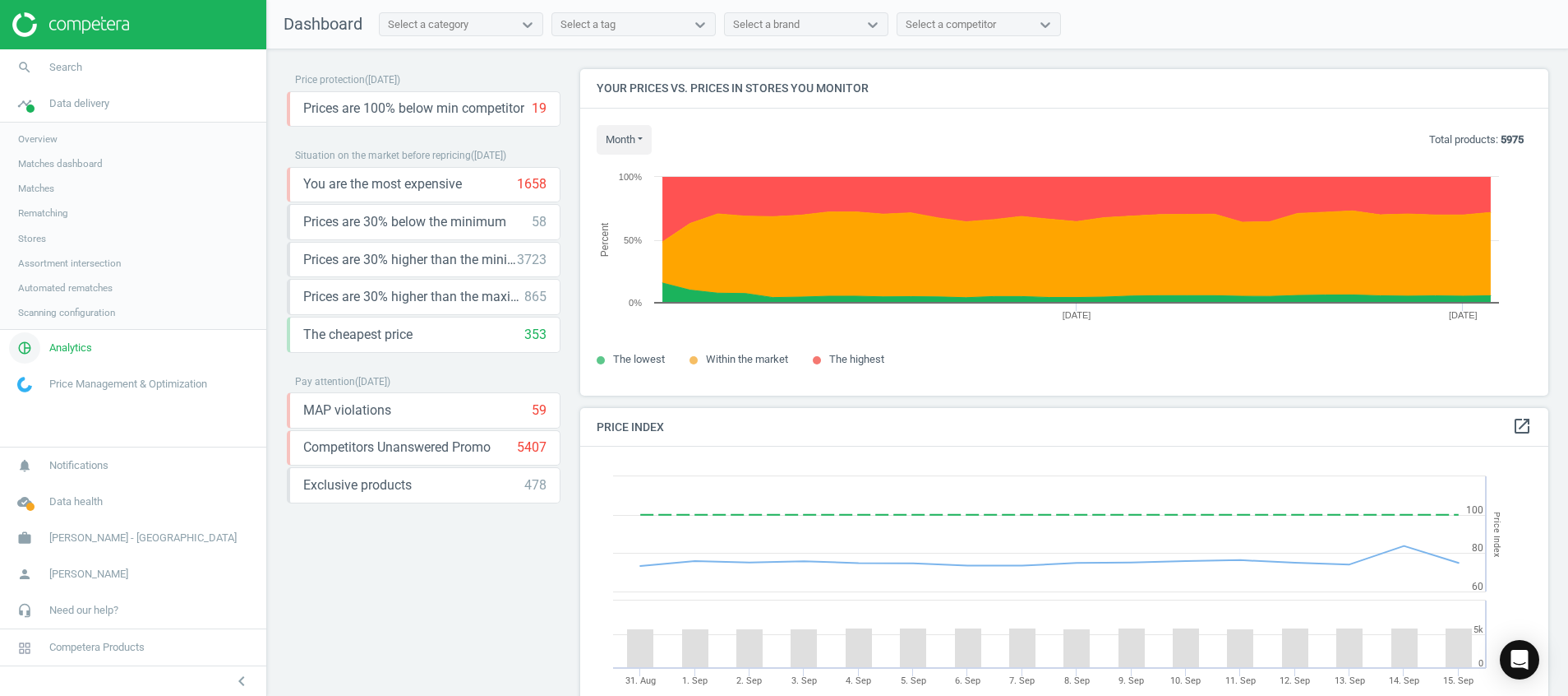
click at [23, 353] on icon "pie_chart_outlined" at bounding box center [24, 348] width 31 height 31
click at [48, 196] on span "Products" at bounding box center [38, 199] width 39 height 13
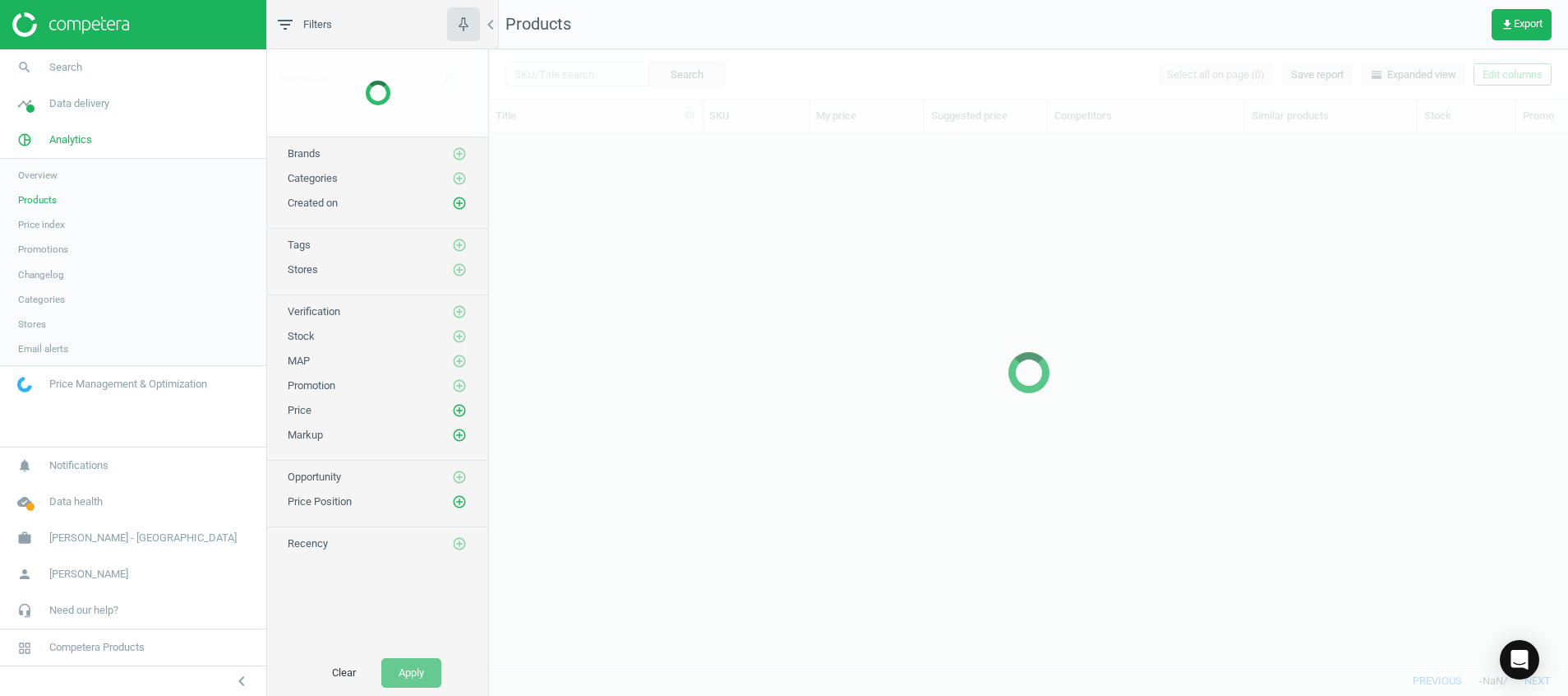
scroll to position [494, 1061]
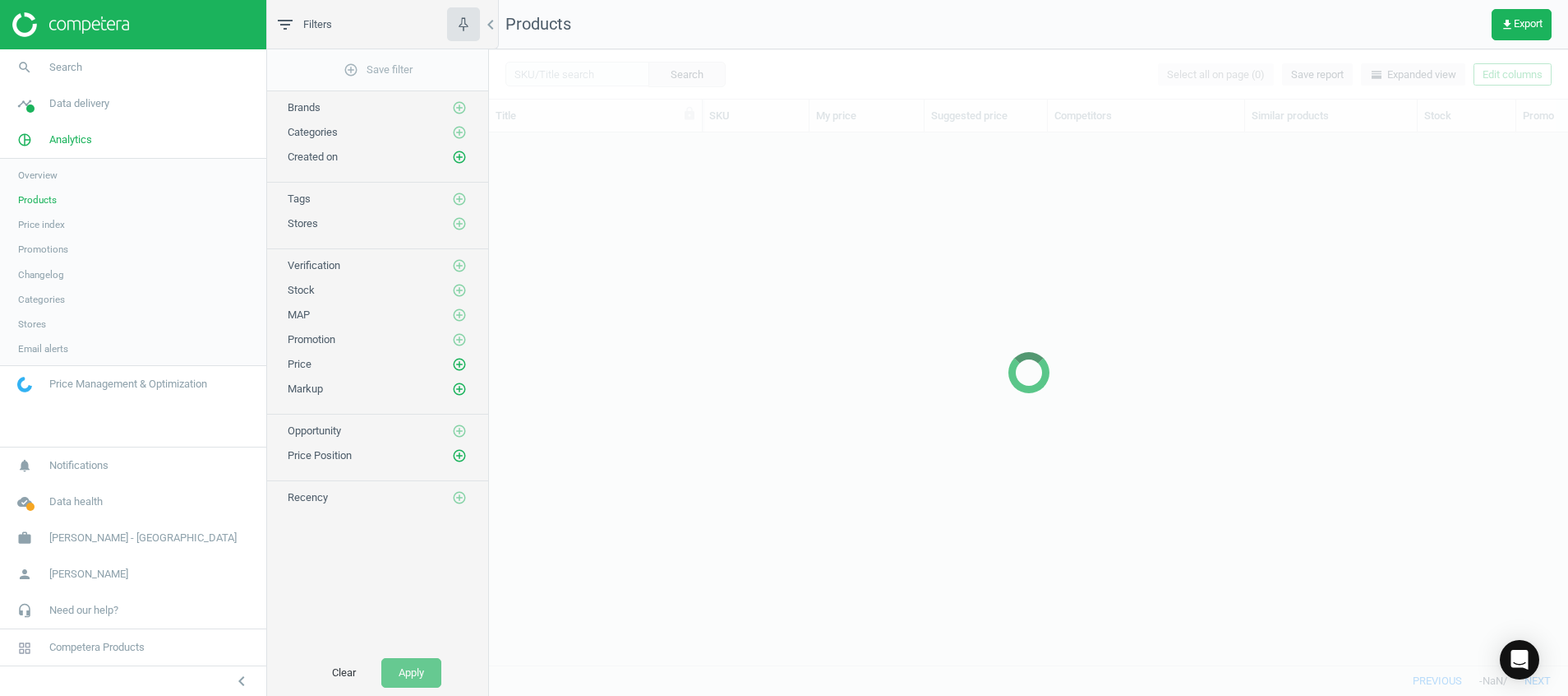
click at [543, 73] on div at bounding box center [1028, 373] width 1079 height 646
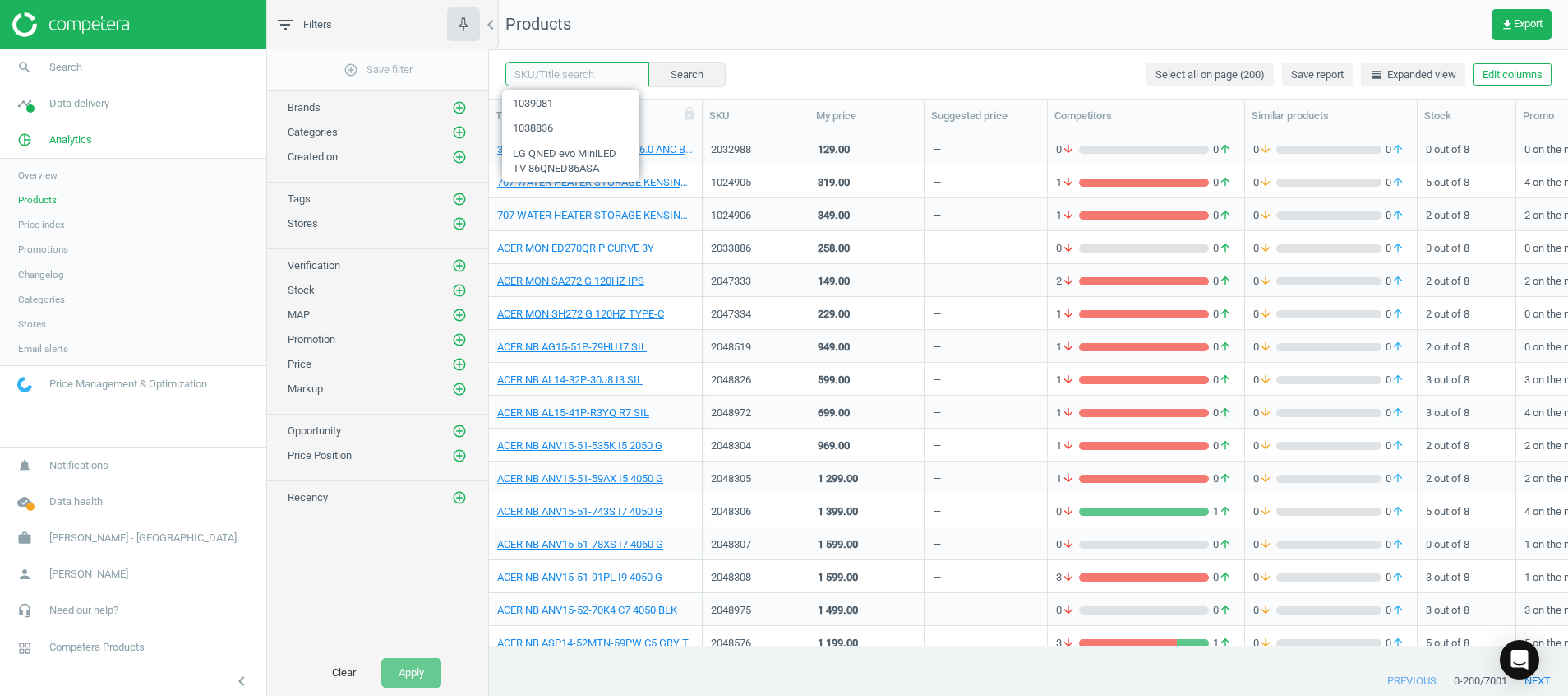
click at [588, 72] on input "text" at bounding box center [577, 73] width 143 height 24
paste input "1038687"
type input "1038687"
click at [666, 75] on button "Search" at bounding box center [686, 73] width 77 height 24
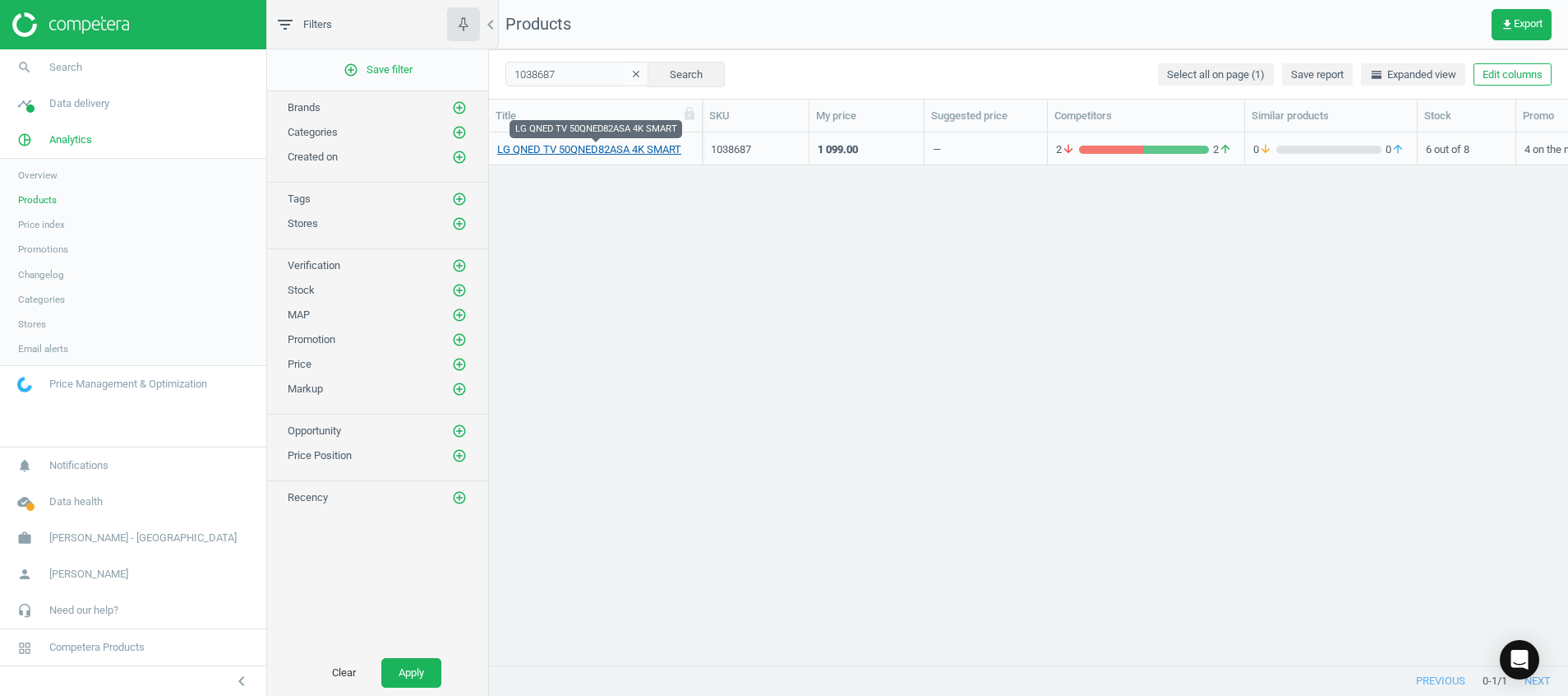
click at [614, 152] on link "LG QNED TV 50QNED82ASA 4K SMART" at bounding box center [589, 149] width 184 height 15
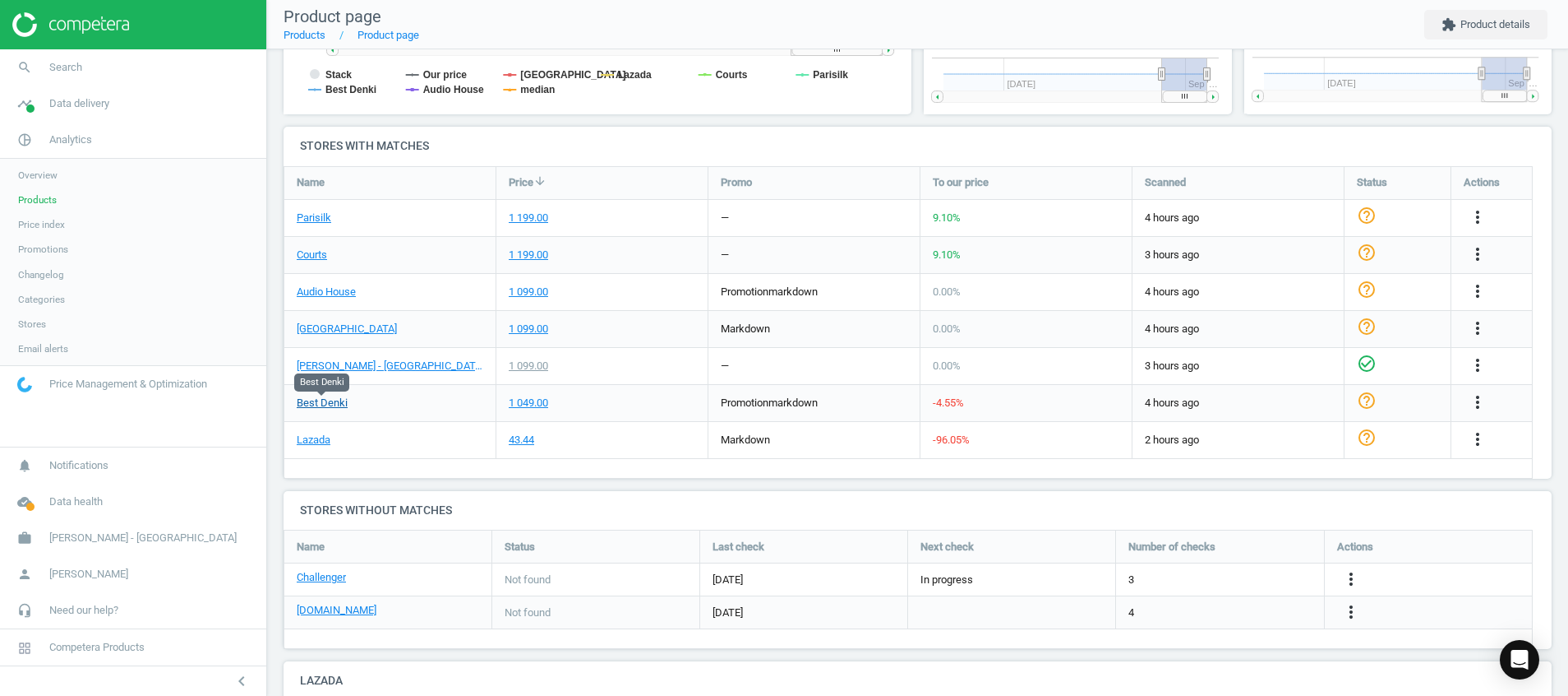
click at [329, 404] on link "Best Denki" at bounding box center [322, 402] width 51 height 15
click at [1483, 400] on icon "more_vert" at bounding box center [1477, 402] width 20 height 20
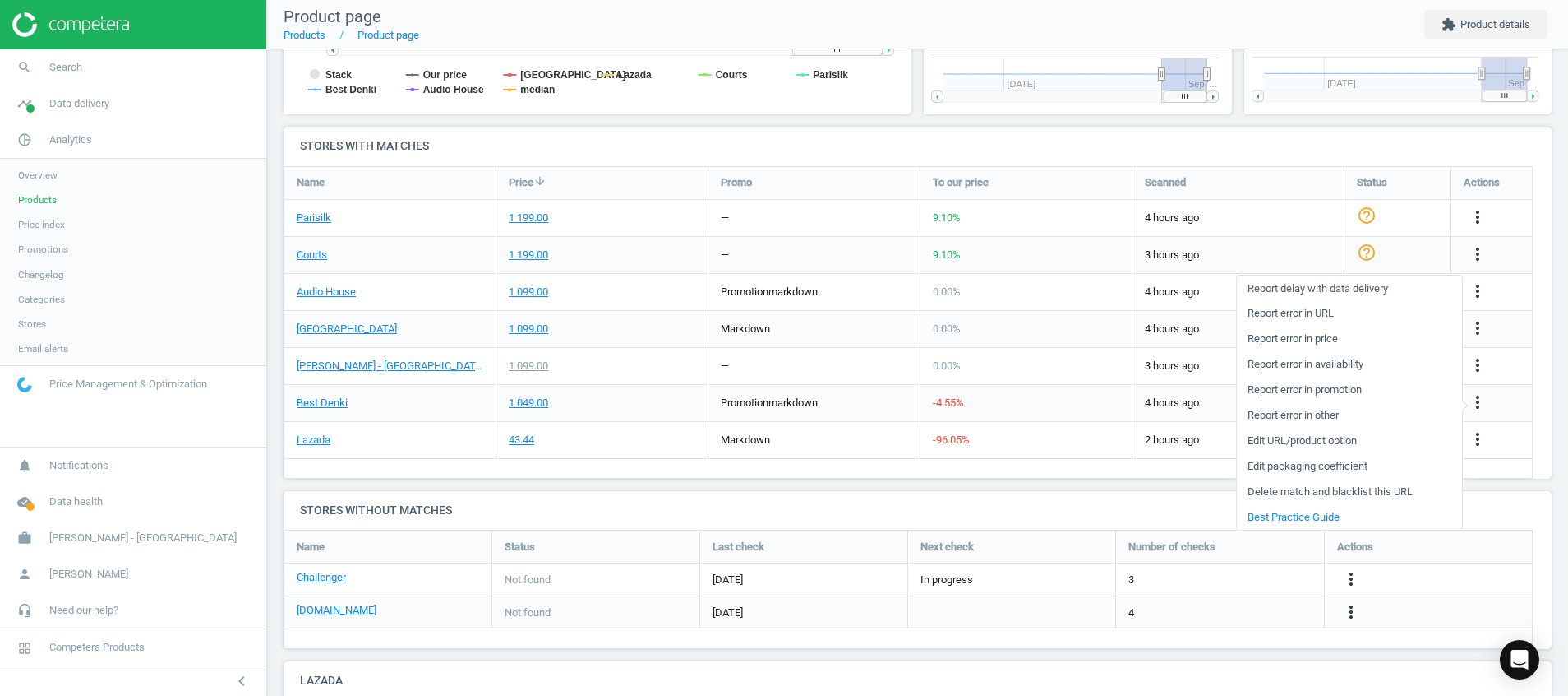
click at [1400, 336] on link "Report error in price" at bounding box center [1349, 339] width 225 height 25
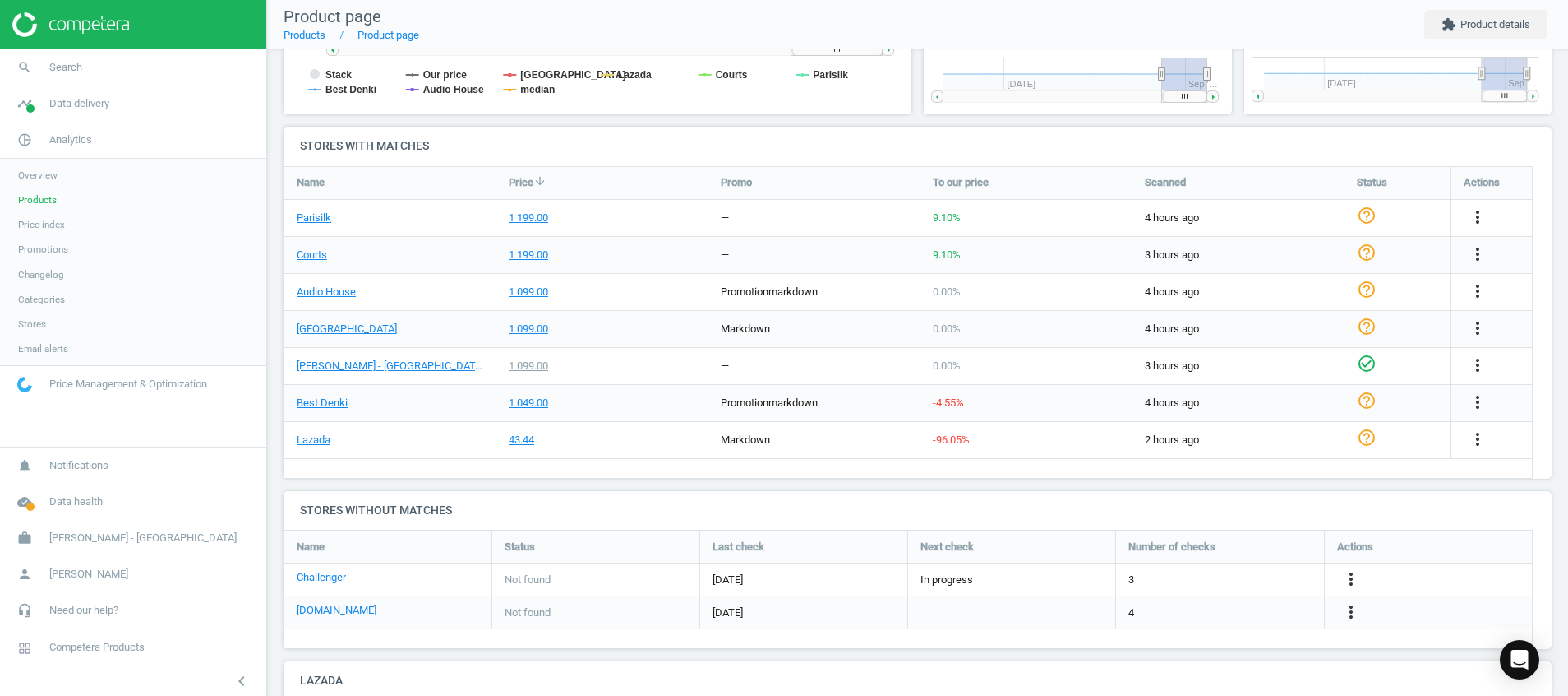
scroll to position [8, 8]
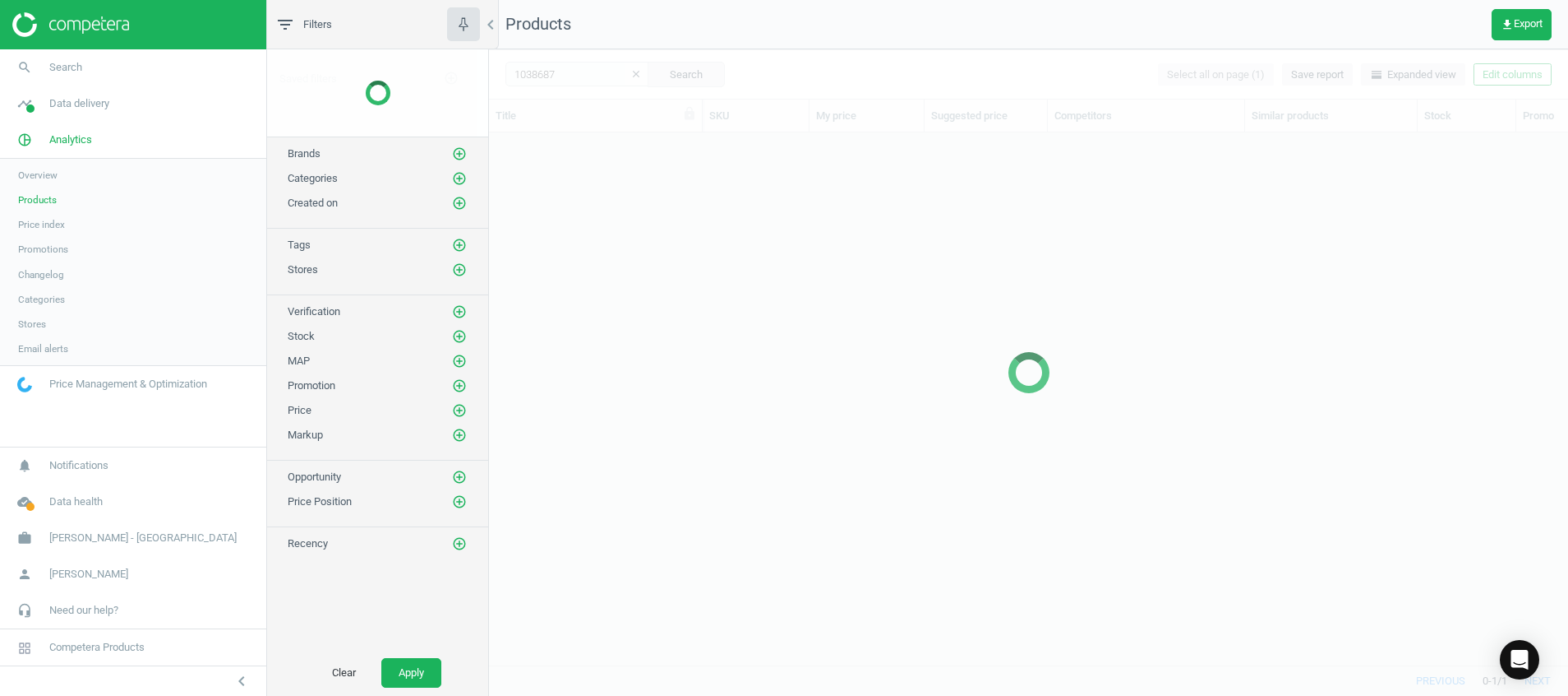
scroll to position [494, 1061]
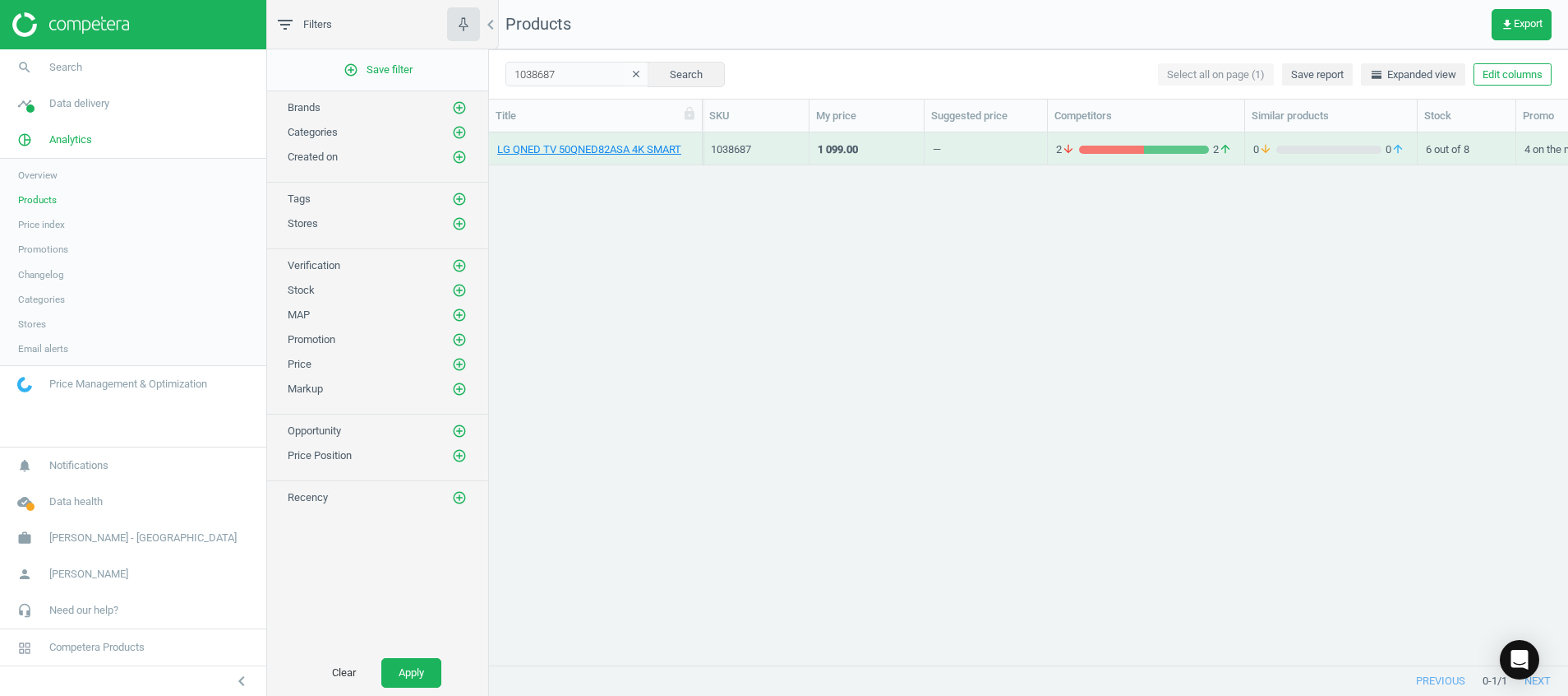
click at [630, 76] on icon "clear" at bounding box center [636, 74] width 12 height 12
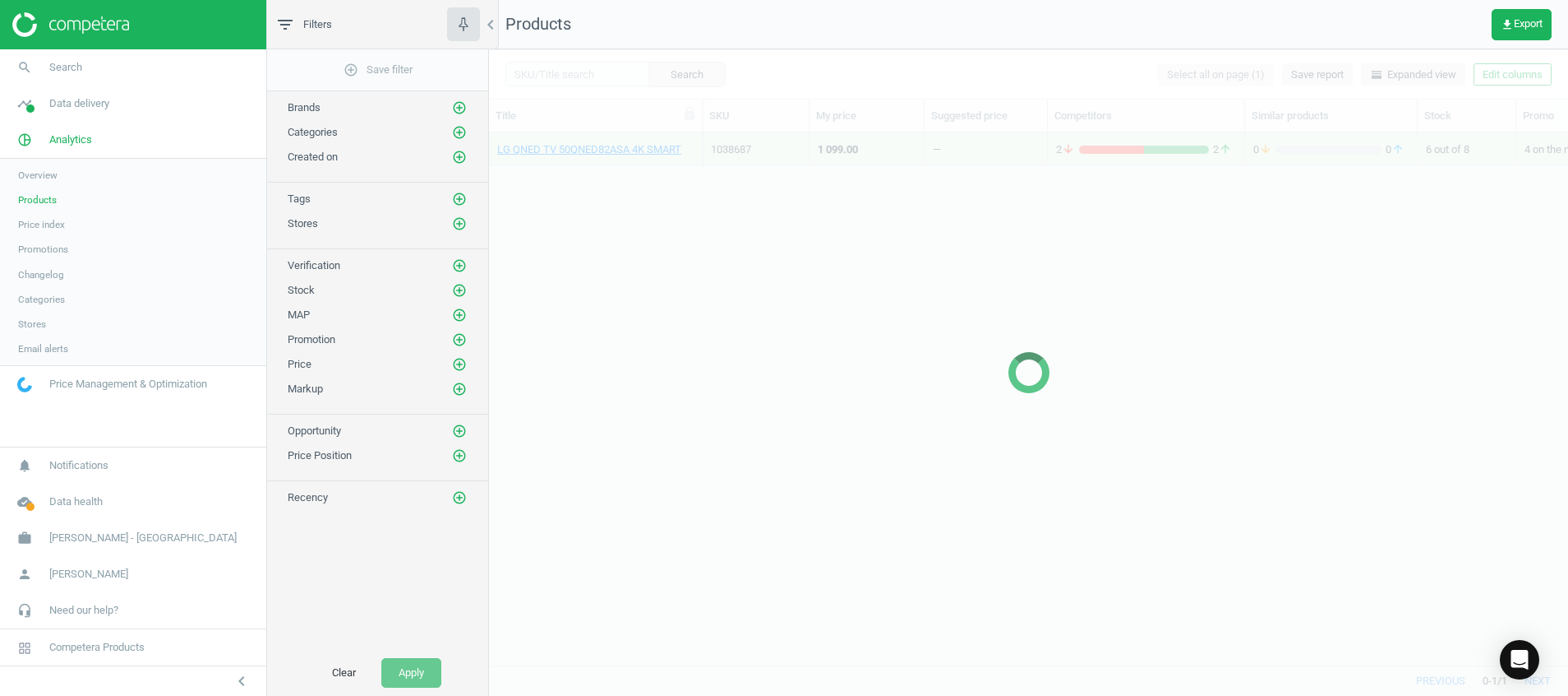
click at [574, 75] on div at bounding box center [1028, 373] width 1079 height 646
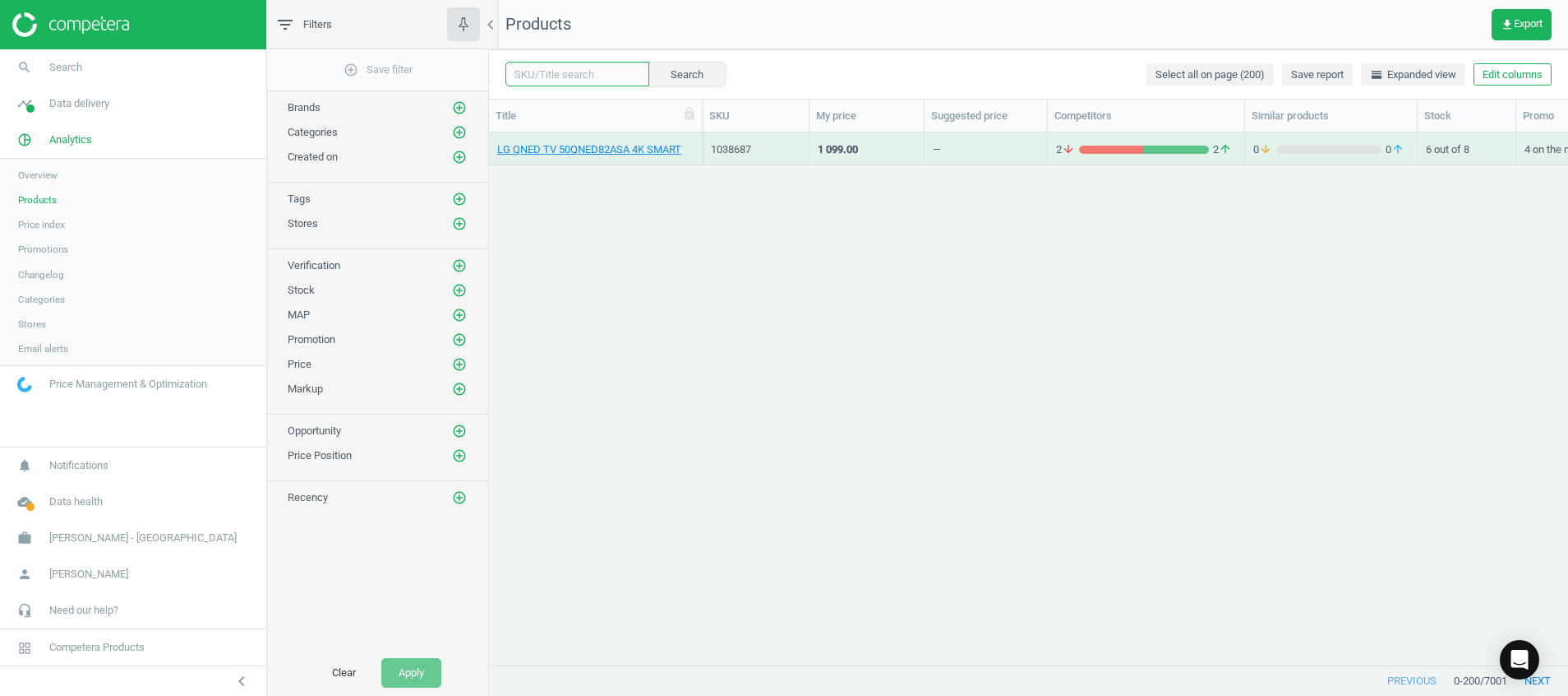
click at [574, 75] on input "text" at bounding box center [577, 73] width 143 height 24
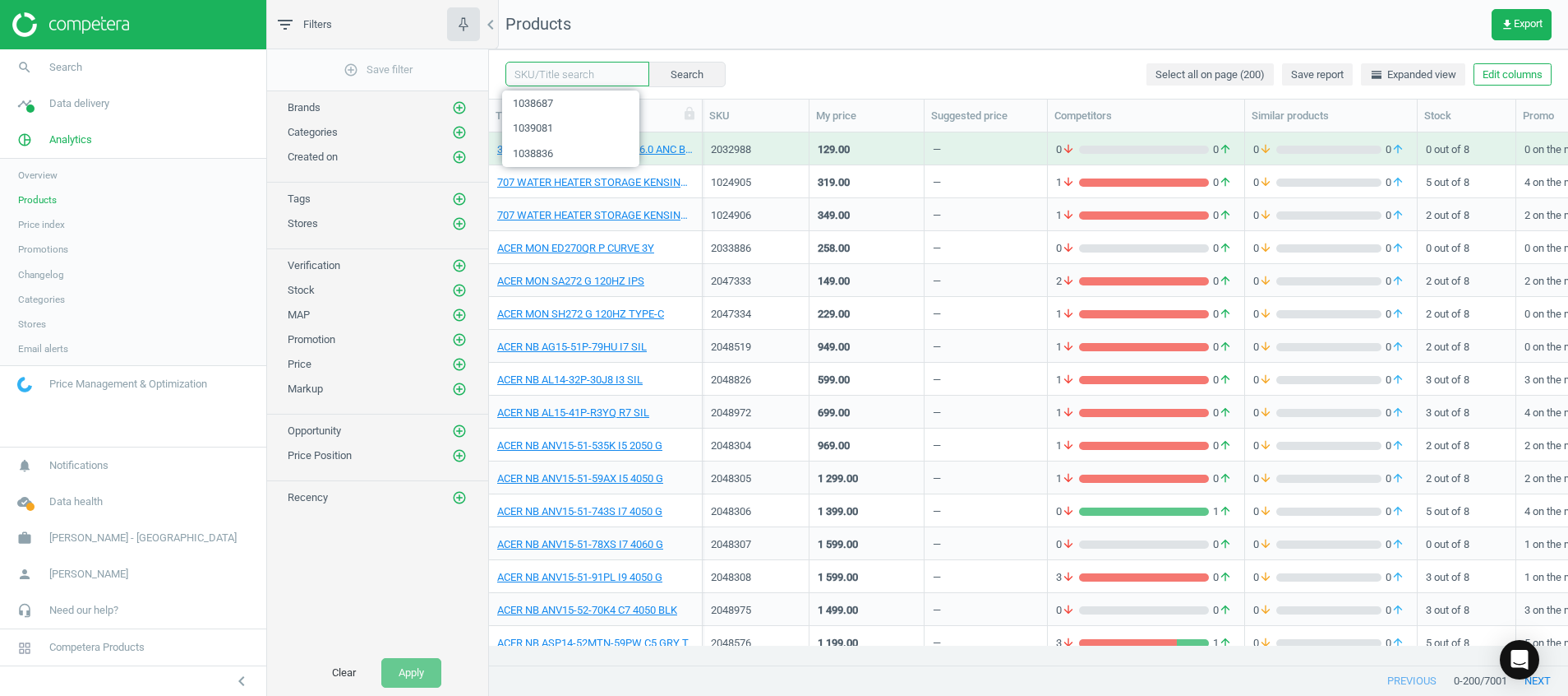
paste input "1038943"
type input "1038943"
click at [680, 75] on button "Search" at bounding box center [686, 73] width 77 height 24
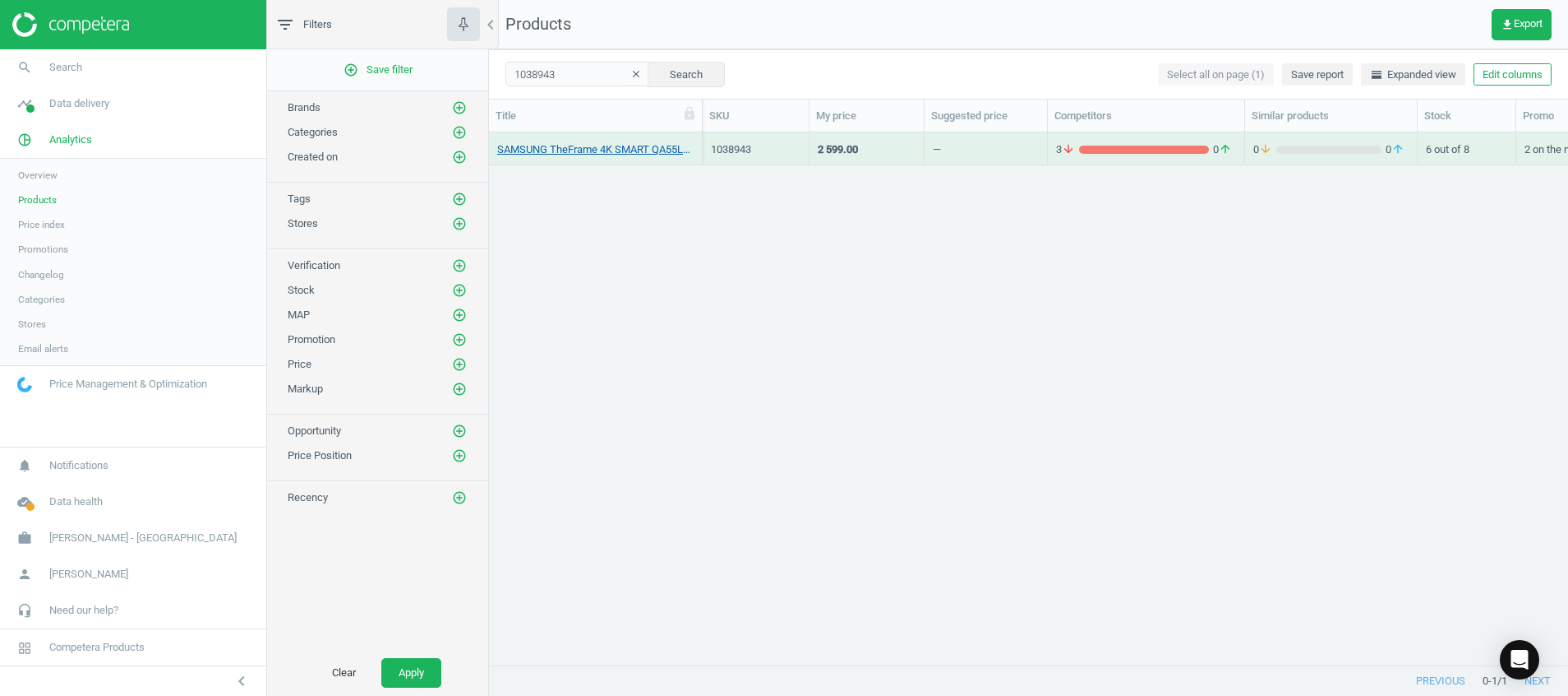
click at [593, 141] on div "SAMSUNG TheFrame 4K SMART QA55LS03FAKXXS" at bounding box center [595, 147] width 196 height 28
click at [606, 150] on link "SAMSUNG TheFrame 4K SMART QA55LS03FAKXXS" at bounding box center [595, 149] width 196 height 15
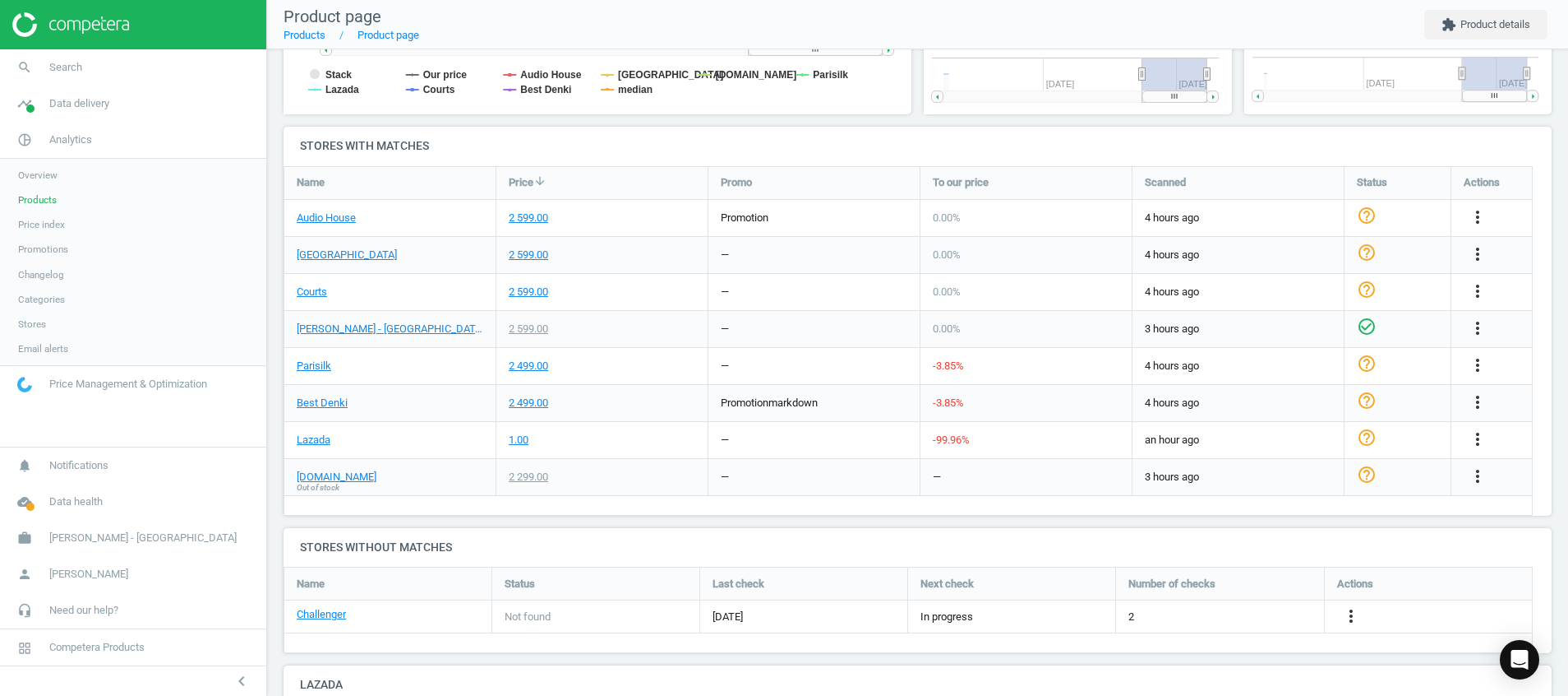
scroll to position [8, 8]
click at [1472, 415] on div "more_vert" at bounding box center [1492, 402] width 81 height 36
click at [1473, 405] on icon "more_vert" at bounding box center [1477, 402] width 20 height 20
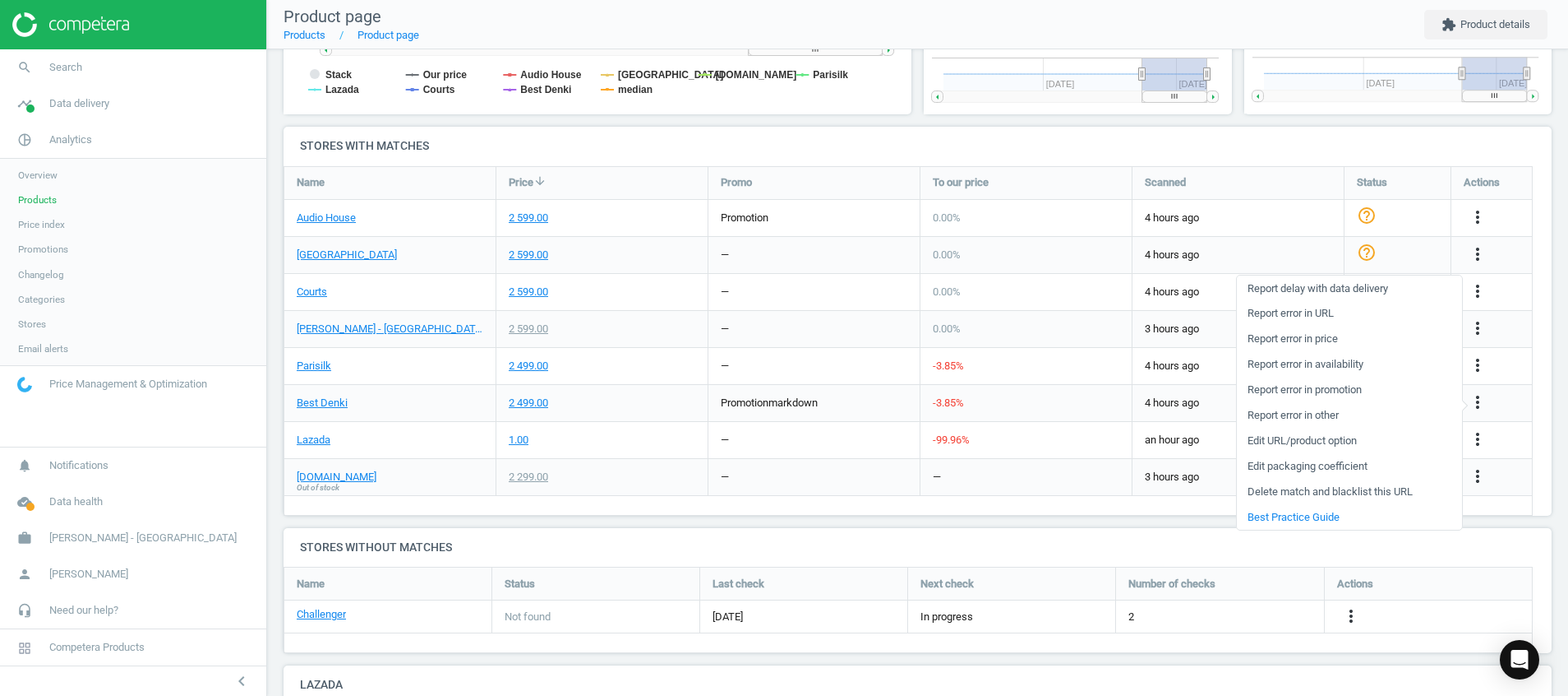
click at [1429, 333] on link "Report error in price" at bounding box center [1349, 339] width 225 height 25
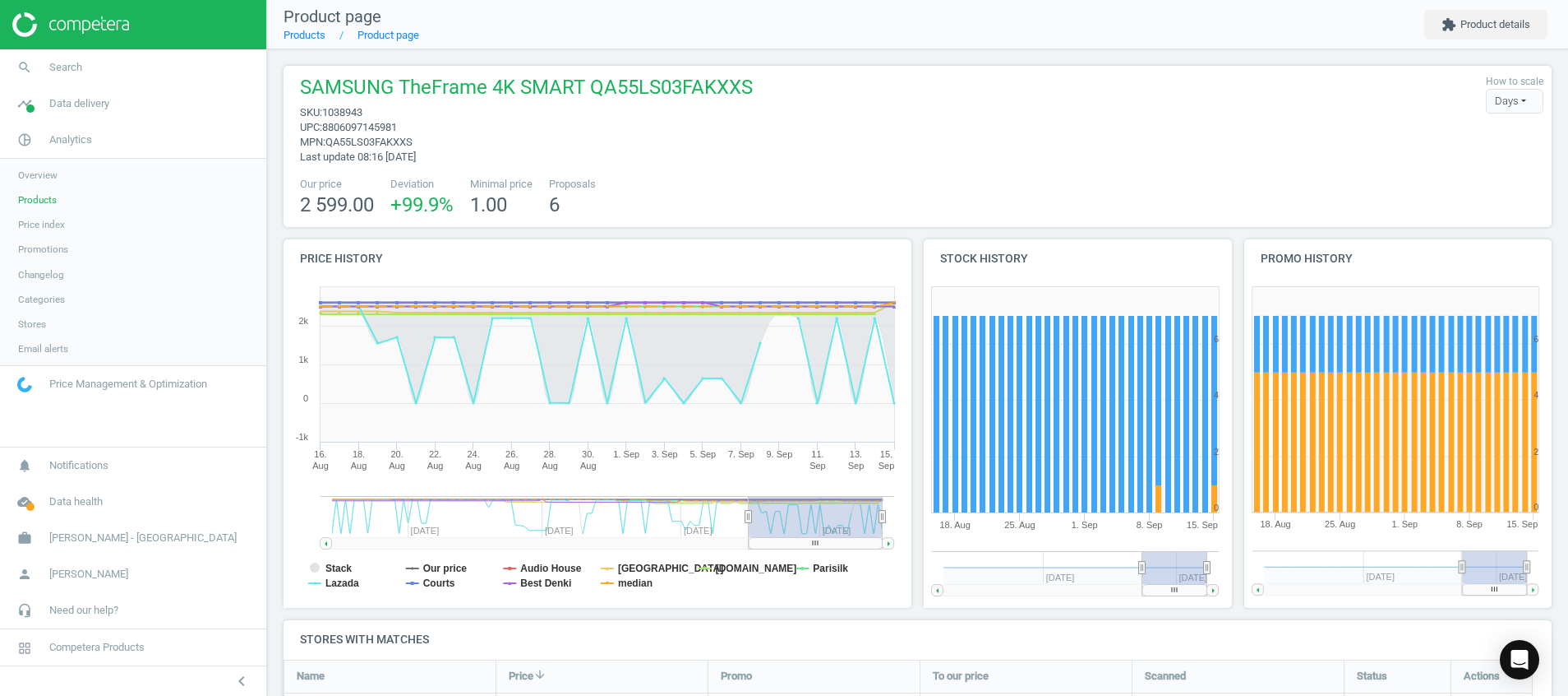
click at [68, 16] on img at bounding box center [71, 24] width 117 height 24
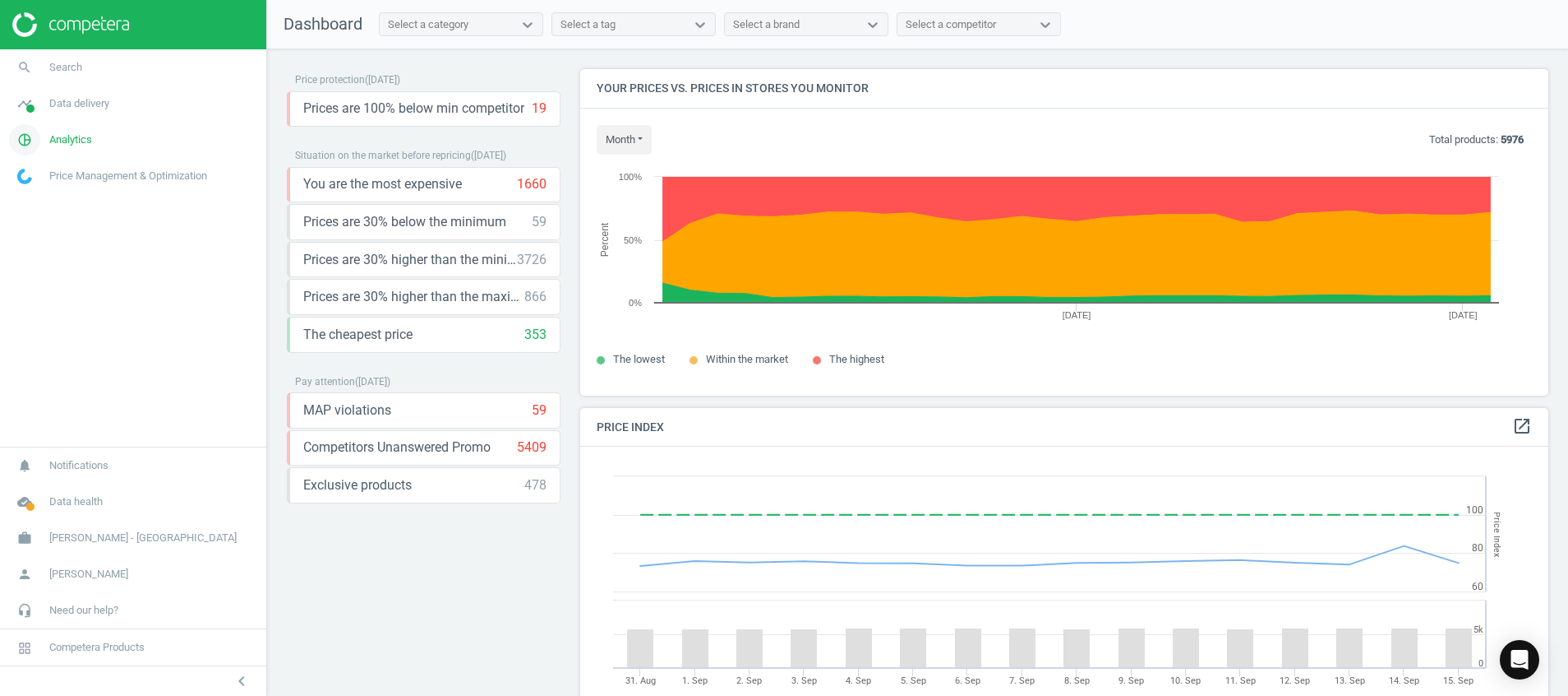
click at [28, 143] on icon "pie_chart_outlined" at bounding box center [24, 140] width 31 height 31
click at [35, 198] on span "Products" at bounding box center [38, 199] width 39 height 13
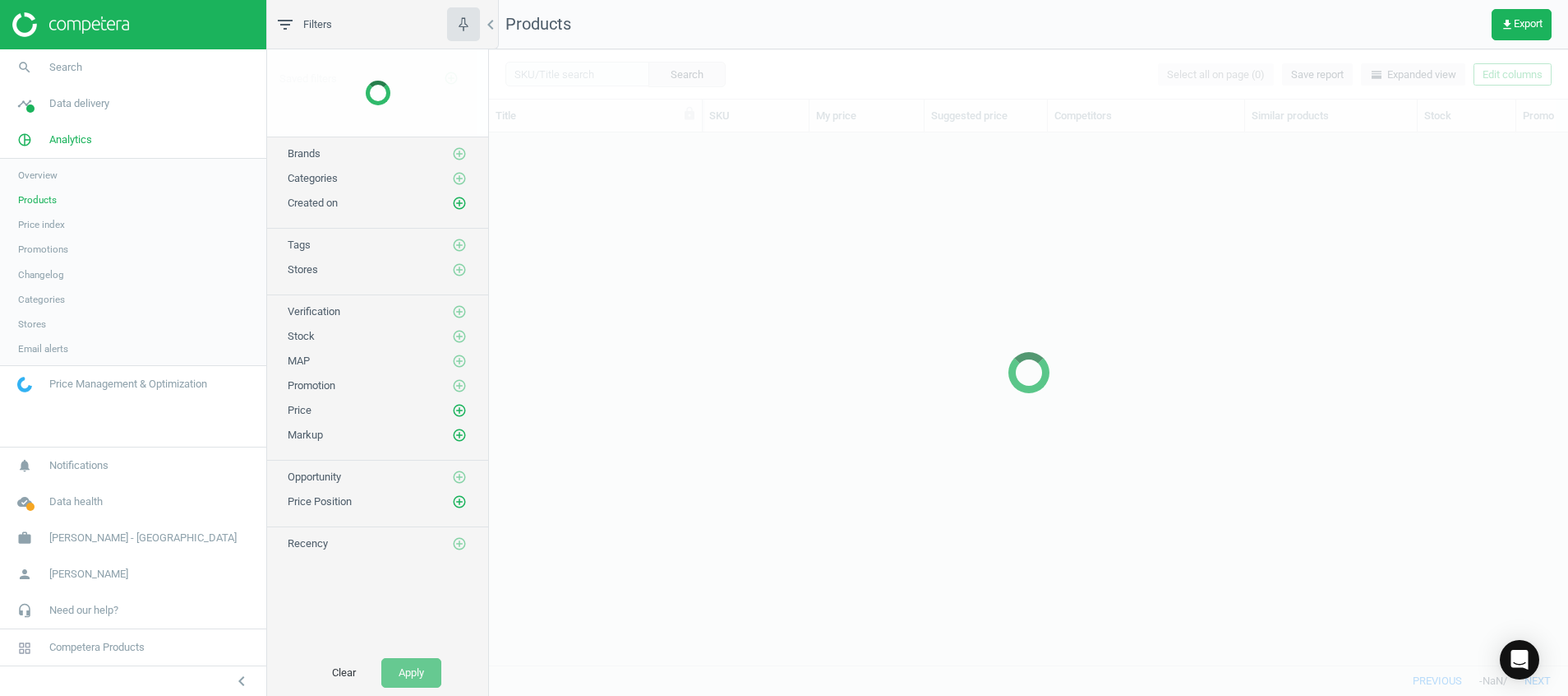
scroll to position [494, 1061]
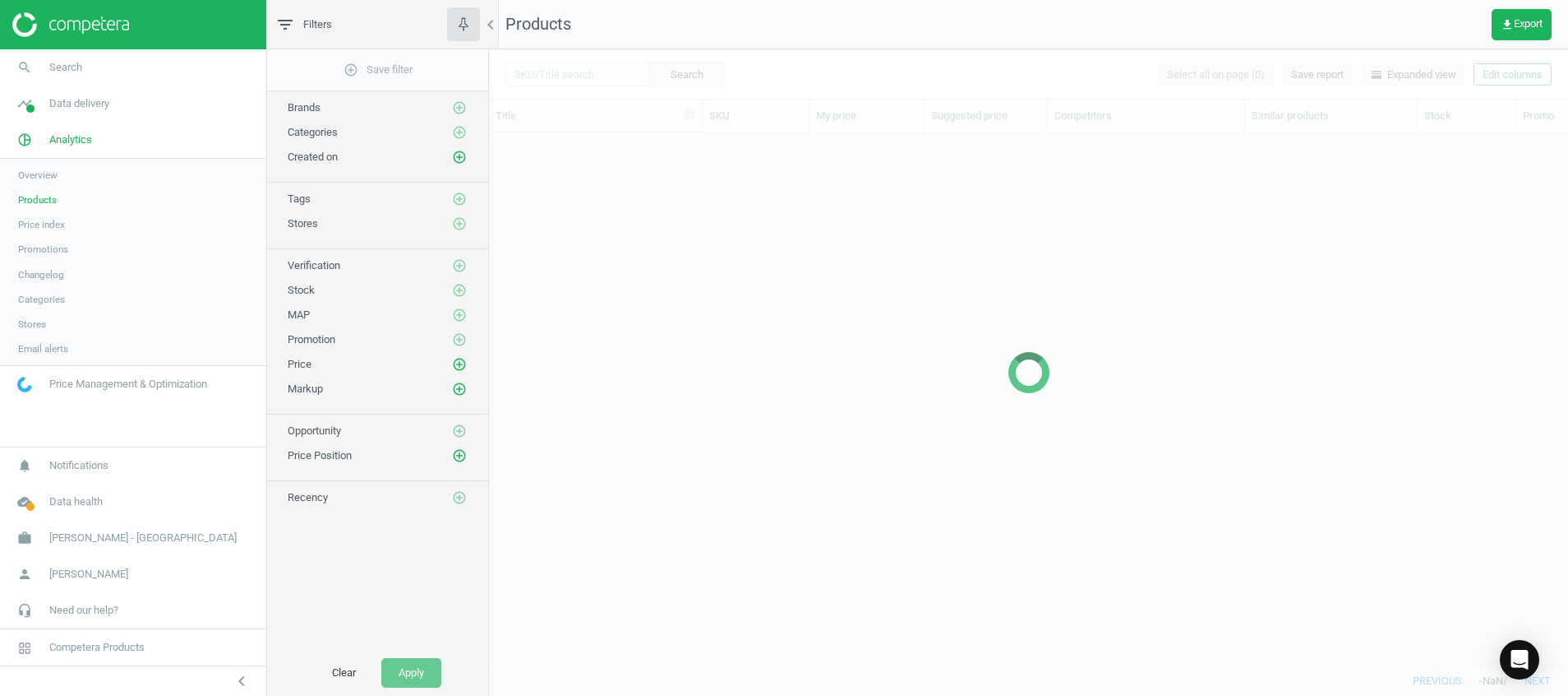
click at [581, 73] on div at bounding box center [1028, 373] width 1079 height 646
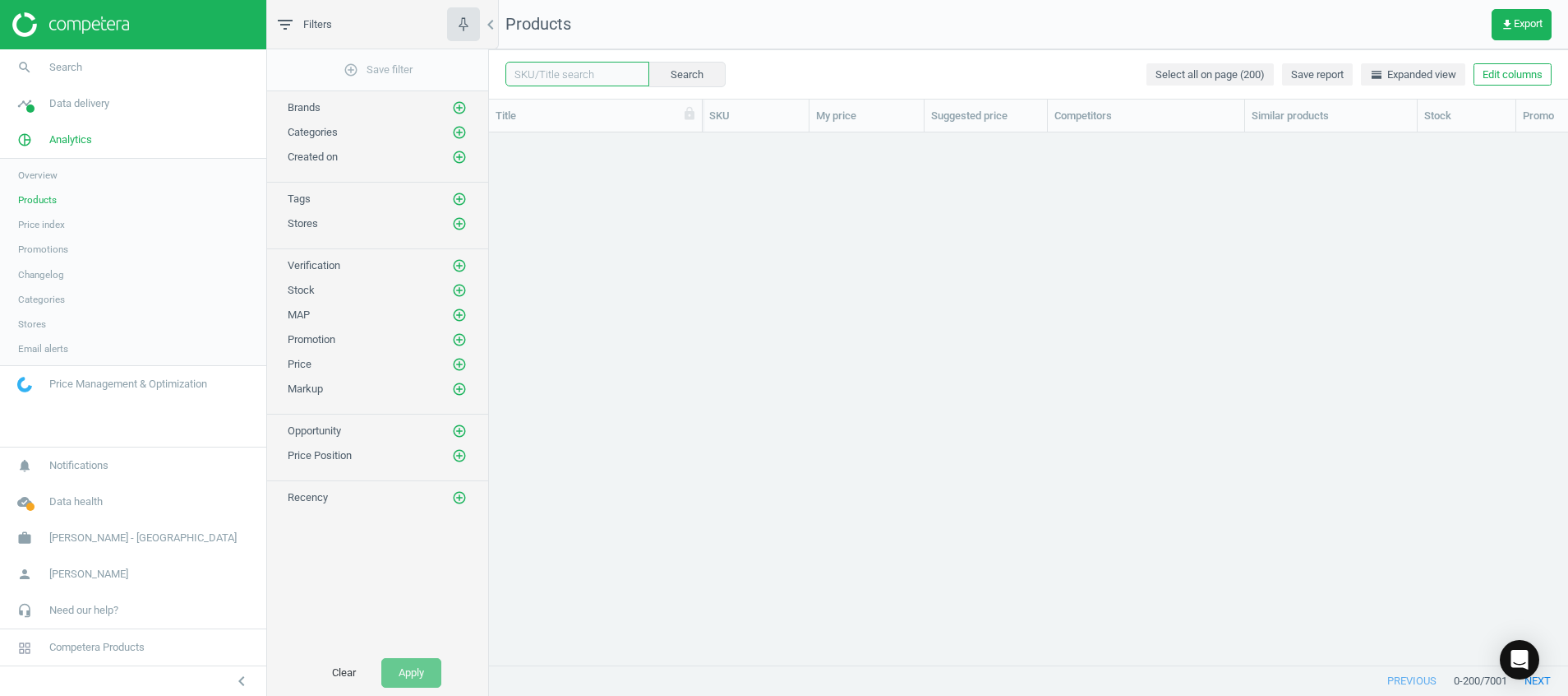
click at [549, 73] on input "text" at bounding box center [577, 73] width 143 height 24
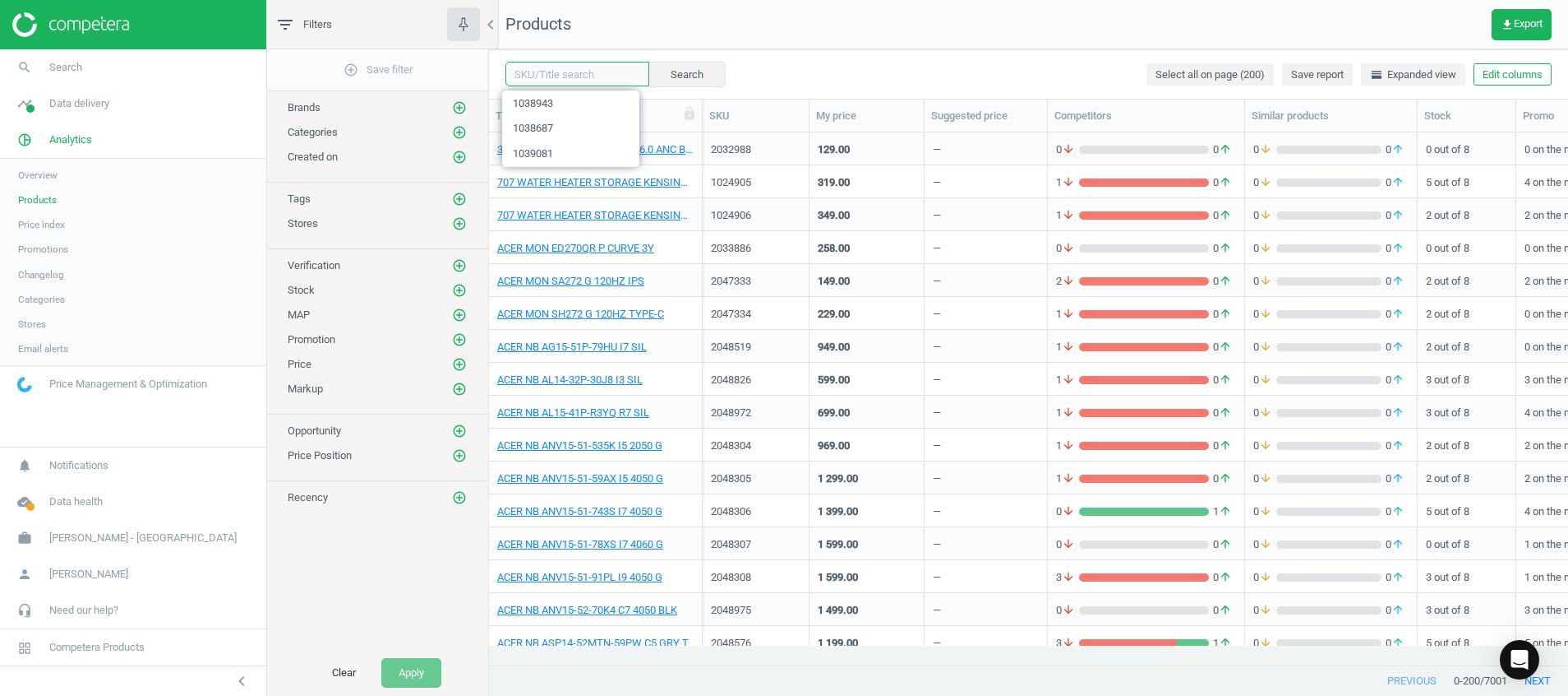
paste input "1039189"
type input "1039189"
click at [688, 65] on button "Search" at bounding box center [686, 73] width 77 height 24
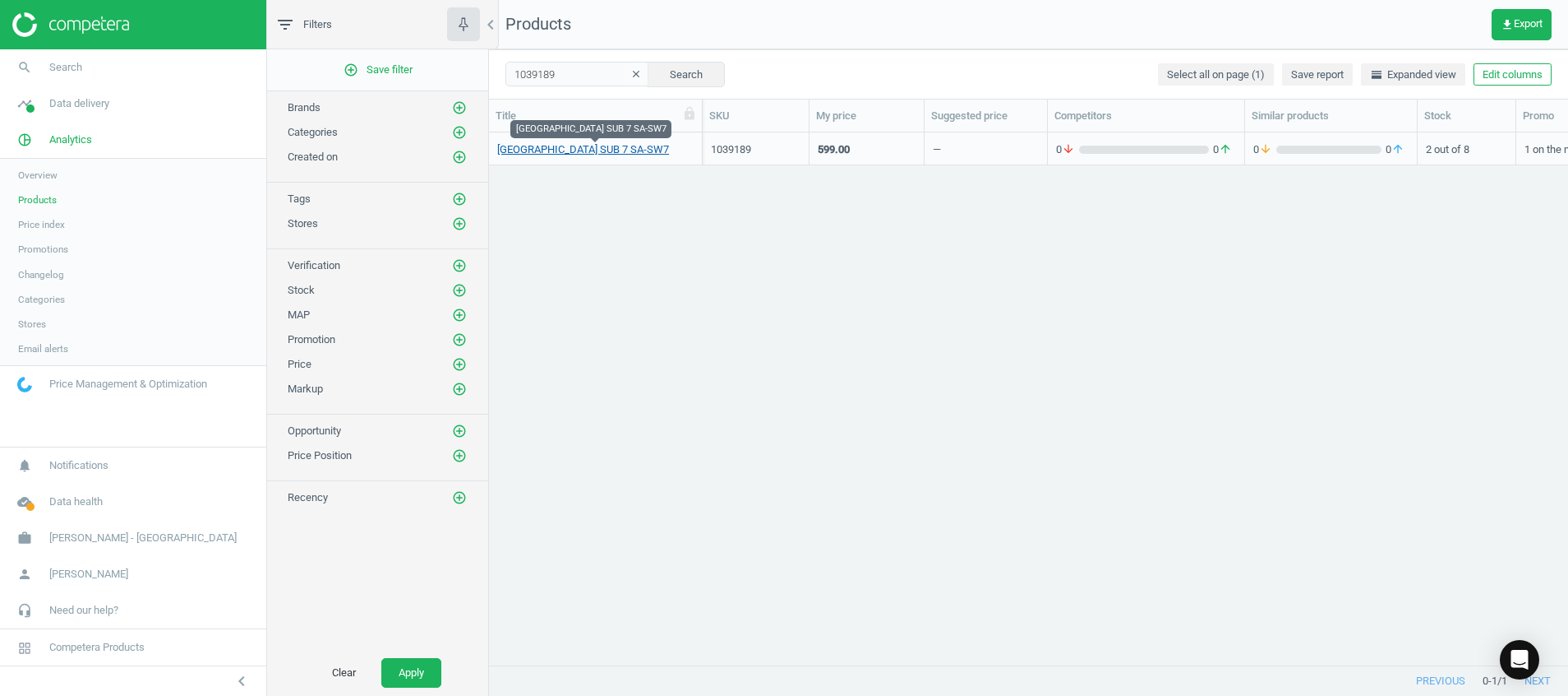
click at [572, 151] on link "SONY BRAVIA THEATRE SUB 7 SA-SW7" at bounding box center [583, 149] width 172 height 15
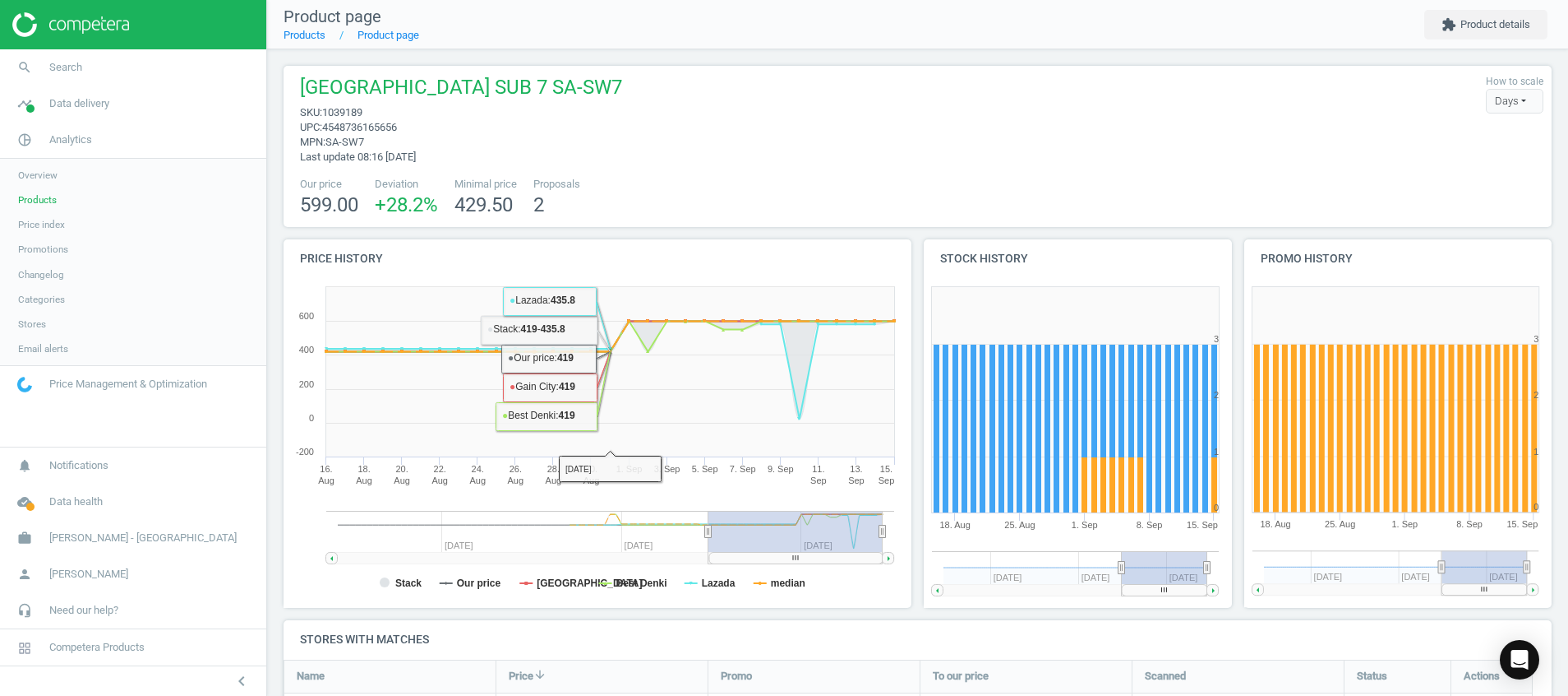
click at [84, 31] on img at bounding box center [71, 24] width 117 height 24
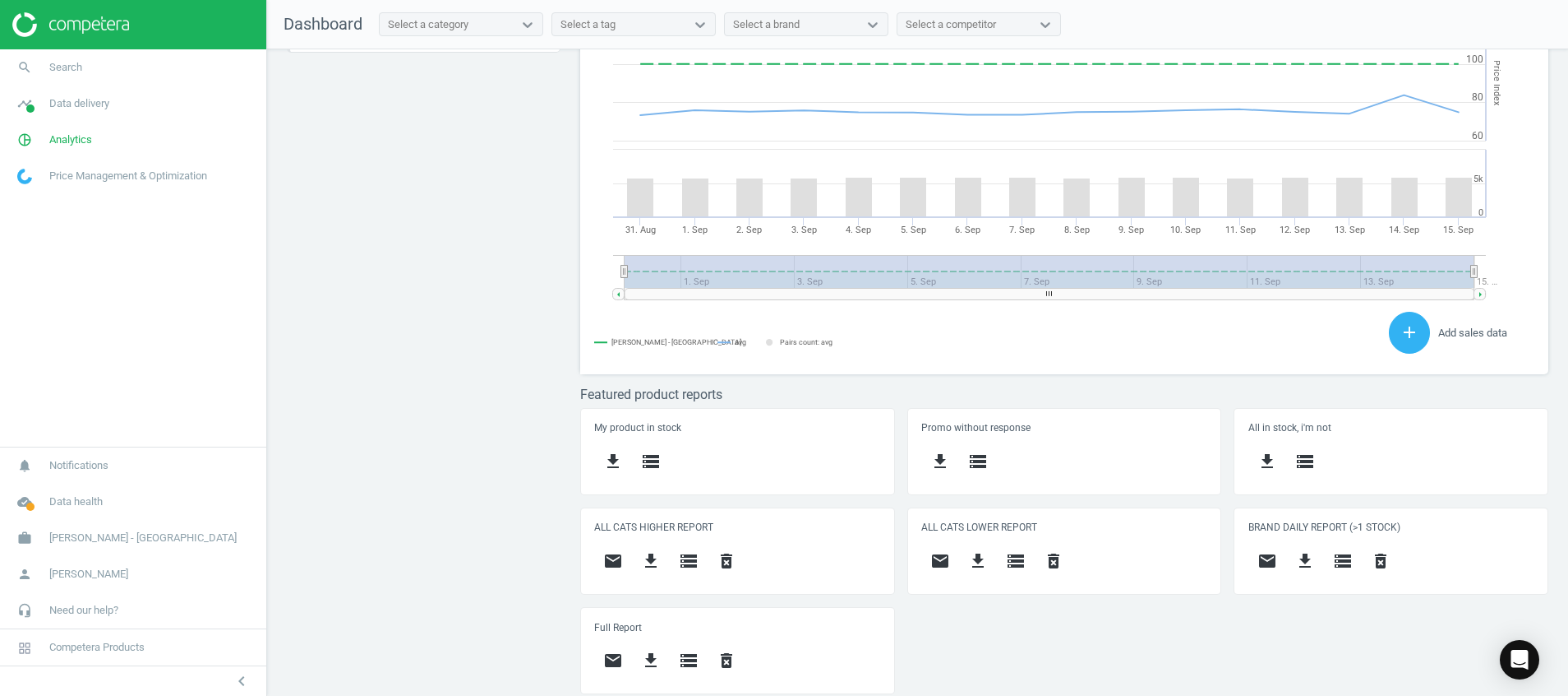
scroll to position [8, 8]
